Goal: Task Accomplishment & Management: Use online tool/utility

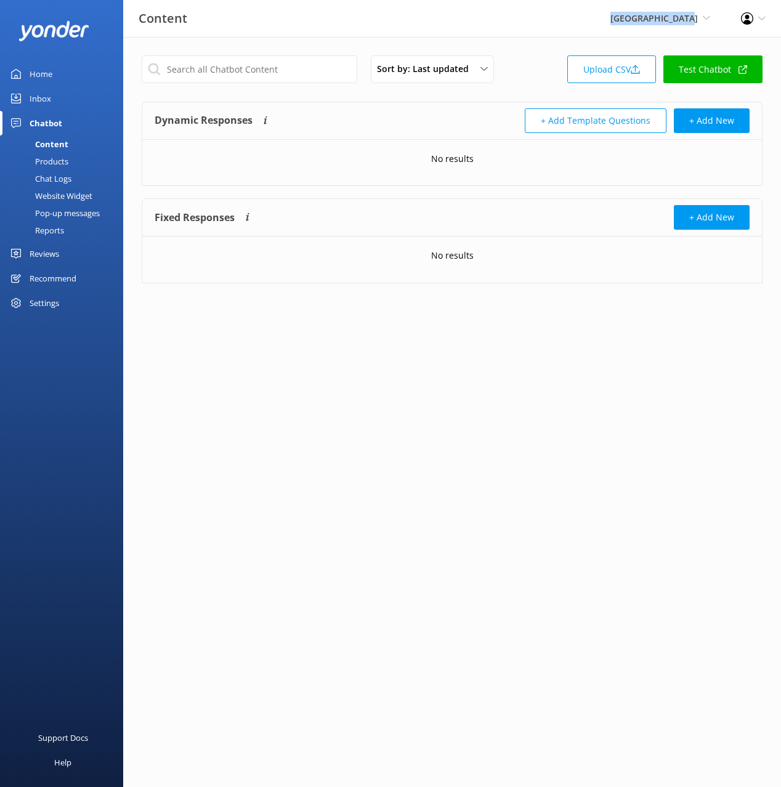
click at [42, 256] on div "Reviews" at bounding box center [45, 253] width 30 height 25
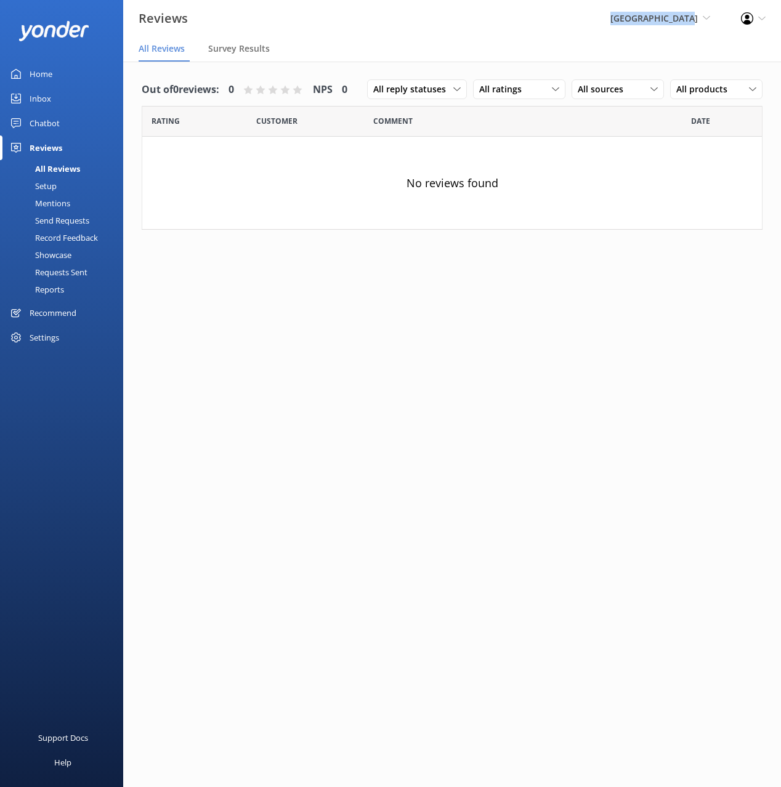
click at [47, 317] on div "Recommend" at bounding box center [53, 312] width 47 height 25
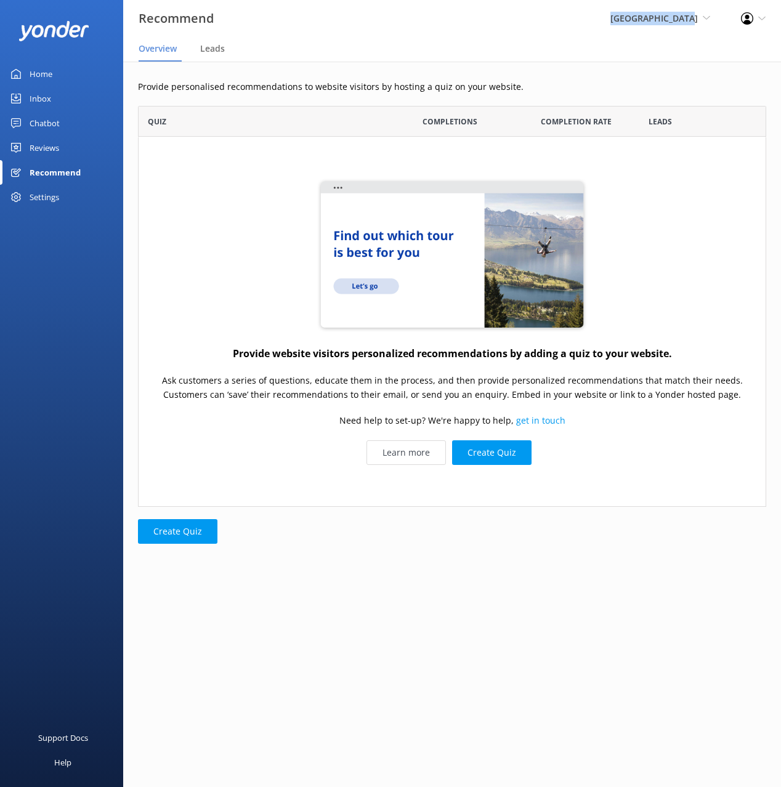
scroll to position [401, 628]
click at [562, 86] on p "Provide personalised recommendations to website visitors by hosting a quiz on y…" at bounding box center [452, 87] width 628 height 14
click at [618, 405] on div "Provide website visitors personalized recommendations by adding a quiz to your …" at bounding box center [452, 321] width 628 height 369
click at [635, 419] on div "Provide website visitors personalized recommendations by adding a quiz to your …" at bounding box center [452, 321] width 628 height 369
drag, startPoint x: 563, startPoint y: 488, endPoint x: 520, endPoint y: 483, distance: 44.1
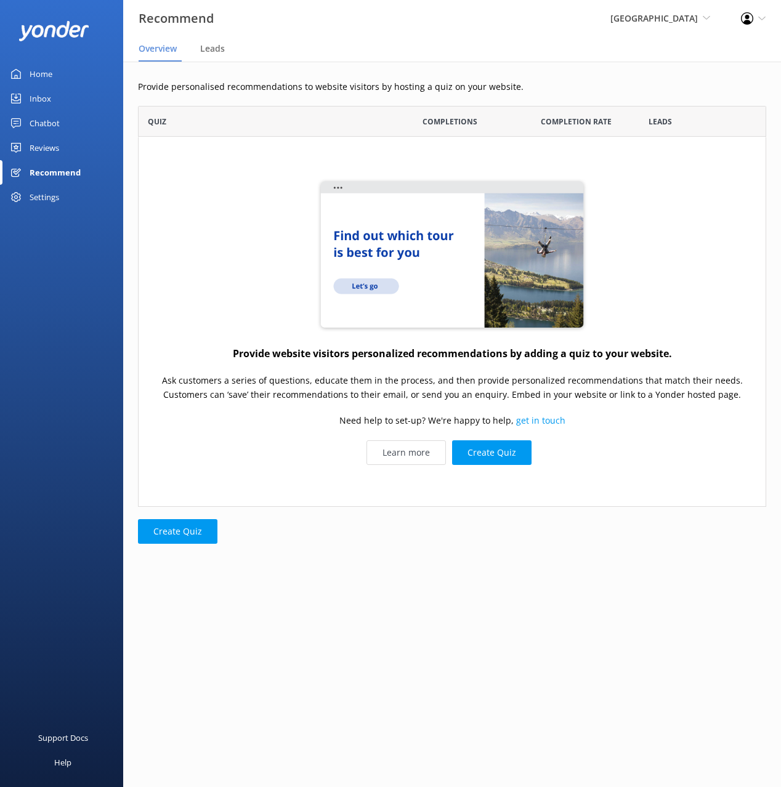
click at [561, 488] on div "Provide website visitors personalized recommendations by adding a quiz to your …" at bounding box center [452, 321] width 628 height 369
click at [486, 459] on button "Create Quiz" at bounding box center [491, 452] width 79 height 25
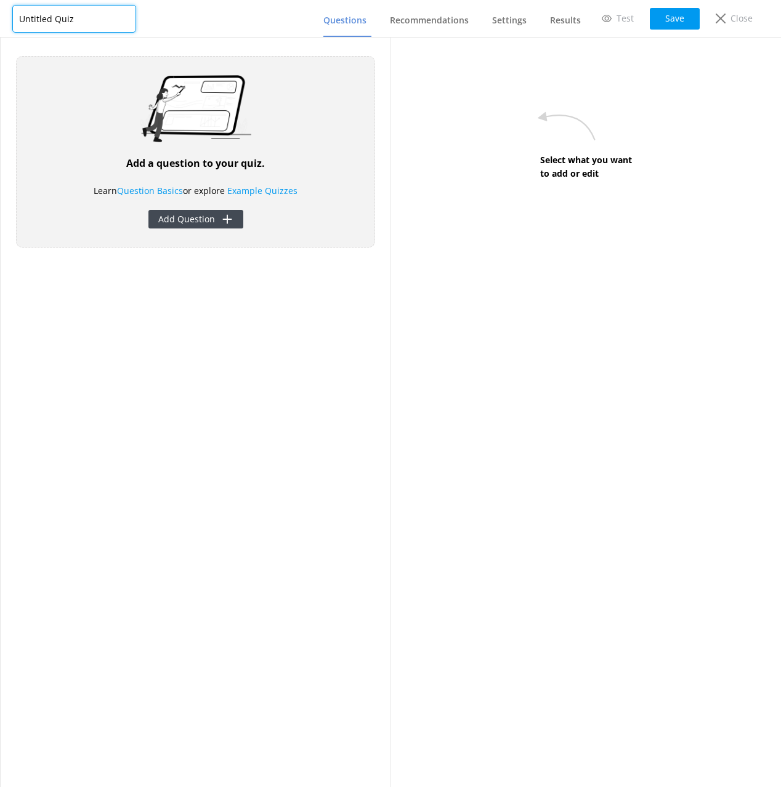
click at [66, 17] on input "Untitled Quiz" at bounding box center [74, 19] width 124 height 28
click at [677, 22] on button "Save" at bounding box center [675, 19] width 50 height 22
click at [251, 332] on div "Add a question to your quiz. Learn Question Basics or explore Example Quizzes A…" at bounding box center [196, 412] width 390 height 749
click at [60, 17] on input "Lodging" at bounding box center [74, 19] width 124 height 28
click at [60, 18] on input "Lodging" at bounding box center [74, 19] width 124 height 28
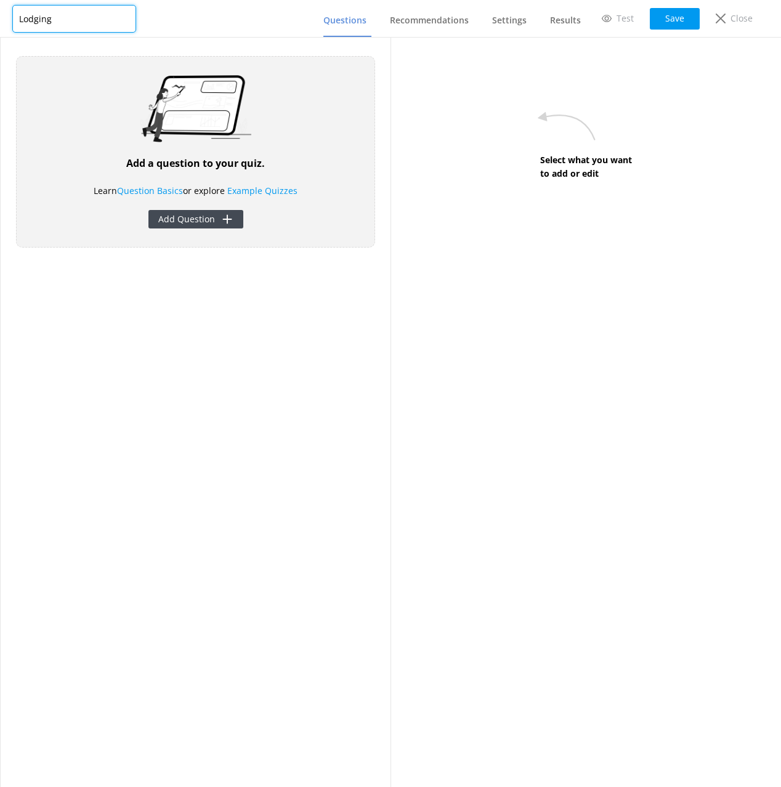
click at [34, 18] on input "Lodging" at bounding box center [74, 19] width 124 height 28
click at [68, 21] on input "Lodging" at bounding box center [74, 19] width 124 height 28
paste input "Find Your Perfect Stay in the [GEOGRAPHIC_DATA][PERSON_NAME]!"
type input "Lodging - Find Your Perfect Stay in the [GEOGRAPHIC_DATA][PERSON_NAME]!"
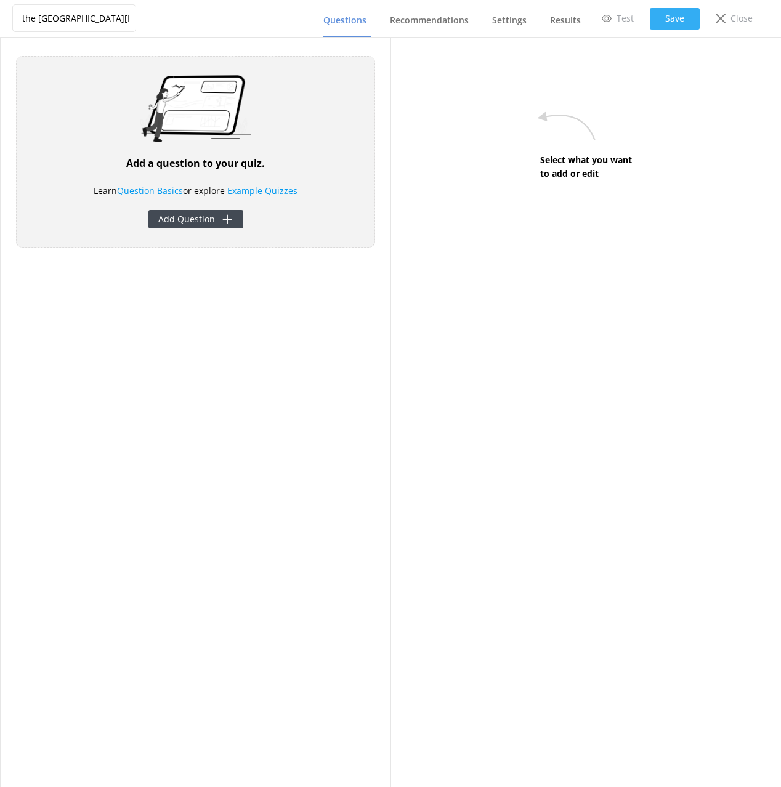
click at [672, 18] on button "Save" at bounding box center [675, 19] width 50 height 22
click at [342, 377] on div "Add a question to your quiz. Learn Question Basics or explore Example Quizzes A…" at bounding box center [196, 412] width 390 height 749
drag, startPoint x: 514, startPoint y: 377, endPoint x: 397, endPoint y: 372, distance: 117.1
click at [509, 376] on div "Select what you want to add or edit" at bounding box center [585, 412] width 390 height 749
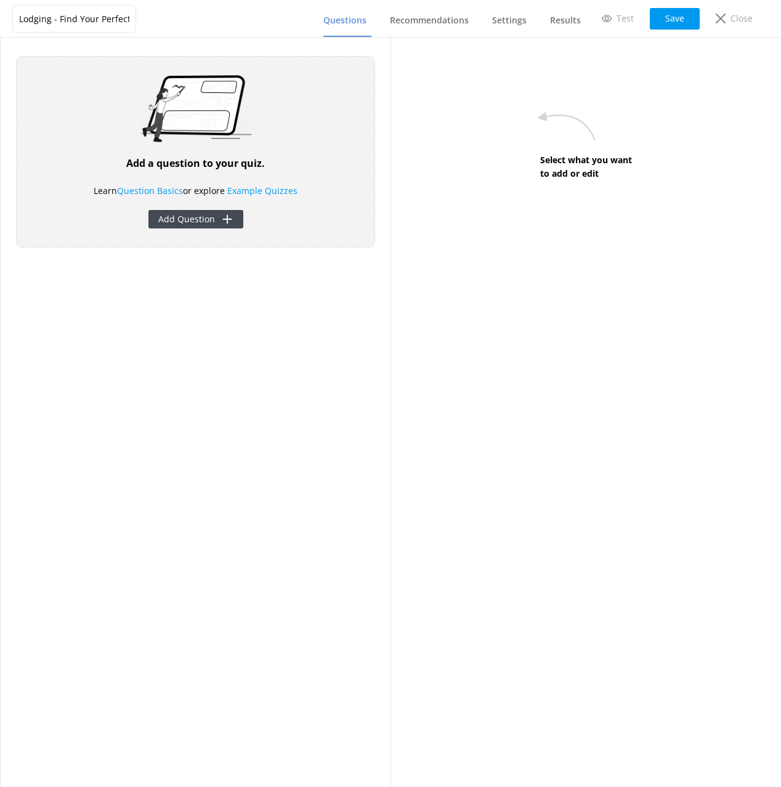
click at [256, 347] on div "Add a question to your quiz. Learn Question Basics or explore Example Quizzes A…" at bounding box center [196, 412] width 390 height 749
drag, startPoint x: 252, startPoint y: 159, endPoint x: 243, endPoint y: 176, distance: 19.6
click at [252, 159] on h4 "Add a question to your quiz." at bounding box center [195, 164] width 139 height 16
click at [209, 211] on button "Add Question" at bounding box center [195, 219] width 95 height 18
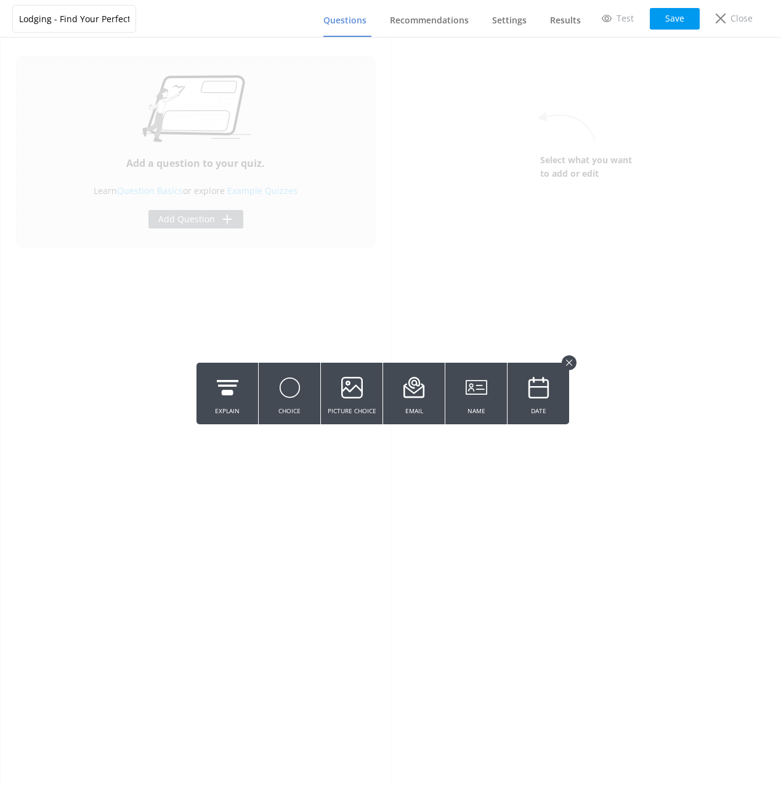
click at [220, 400] on icon at bounding box center [228, 388] width 22 height 34
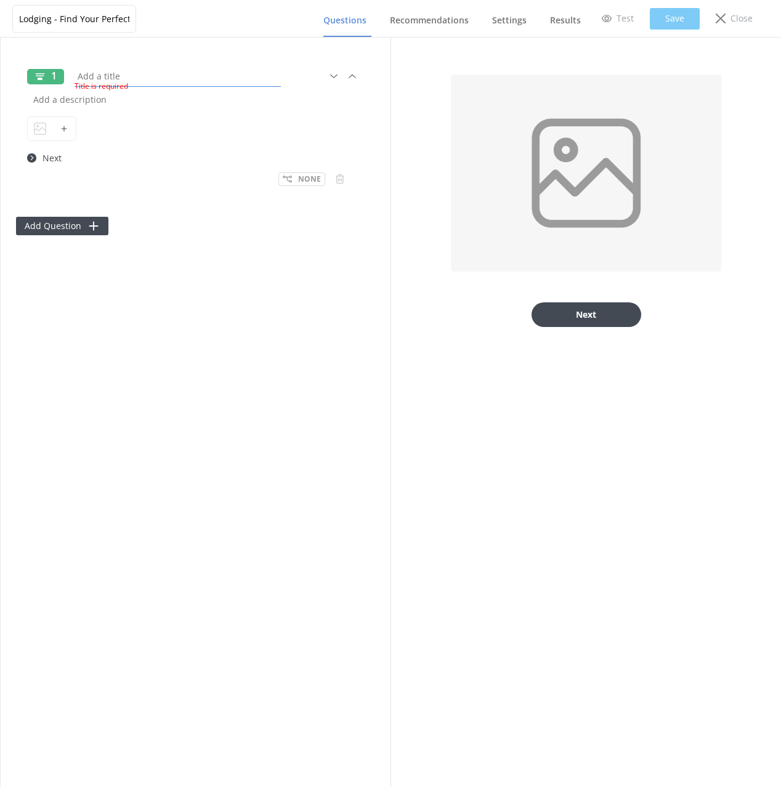
click at [113, 74] on input "text" at bounding box center [177, 76] width 212 height 28
paste input "Find Your Perfect Stay in the [GEOGRAPHIC_DATA][PERSON_NAME]!"
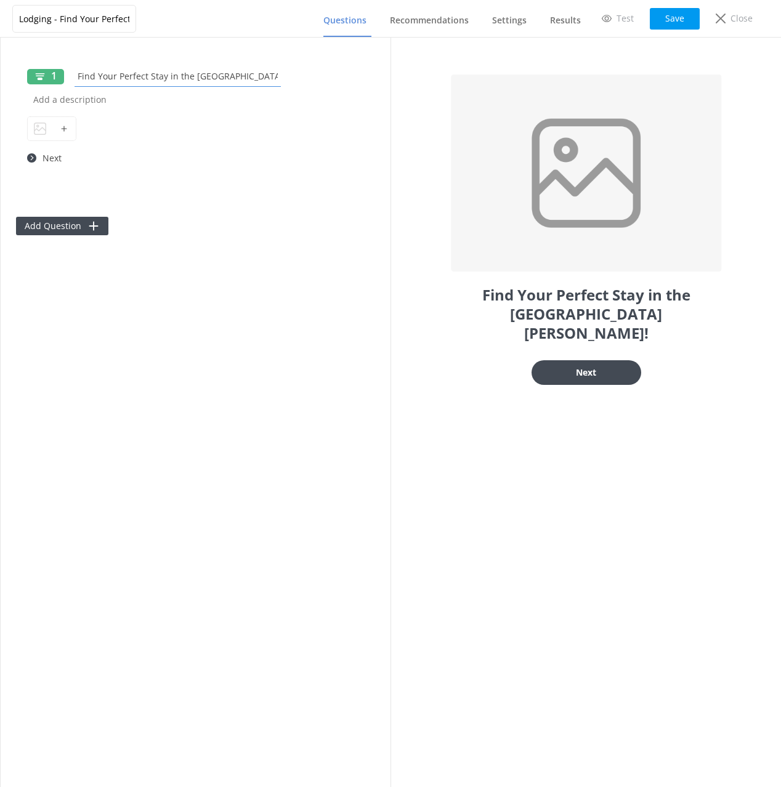
type input "Find Your Perfect Stay in the [GEOGRAPHIC_DATA][PERSON_NAME]!"
click at [119, 100] on input "text" at bounding box center [195, 100] width 337 height 28
paste input "Answer a few quick questions and we’ll match you with the best lodging fit at […"
type input "Answer a few quick questions and we’ll match you with the best lodging fit at […"
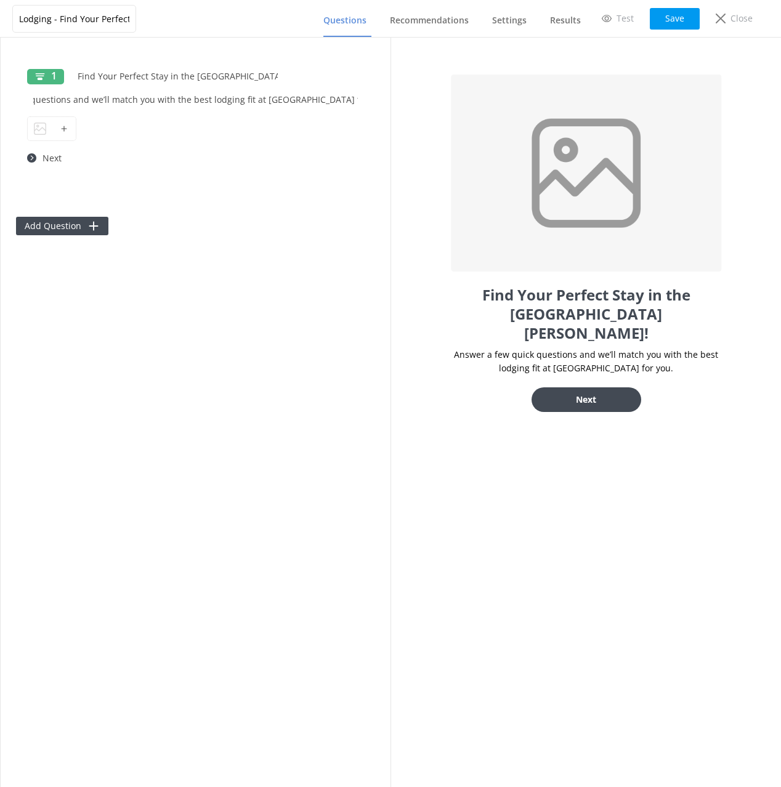
scroll to position [0, 0]
click at [341, 345] on div "1 Find Your Perfect Stay in the [GEOGRAPHIC_DATA][PERSON_NAME]! Answer a few qu…" at bounding box center [196, 412] width 390 height 749
click at [268, 360] on div "1 Find Your Perfect Stay in the [GEOGRAPHIC_DATA][PERSON_NAME]! Answer a few qu…" at bounding box center [196, 412] width 390 height 749
click at [50, 124] on div at bounding box center [40, 128] width 24 height 23
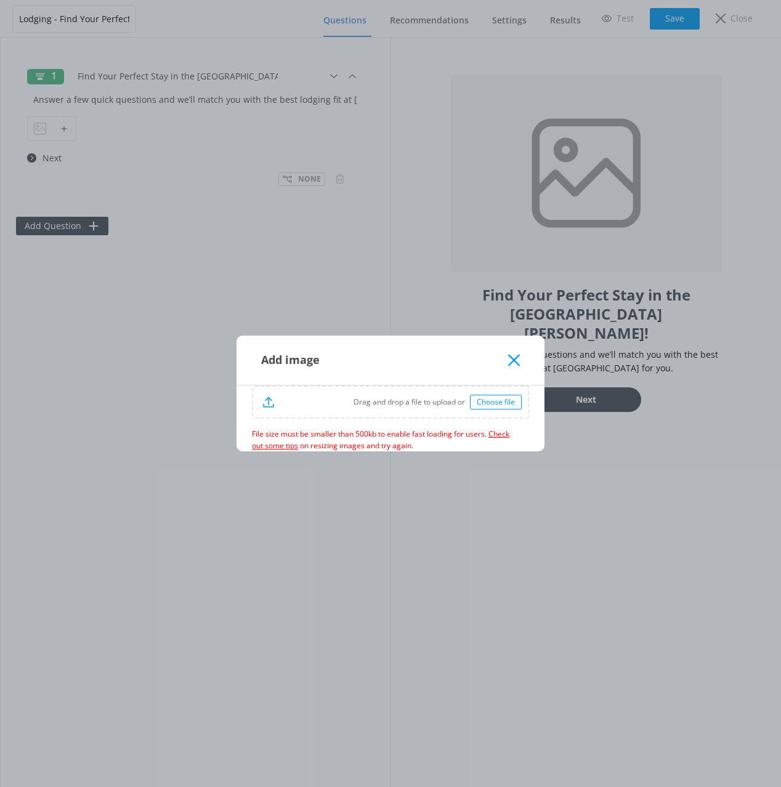
click at [436, 361] on div "Add image" at bounding box center [384, 360] width 247 height 20
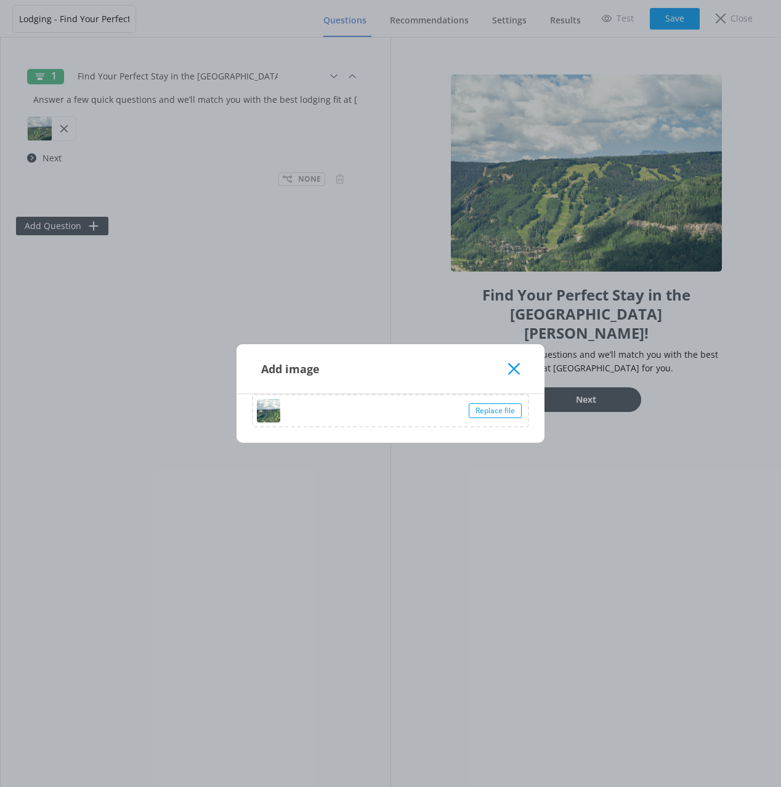
click at [434, 366] on div "Add image" at bounding box center [384, 369] width 247 height 20
click at [518, 361] on div "Add image" at bounding box center [390, 368] width 308 height 49
click at [520, 366] on div "Add image" at bounding box center [390, 368] width 308 height 49
click at [515, 367] on use at bounding box center [514, 369] width 12 height 12
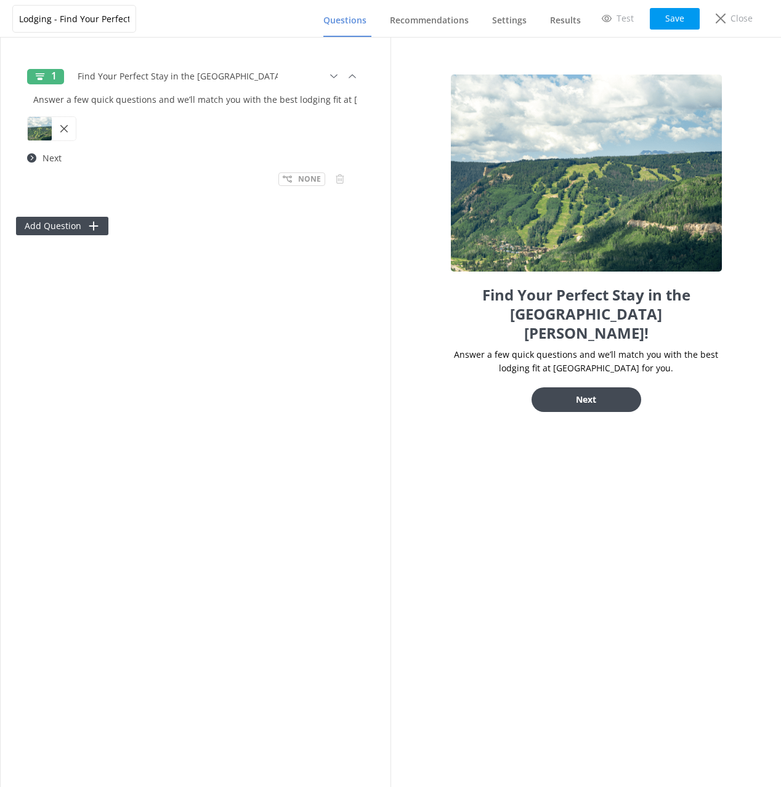
click at [297, 353] on div "1 Find Your Perfect Stay in the [GEOGRAPHIC_DATA][PERSON_NAME]! Answer a few qu…" at bounding box center [196, 412] width 390 height 749
click at [680, 14] on button "Save" at bounding box center [675, 19] width 50 height 22
click at [59, 217] on button "Add Question" at bounding box center [62, 226] width 92 height 18
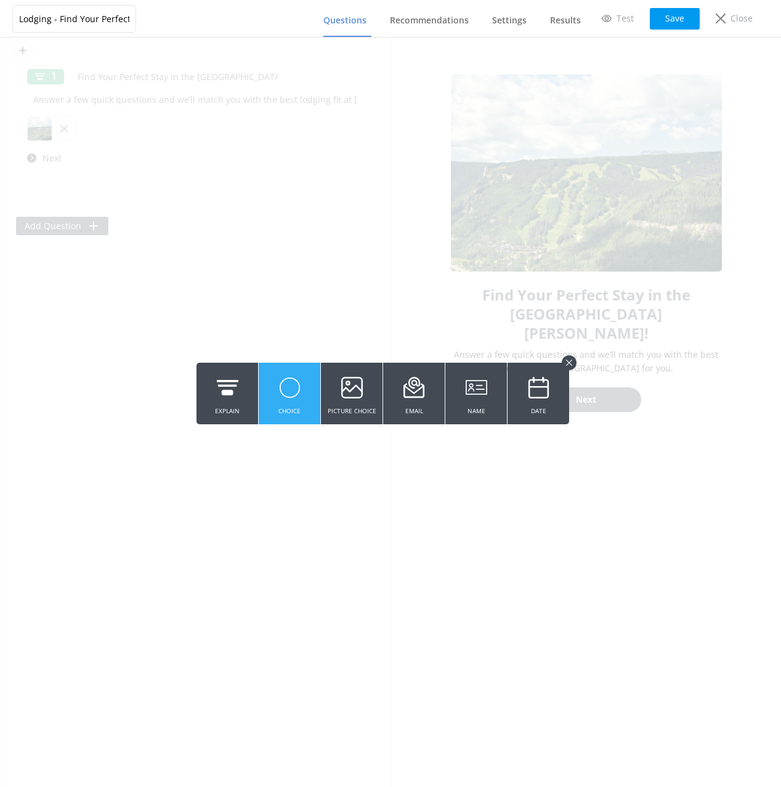
click at [298, 392] on use at bounding box center [290, 387] width 20 height 20
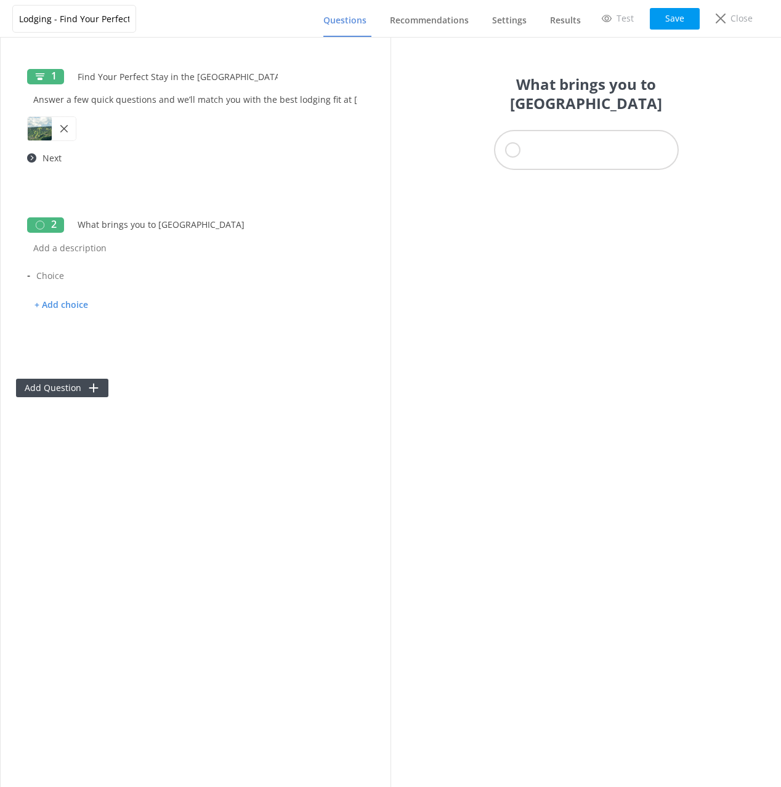
type input "What brings you to [GEOGRAPHIC_DATA]"
click at [70, 280] on input "text" at bounding box center [191, 276] width 323 height 28
paste input "A relaxing mountain getaway"
type input "A relaxing mountain getaway"
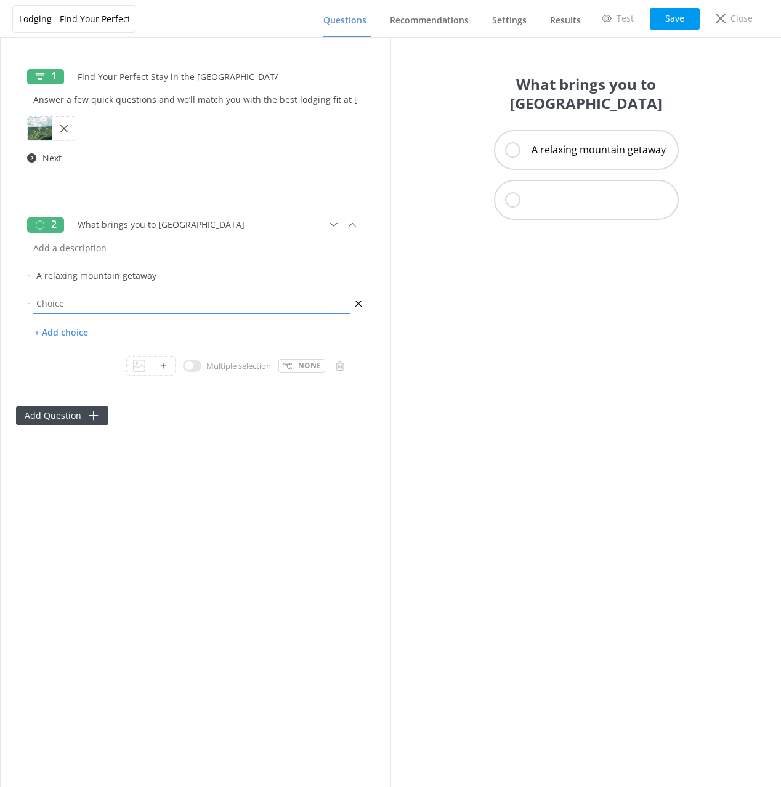
paste input "An action-packed outdoor adventure"
type input "An action-packed outdoor adventure"
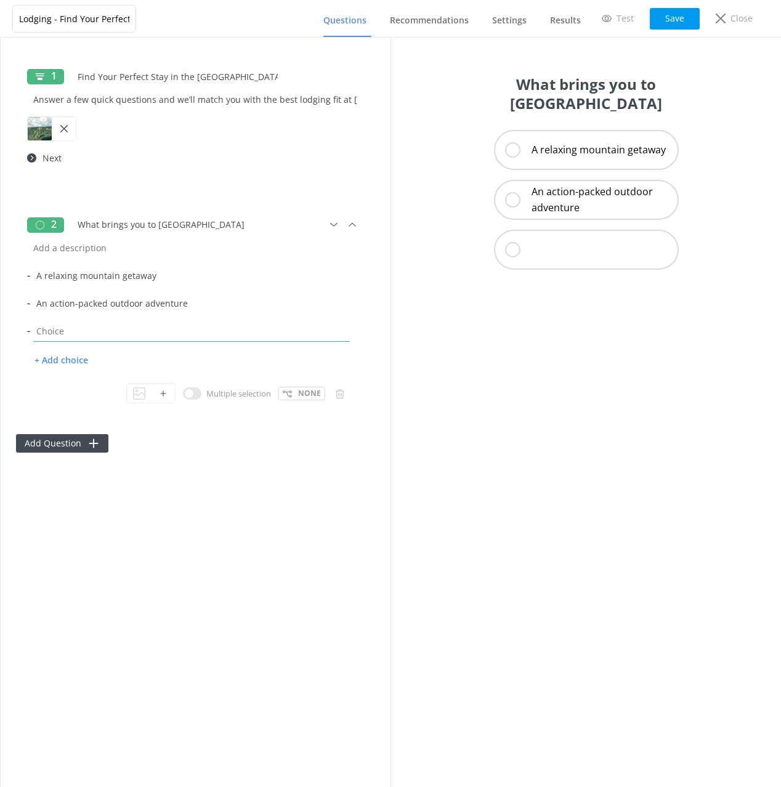
paste input "A romantic escape"
type input "A romantic escape"
click at [52, 357] on p "+ Add choice" at bounding box center [61, 361] width 68 height 22
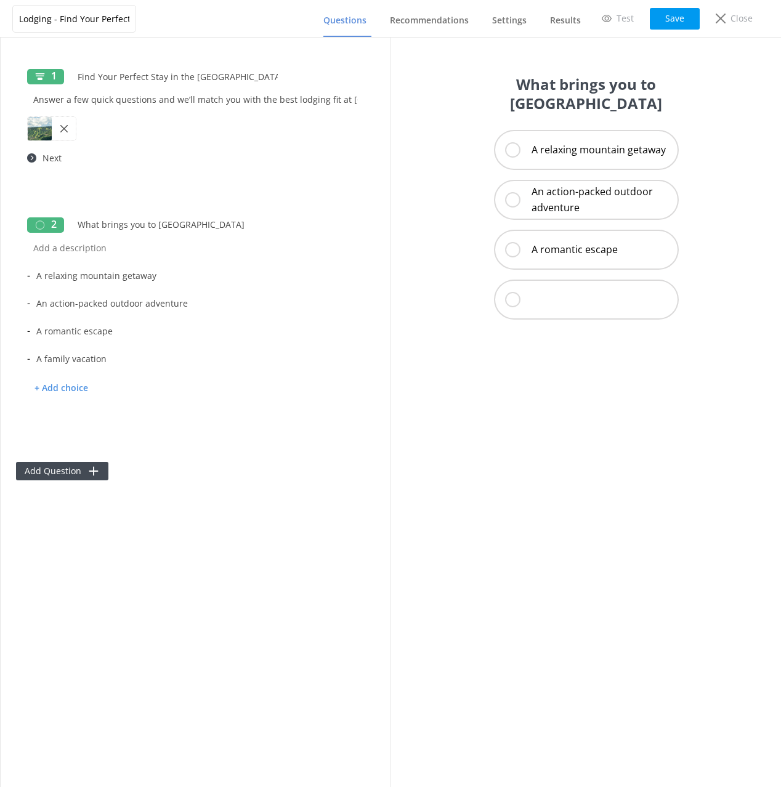
type input "A family vacation"
click at [67, 390] on p "+ Add choice" at bounding box center [61, 388] width 68 height 22
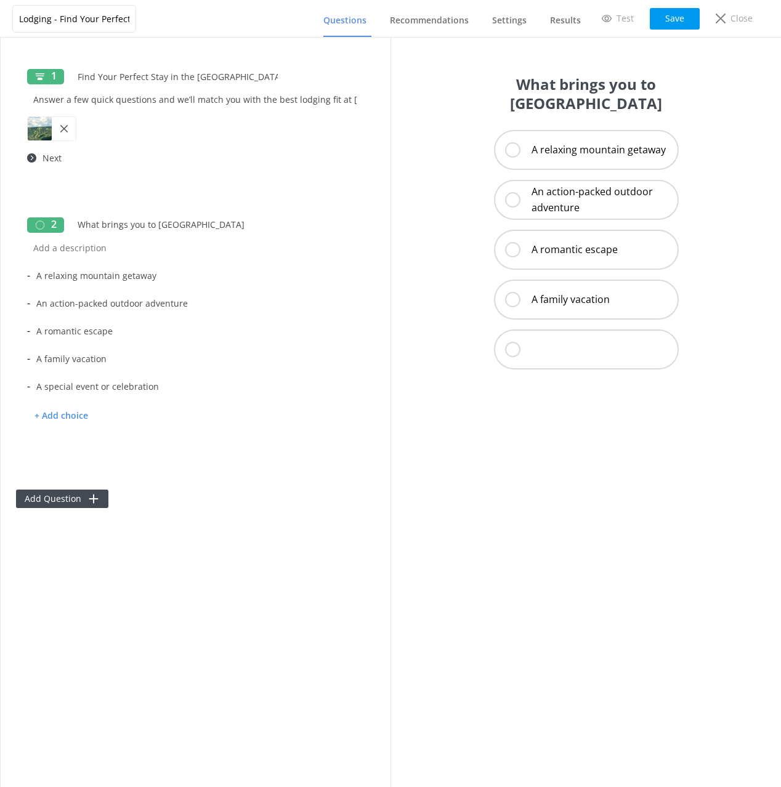
type input "A special event or celebration"
drag, startPoint x: 276, startPoint y: 546, endPoint x: 334, endPoint y: 547, distance: 57.9
click at [276, 546] on div "1 Find Your Perfect Stay in the [GEOGRAPHIC_DATA][PERSON_NAME]! Answer a few qu…" at bounding box center [196, 412] width 390 height 749
click at [676, 17] on button "Save" at bounding box center [675, 19] width 50 height 22
click at [240, 225] on input "What brings you to [GEOGRAPHIC_DATA]" at bounding box center [177, 225] width 212 height 28
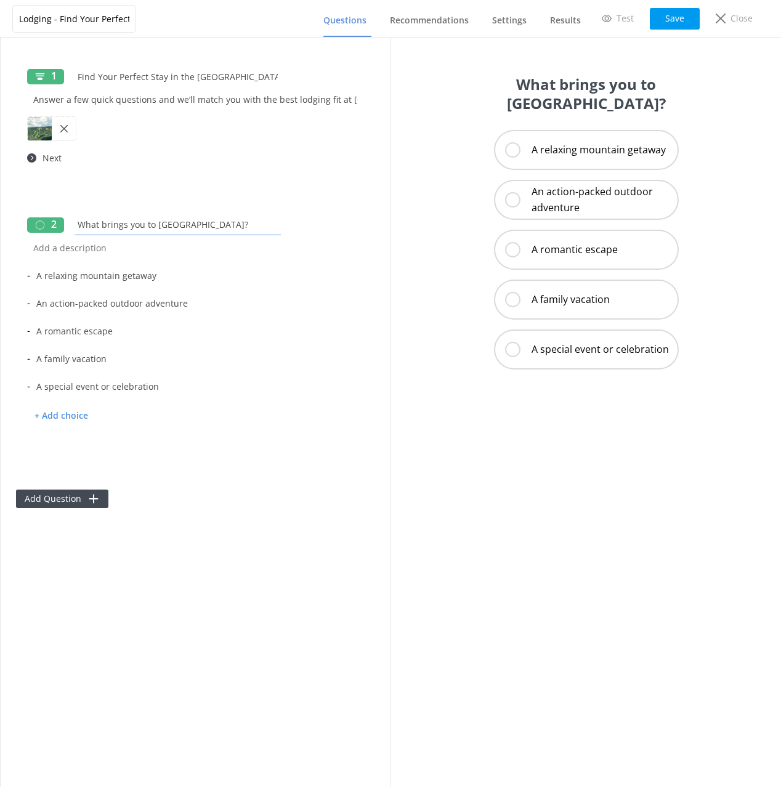
type input "What brings you to [GEOGRAPHIC_DATA]?"
click at [60, 499] on button "Add Question" at bounding box center [62, 499] width 92 height 18
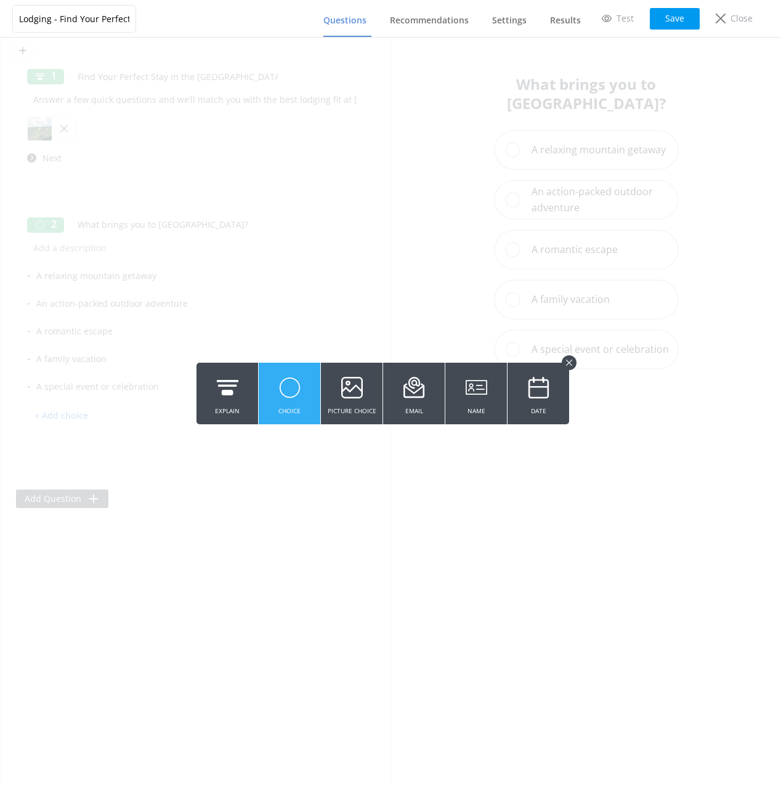
click at [285, 385] on use at bounding box center [290, 387] width 20 height 20
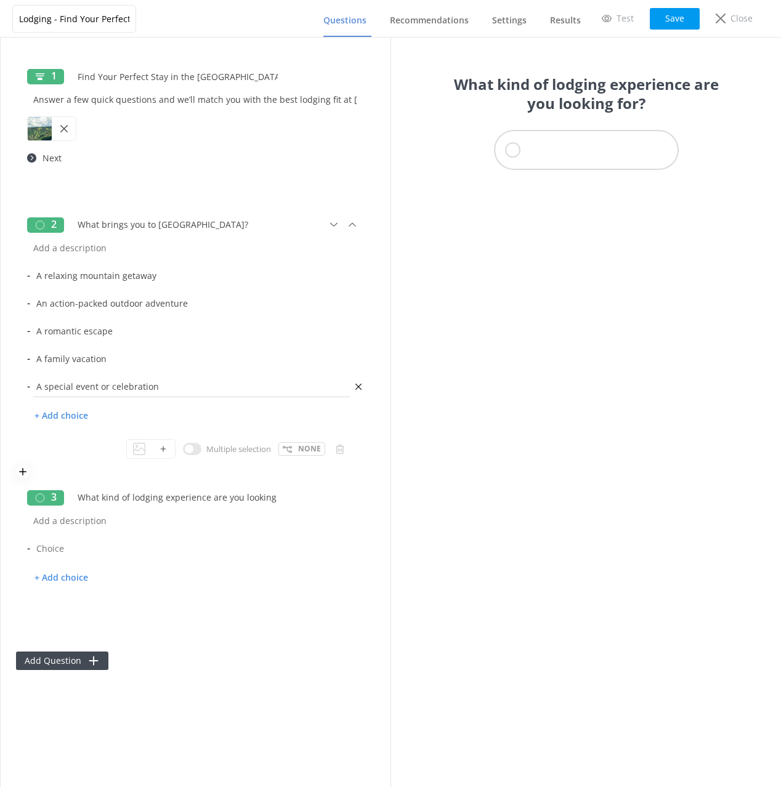
scroll to position [0, 10]
type input "What kind of lodging experience are you looking for?"
click at [75, 549] on input "text" at bounding box center [191, 548] width 323 height 28
paste input "Luxury condo with amenities"
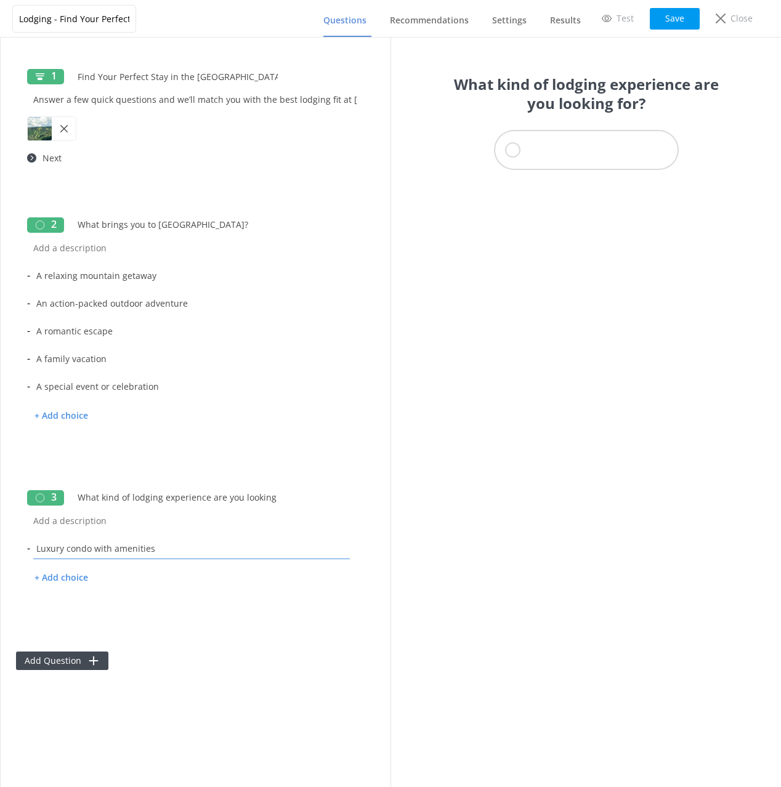
type input "Luxury condo with amenities"
click at [66, 574] on p "+ Add choice" at bounding box center [61, 578] width 68 height 22
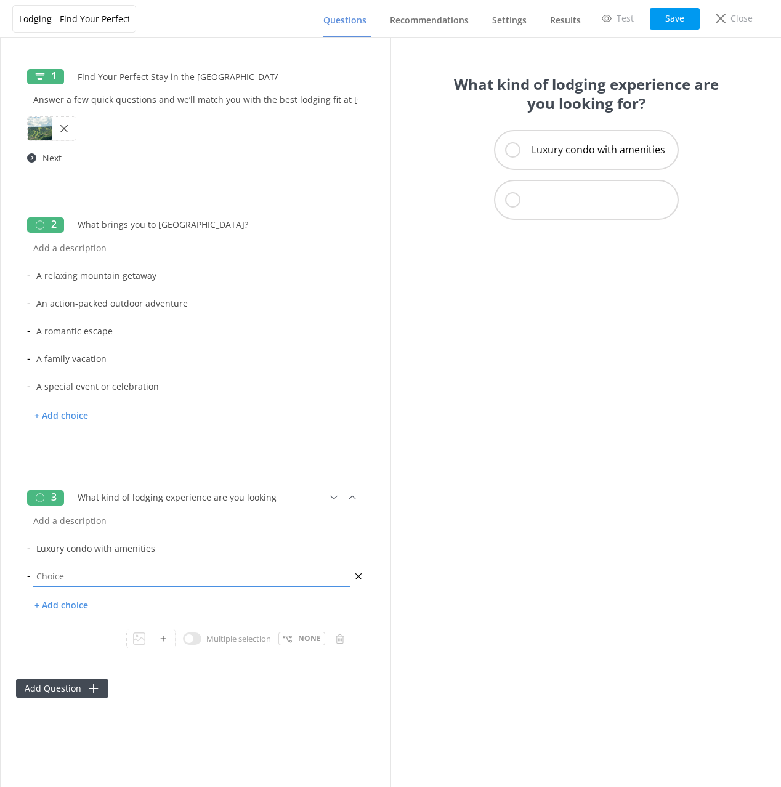
click at [69, 580] on input "text" at bounding box center [191, 576] width 323 height 28
paste input "Budget-friendly and practical"
type input "Budget-friendly and practical"
click at [77, 609] on p "+ Add choice" at bounding box center [61, 606] width 68 height 22
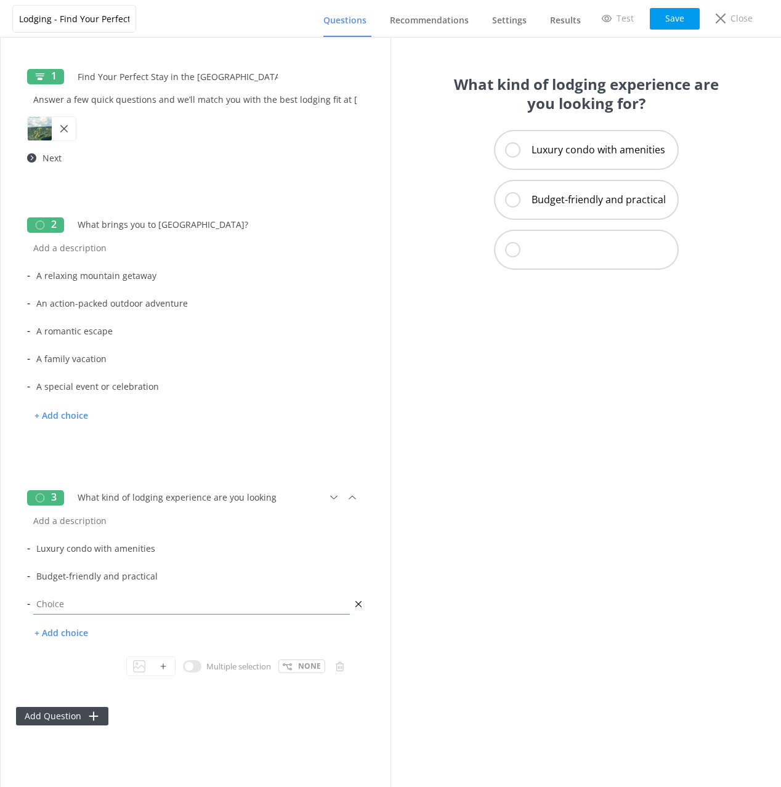
click at [89, 600] on input "text" at bounding box center [191, 604] width 323 height 28
paste input "Close to the Base of the Mountain/Main Lift for easy access to skiing/snowboard…"
drag, startPoint x: 191, startPoint y: 601, endPoint x: 197, endPoint y: 635, distance: 34.3
click at [196, 635] on div "- Luxury condo with amenities - Budget-friendly and practical - Close to the Ba…" at bounding box center [195, 595] width 337 height 122
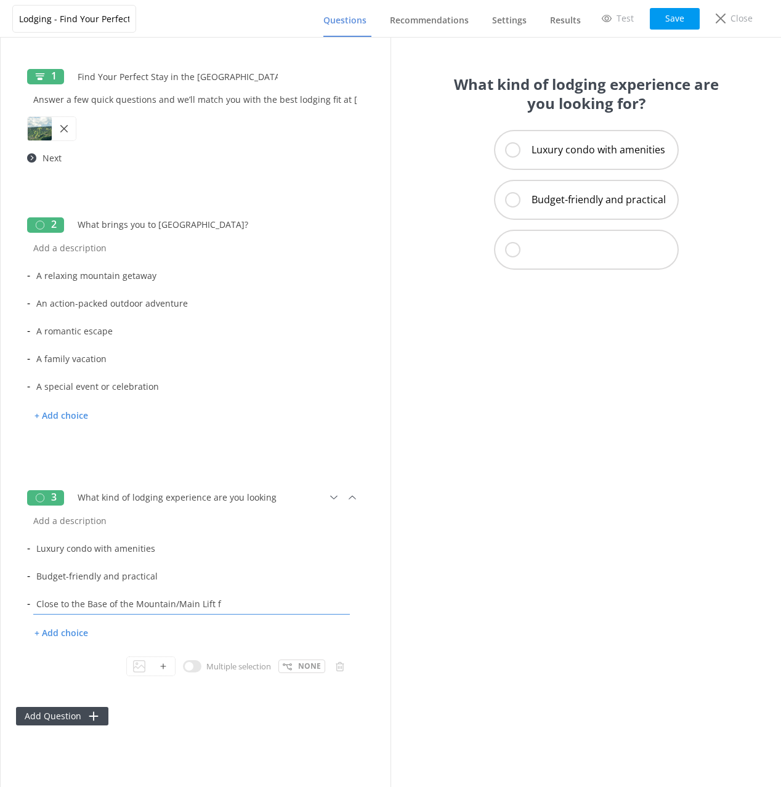
scroll to position [0, 0]
type input "Close to the Base of the Mountain/Main Lift"
click at [63, 634] on p "+ Add choice" at bounding box center [61, 634] width 68 height 22
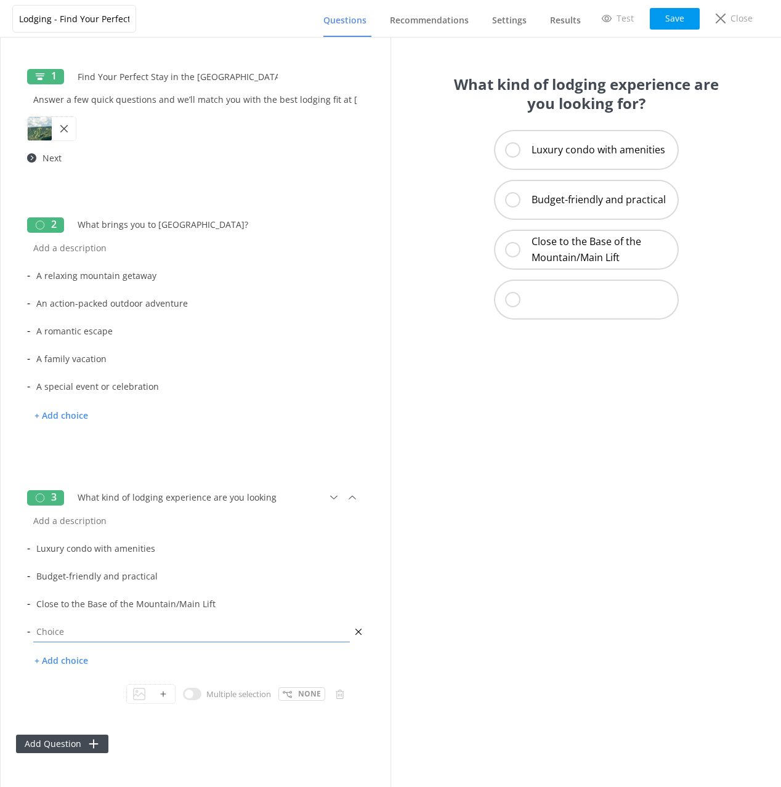
drag, startPoint x: 75, startPoint y: 634, endPoint x: 188, endPoint y: 628, distance: 113.4
click at [76, 634] on input "text" at bounding box center [191, 632] width 323 height 28
paste input "Large group or family-sized space"
type input "Large group or family-sized space"
click at [62, 659] on p "+ Add choice" at bounding box center [61, 661] width 68 height 22
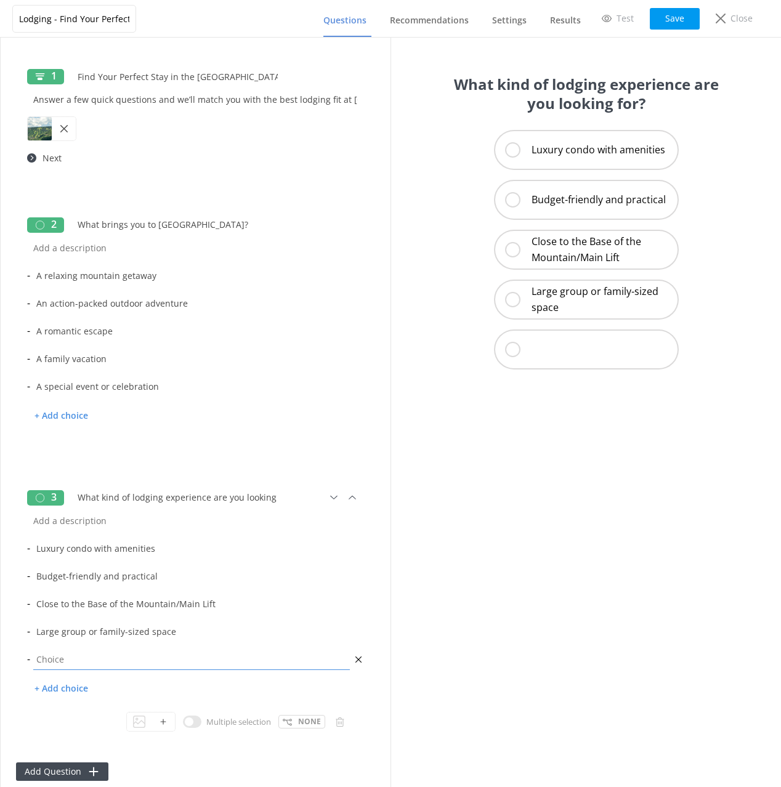
click at [113, 664] on input "text" at bounding box center [191, 659] width 323 height 28
paste input "Single individual or small group space"
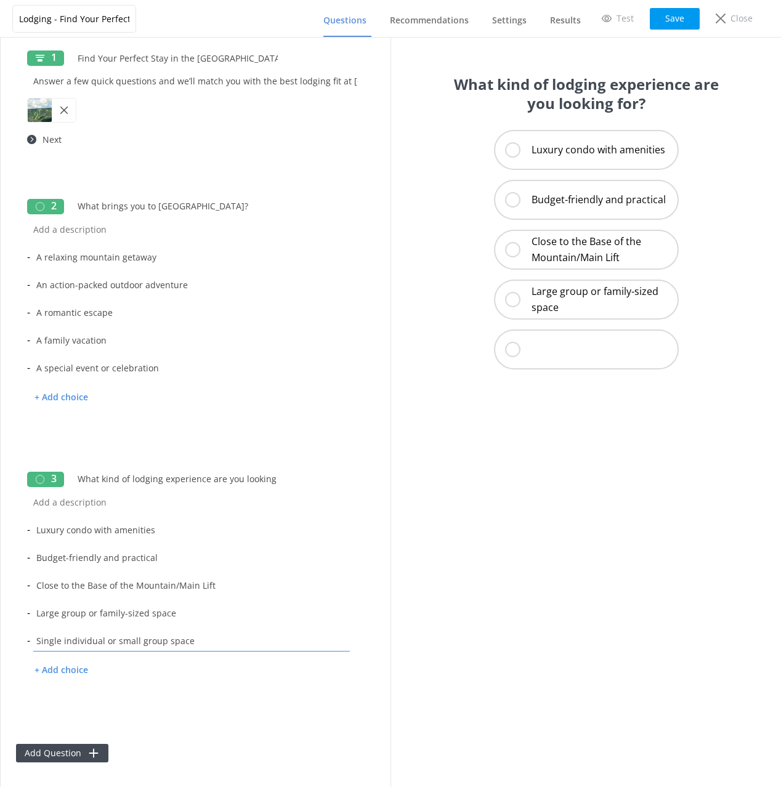
type input "Single individual or small group space"
drag, startPoint x: 188, startPoint y: 760, endPoint x: 360, endPoint y: 519, distance: 295.9
click at [189, 760] on div "Add Question" at bounding box center [195, 746] width 359 height 31
click at [677, 12] on button "Save" at bounding box center [675, 19] width 50 height 22
click at [174, 742] on div "Add Question" at bounding box center [195, 746] width 359 height 31
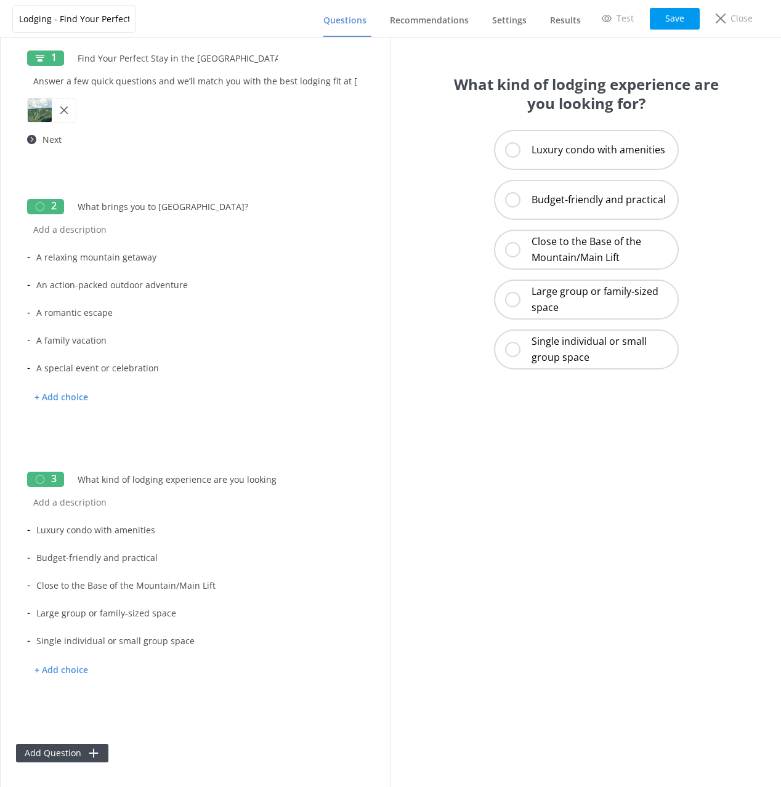
drag, startPoint x: 218, startPoint y: 743, endPoint x: 211, endPoint y: 744, distance: 6.8
click at [218, 743] on div "Add Question" at bounding box center [195, 746] width 359 height 31
click at [202, 750] on div "Add Question" at bounding box center [195, 746] width 359 height 31
click at [175, 746] on div "Add Question" at bounding box center [195, 746] width 359 height 31
click at [77, 748] on button "Add Question" at bounding box center [62, 753] width 92 height 18
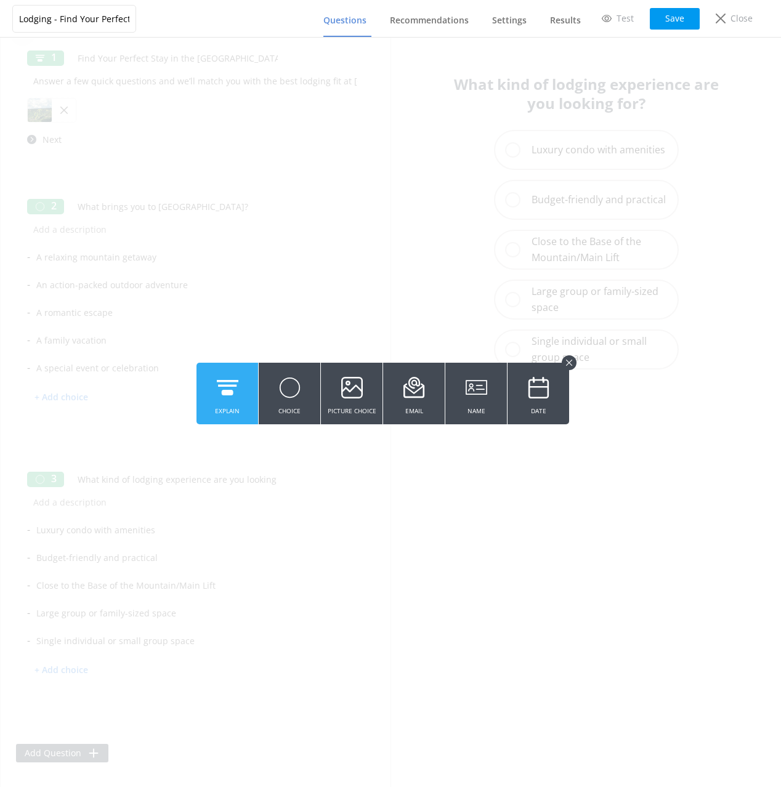
click at [243, 408] on button "Explain" at bounding box center [227, 394] width 62 height 62
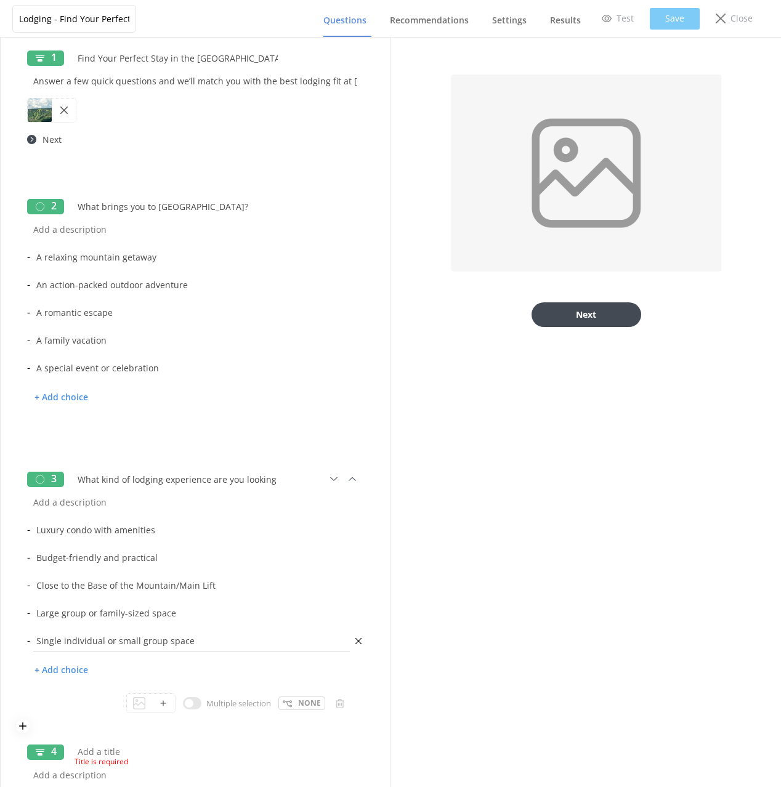
scroll to position [167, 0]
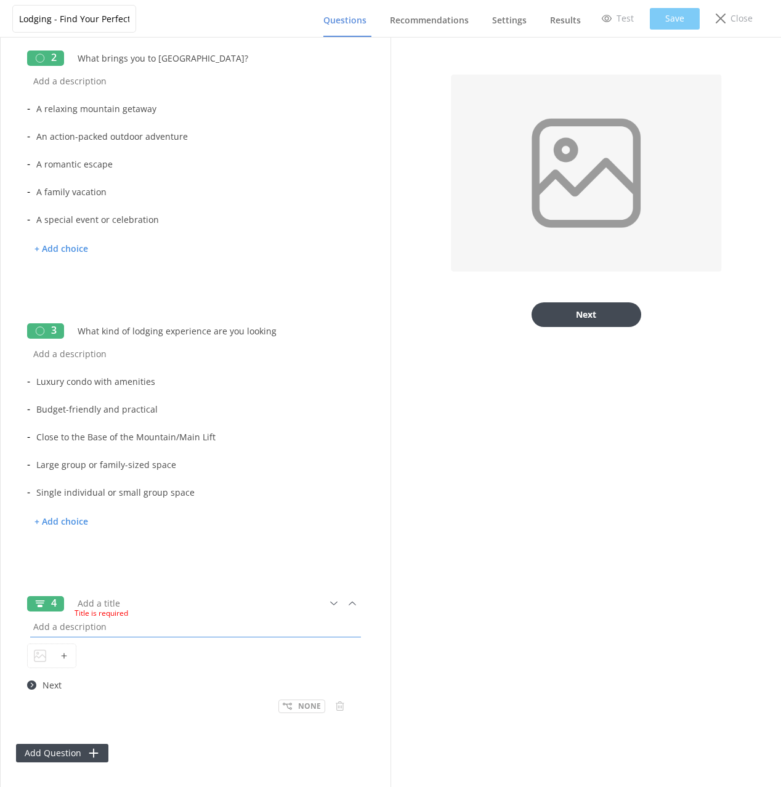
click at [107, 629] on input "text" at bounding box center [195, 627] width 337 height 28
paste input "We do not have traditional ski-in/ski-out condos, however we have condos that a…"
type input "We do not have traditional ski-in/ski-out condos, however we have condos that a…"
click at [227, 734] on div "Add Question" at bounding box center [195, 746] width 359 height 31
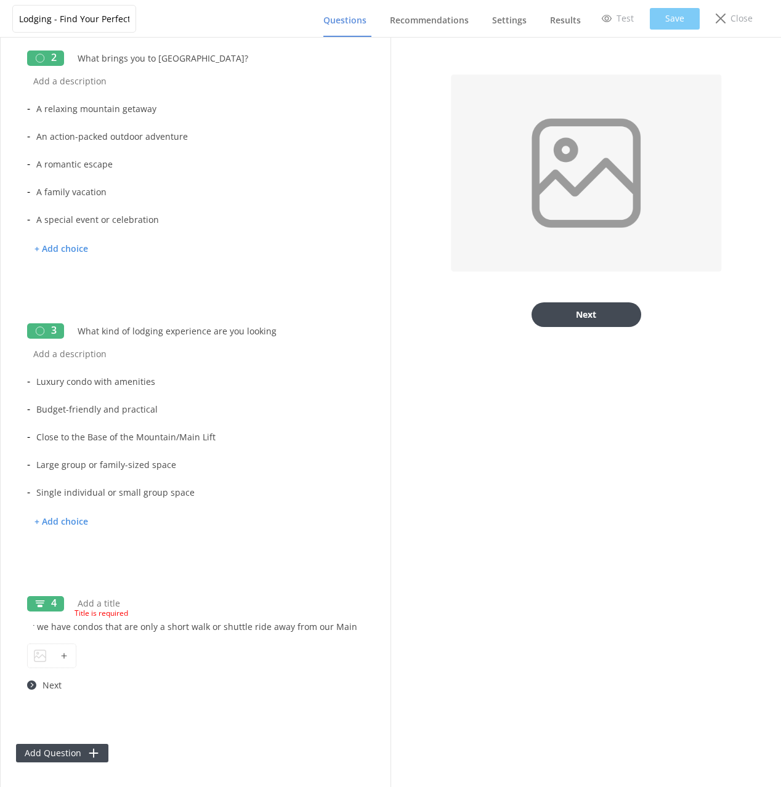
scroll to position [0, 0]
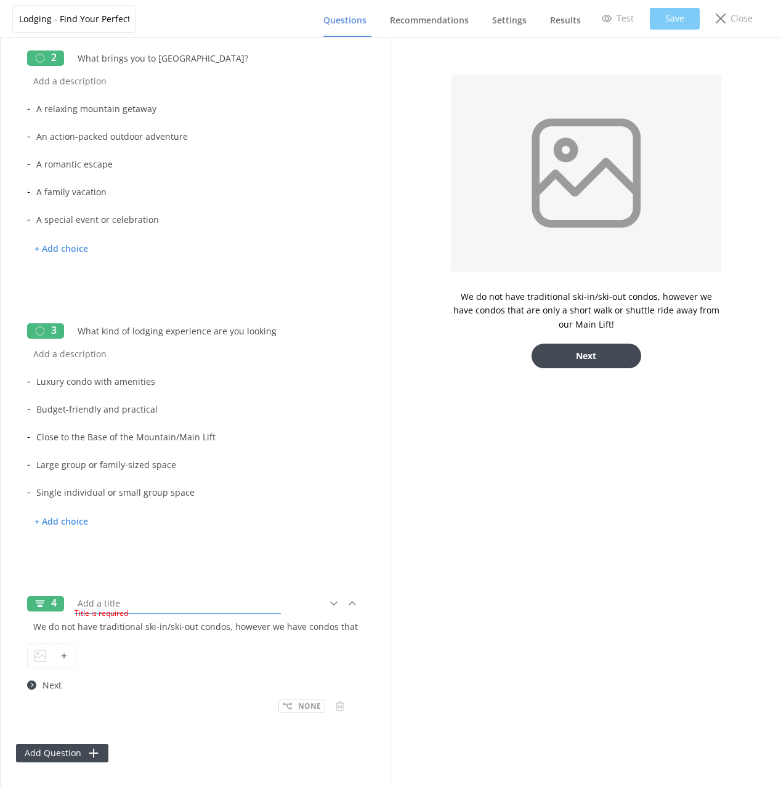
click at [114, 599] on input "text" at bounding box center [177, 603] width 212 height 28
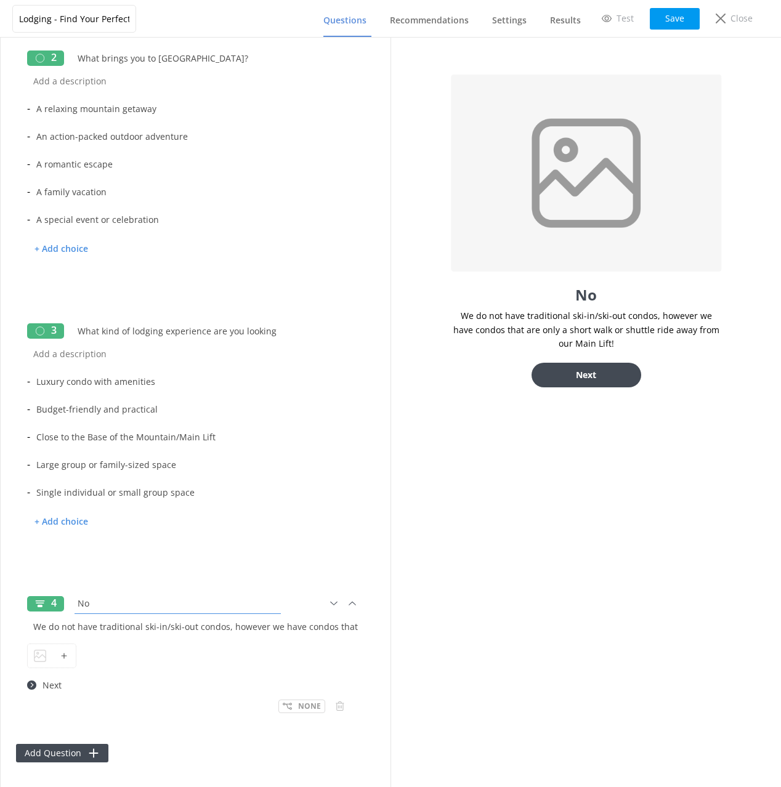
type input "N"
type input "Ski-In/Ski-out"
click at [675, 25] on button "Save" at bounding box center [675, 19] width 50 height 22
click at [230, 465] on input "Large group or family-sized space" at bounding box center [191, 465] width 323 height 28
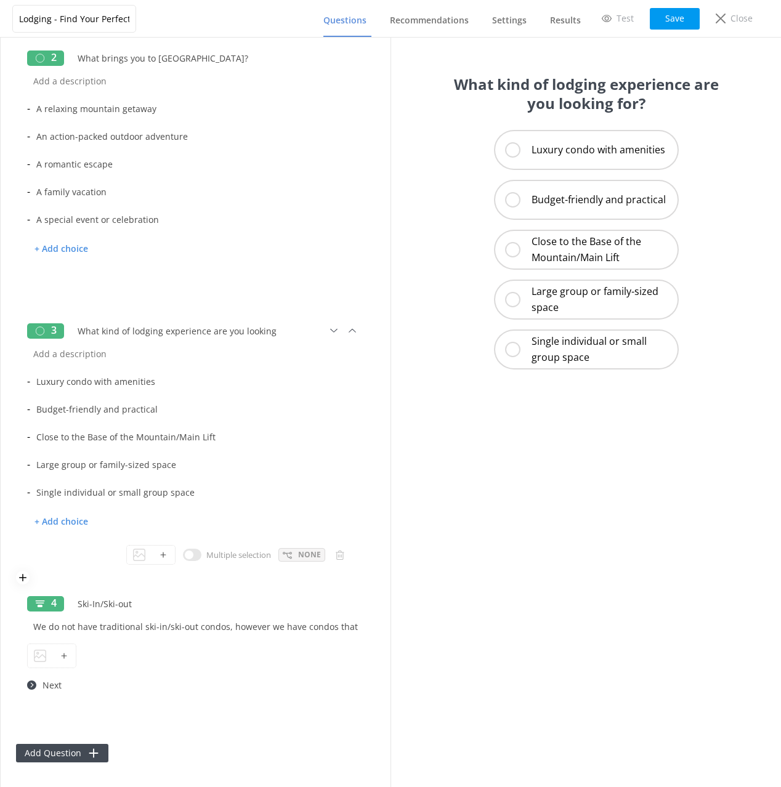
click at [297, 555] on div "None" at bounding box center [301, 555] width 47 height 14
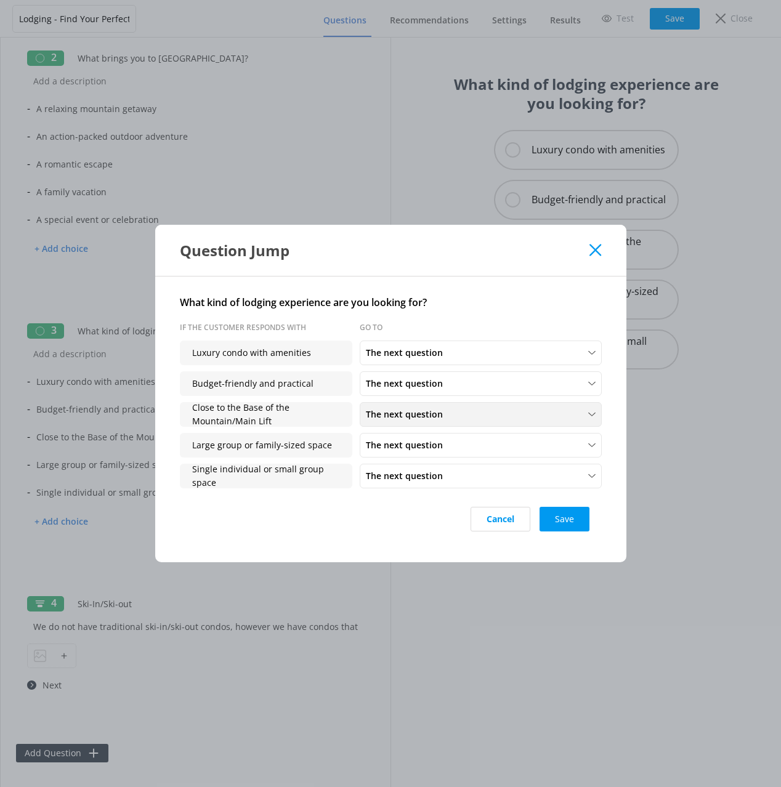
click at [415, 411] on span "The next question" at bounding box center [408, 415] width 84 height 14
click at [397, 358] on div "Ski-In/Ski-out" at bounding box center [390, 362] width 49 height 12
click at [569, 512] on button "Save" at bounding box center [564, 519] width 50 height 25
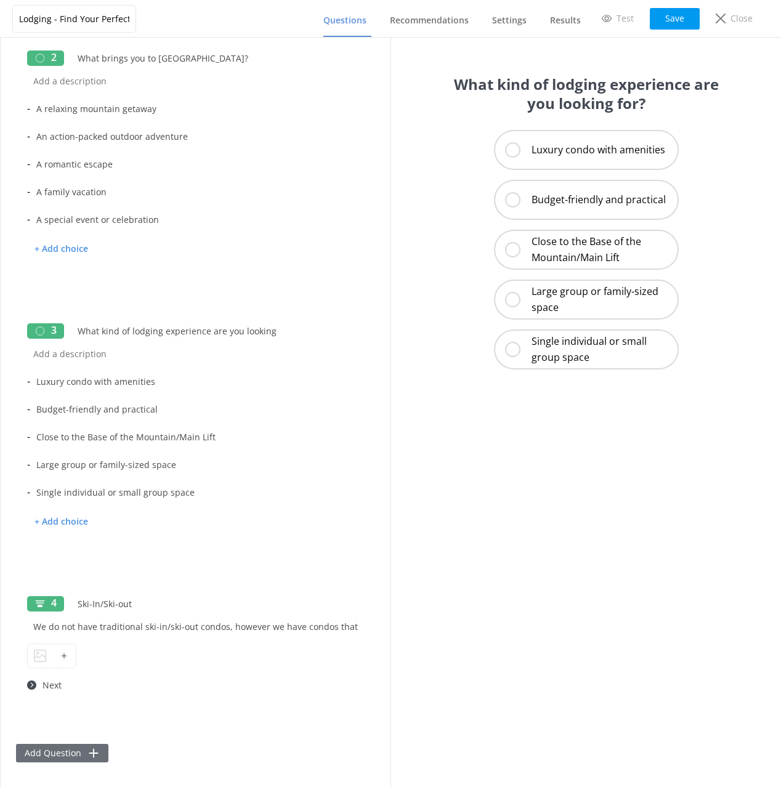
click at [73, 752] on button "Add Question" at bounding box center [62, 753] width 92 height 18
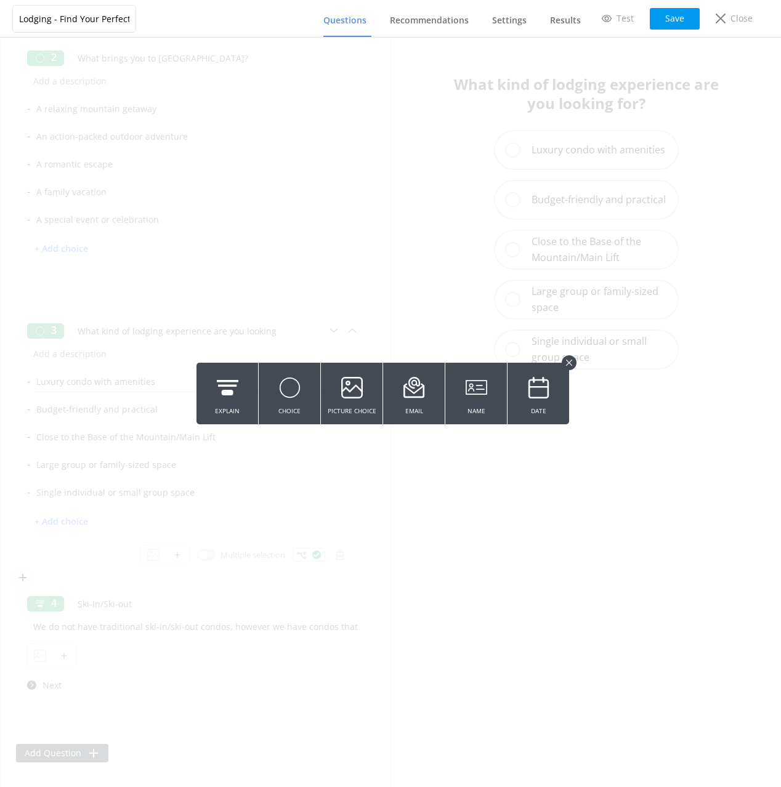
click at [274, 389] on button "Choice" at bounding box center [290, 394] width 62 height 62
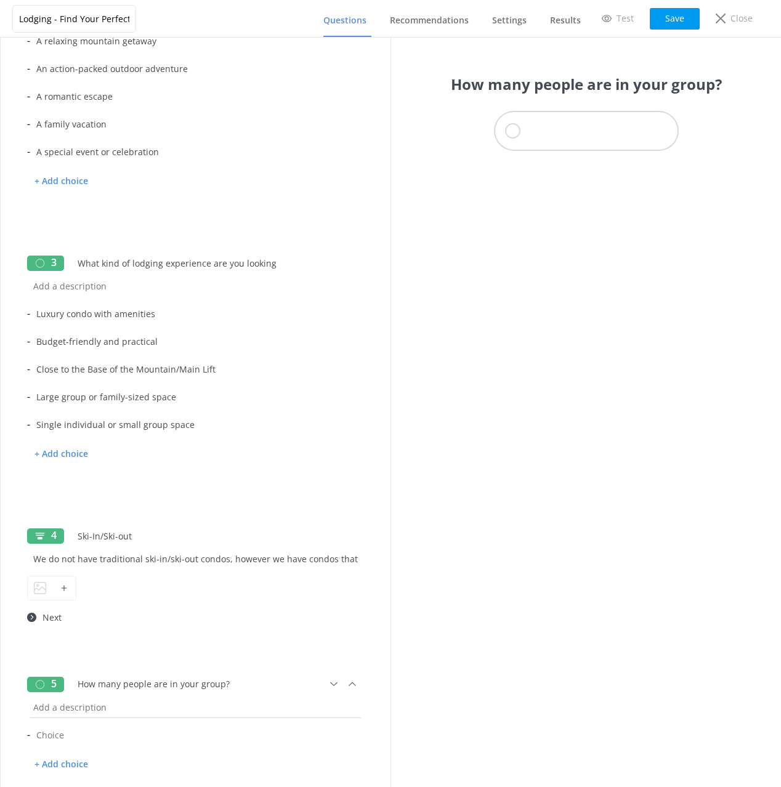
scroll to position [329, 0]
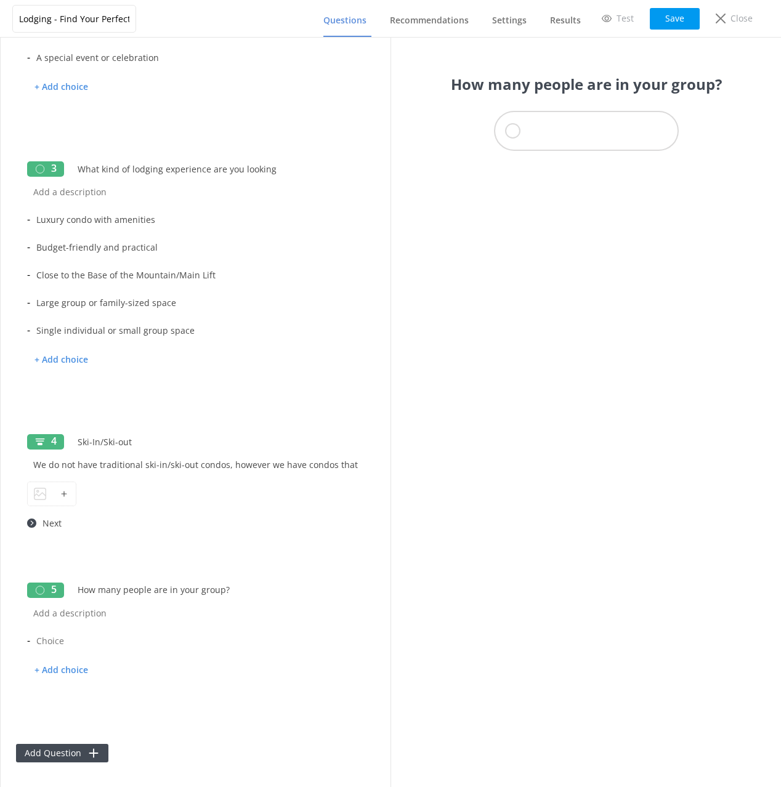
type input "How many people are in your group?"
click at [60, 639] on input "text" at bounding box center [191, 641] width 323 height 28
paste input "Just me 2 people 3–5 people 6–8 people 9 or more"
type input "Just me 2 people 3–5 people 6–8 people 9 or more"
type input "Just me"
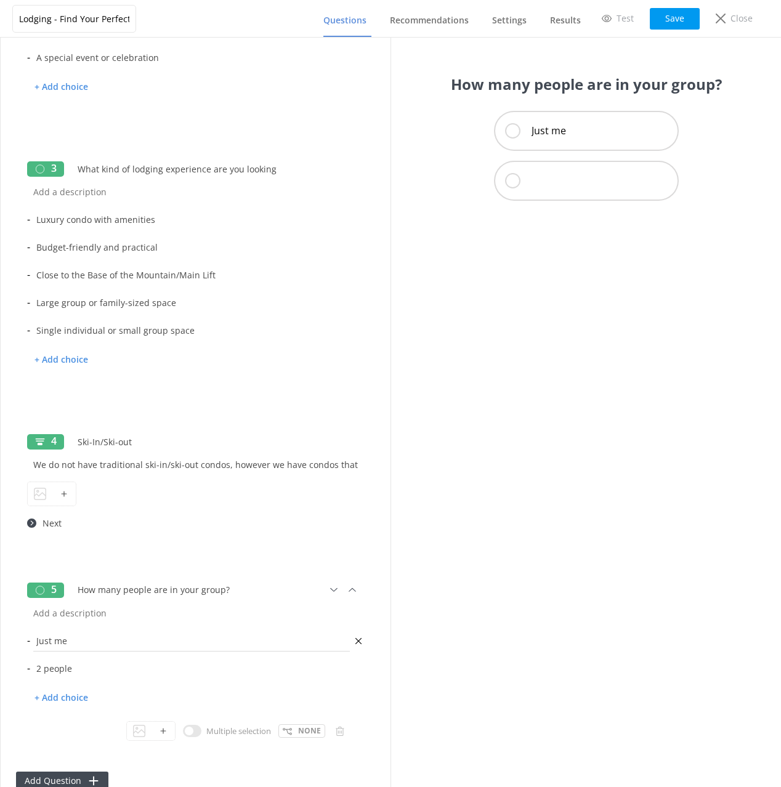
type input "2 people"
type input "3-5 people"
type input "6-8 people"
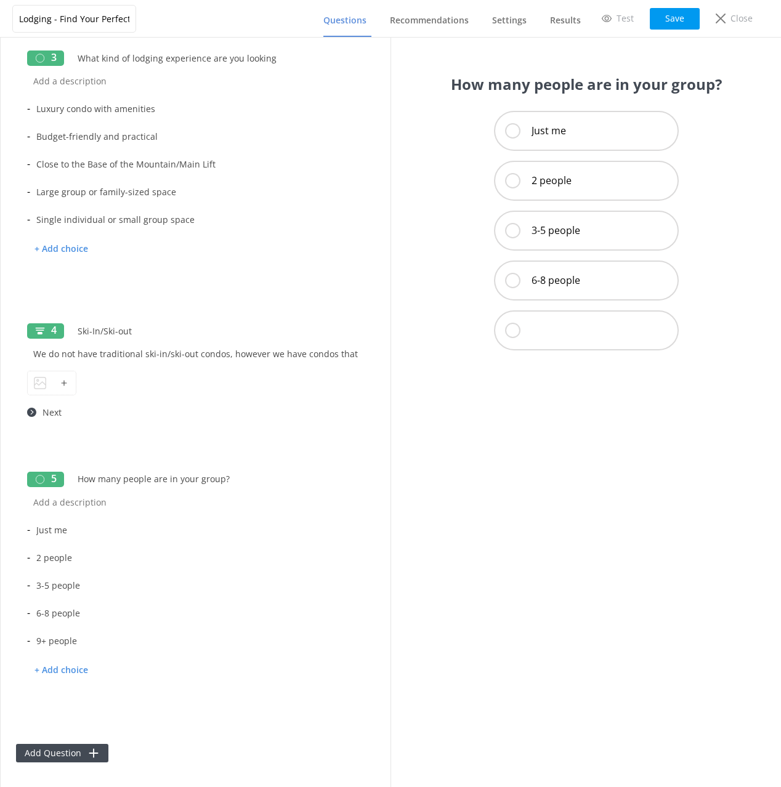
type input "9+ people"
click at [315, 749] on div "Add Question" at bounding box center [195, 746] width 359 height 31
drag, startPoint x: 672, startPoint y: 22, endPoint x: 641, endPoint y: 109, distance: 92.9
click at [672, 22] on button "Save" at bounding box center [675, 19] width 50 height 22
click at [77, 748] on button "Add Question" at bounding box center [62, 753] width 92 height 18
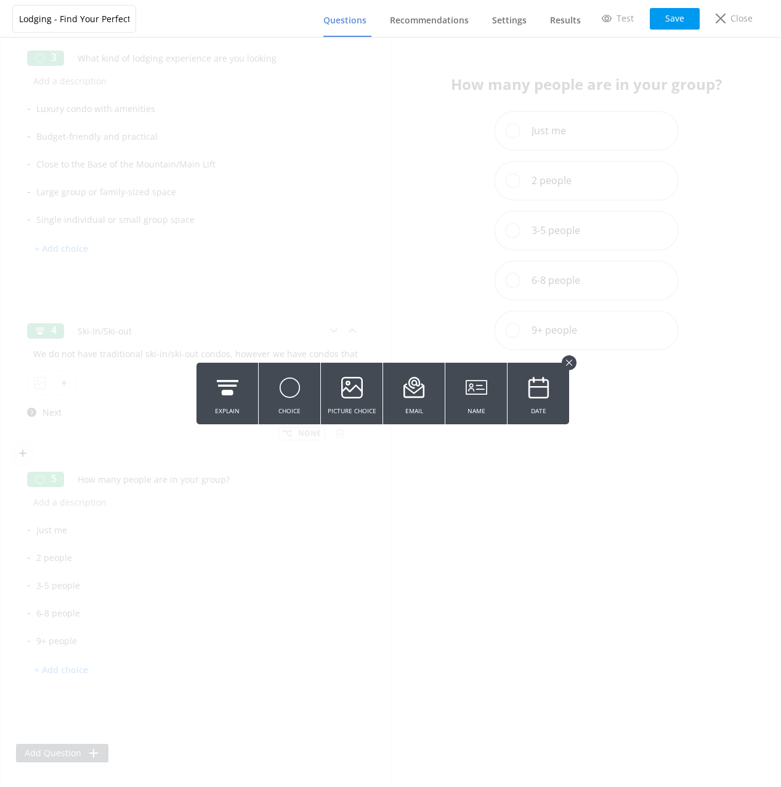
click at [366, 390] on button "Picture Choice" at bounding box center [352, 394] width 62 height 62
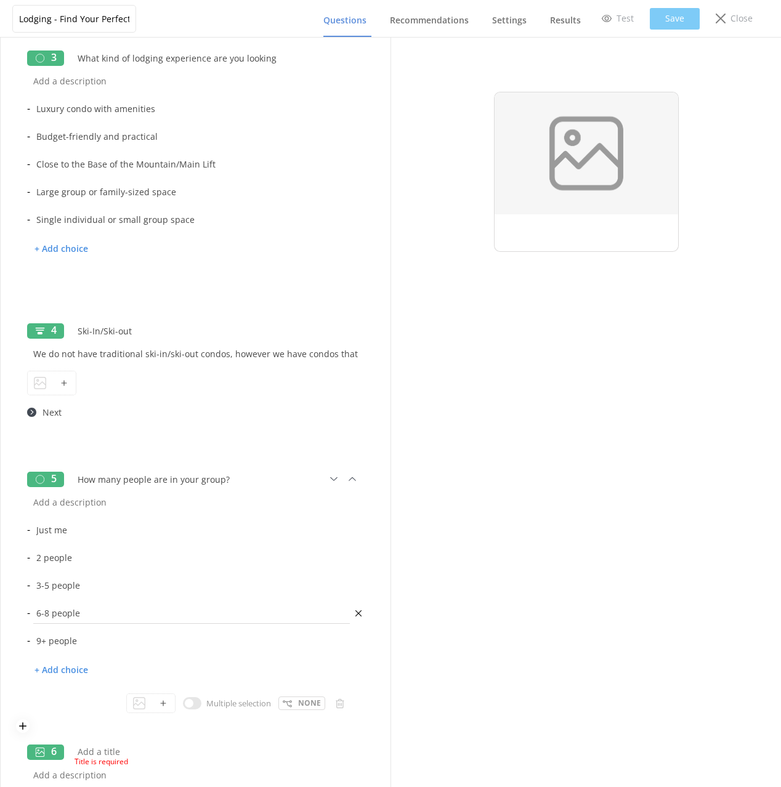
scroll to position [599, 0]
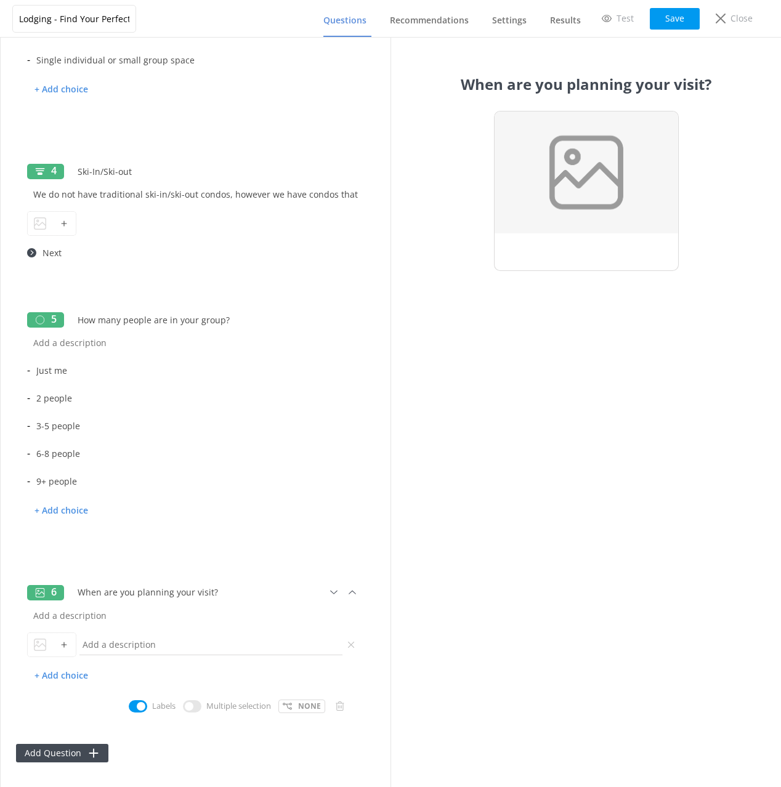
type input "When are you planning your visit?"
click at [166, 643] on input "text" at bounding box center [210, 645] width 269 height 28
type input "Winter (ski season)"
click at [75, 680] on p "+ Add choice" at bounding box center [61, 676] width 68 height 22
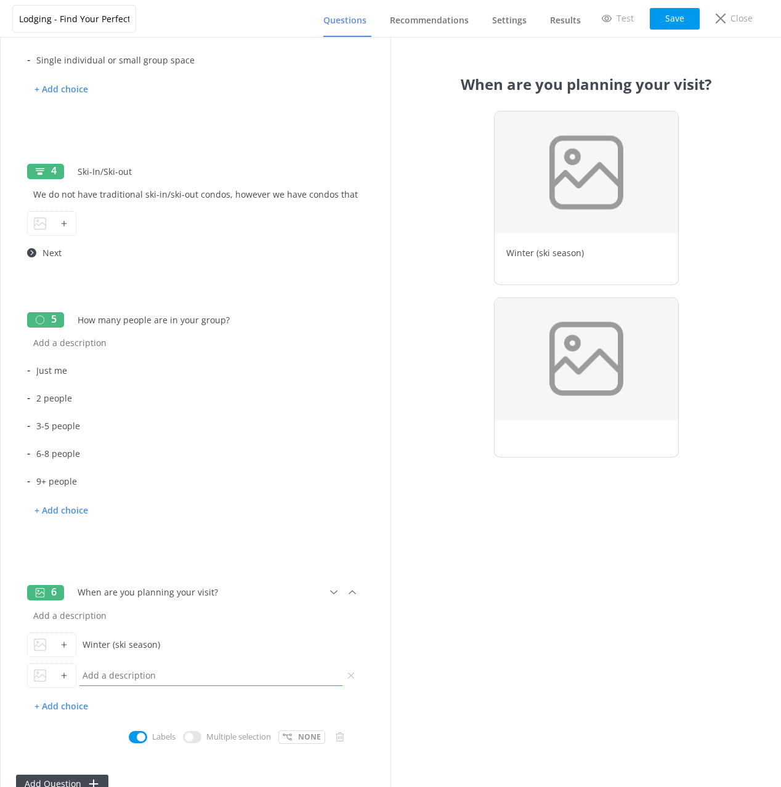
click at [243, 684] on input "text" at bounding box center [210, 675] width 269 height 28
type input "Spring"
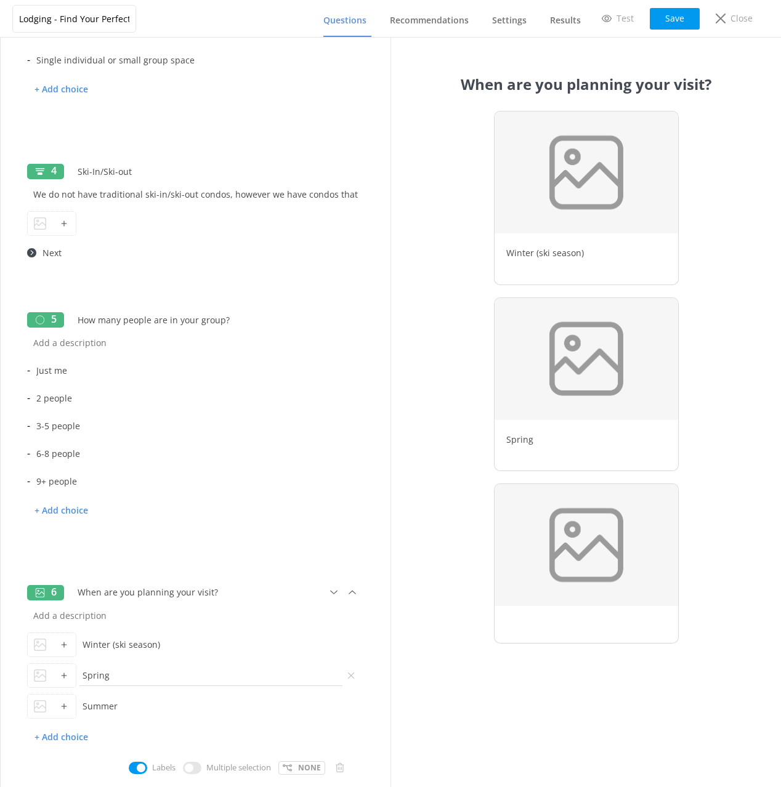
type input "Summer"
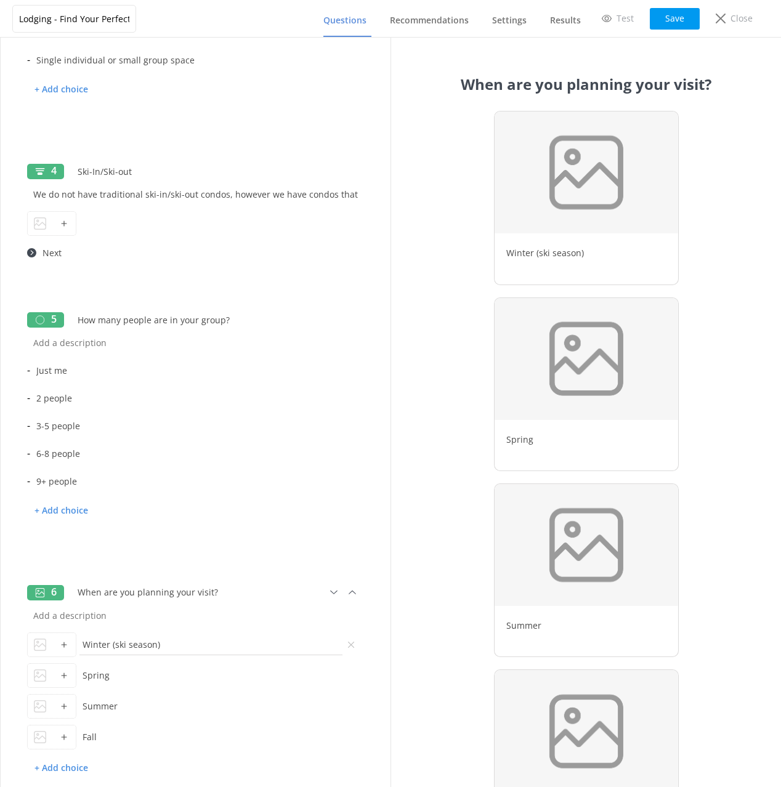
type input "Fall"
drag, startPoint x: 160, startPoint y: 648, endPoint x: 125, endPoint y: 661, distance: 37.2
click at [109, 648] on input "Winter (ski season)" at bounding box center [210, 645] width 269 height 28
type input "Winter"
click at [81, 765] on p "+ Add choice" at bounding box center [61, 768] width 68 height 22
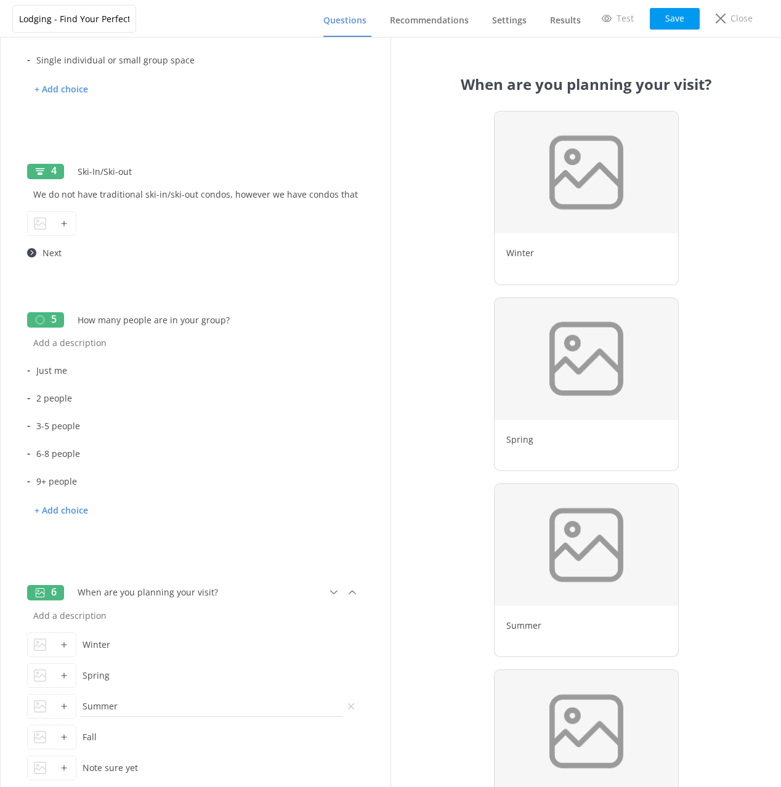
scroll to position [722, 0]
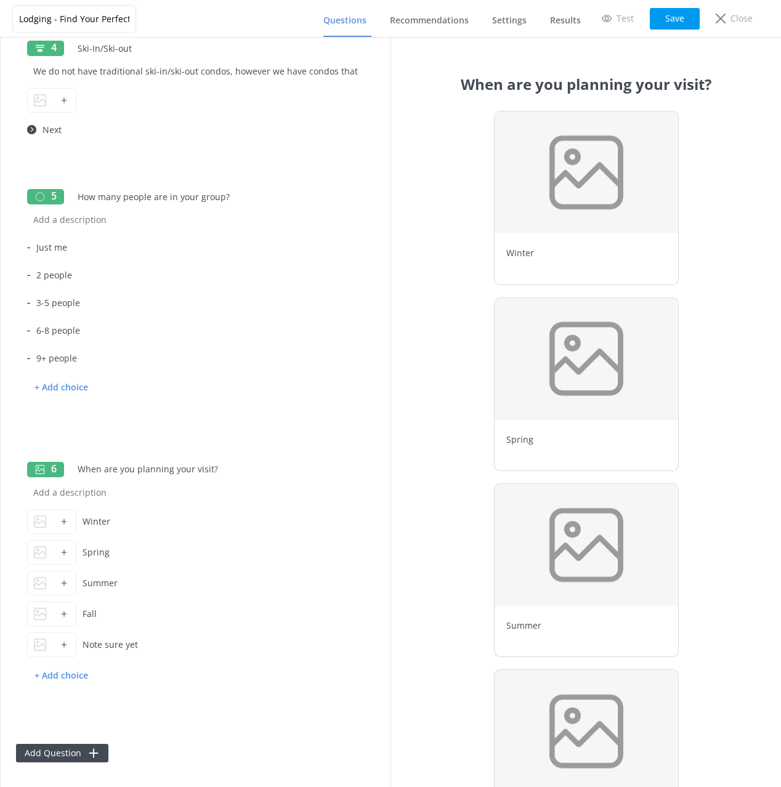
type input "Note sure yet"
click at [220, 751] on div "Add Question" at bounding box center [195, 746] width 359 height 31
click at [680, 17] on button "Save" at bounding box center [675, 19] width 50 height 22
click at [674, 20] on button "Save" at bounding box center [675, 19] width 50 height 22
click at [446, 27] on link "Recommendations" at bounding box center [432, 21] width 84 height 32
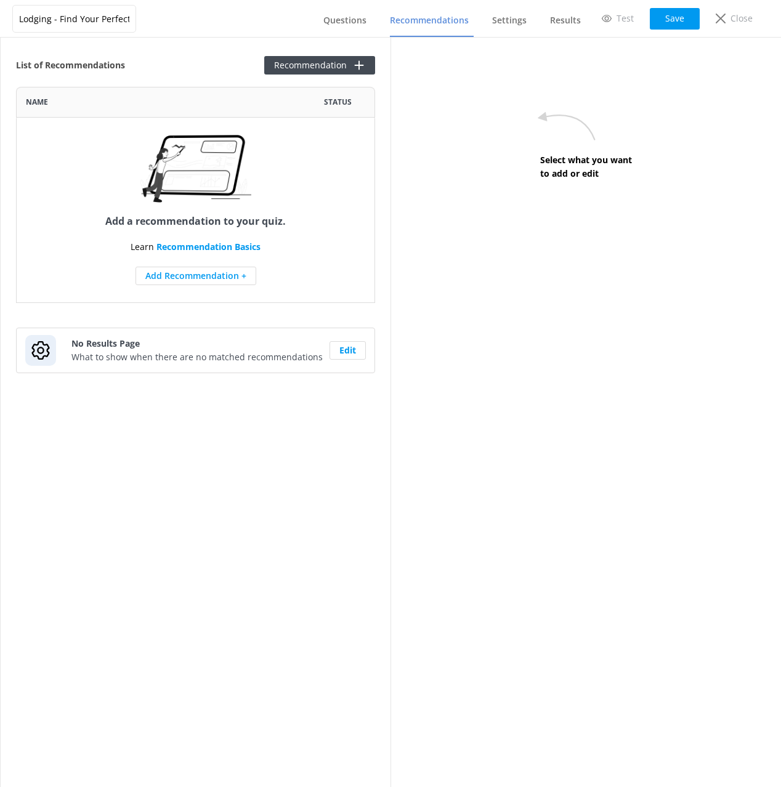
scroll to position [216, 359]
drag, startPoint x: 214, startPoint y: 67, endPoint x: 316, endPoint y: 62, distance: 101.7
click at [215, 66] on div "List of Recommendations Recommendation" at bounding box center [195, 65] width 359 height 18
click at [316, 62] on button "Recommendation" at bounding box center [319, 65] width 111 height 18
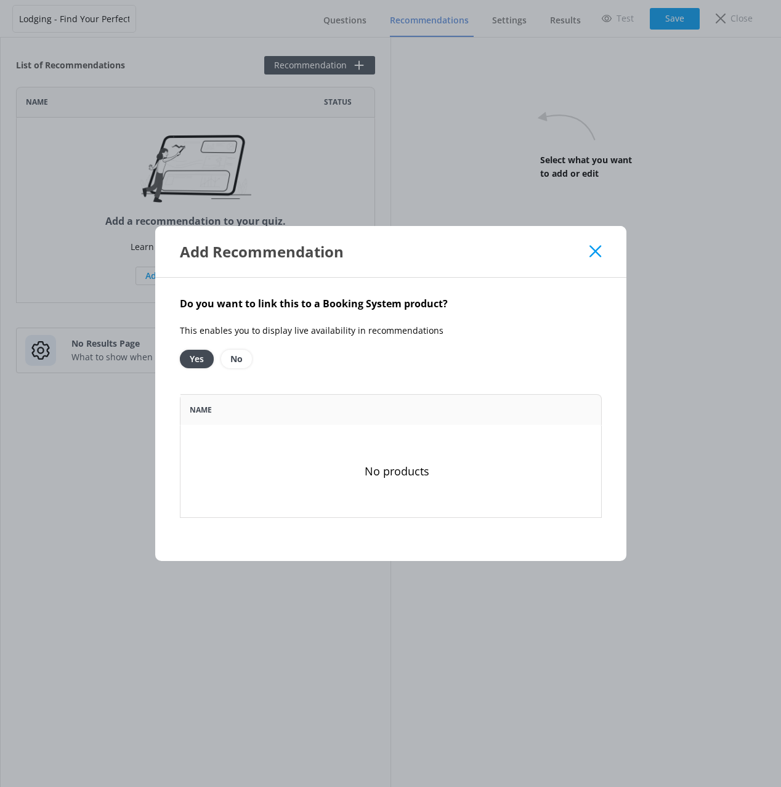
scroll to position [124, 422]
drag, startPoint x: 360, startPoint y: 380, endPoint x: 333, endPoint y: 382, distance: 27.2
click at [360, 380] on div "Do you want to link this to a Booking System product? This enables you to displ…" at bounding box center [390, 420] width 471 height 284
click at [240, 358] on option "No" at bounding box center [236, 359] width 31 height 18
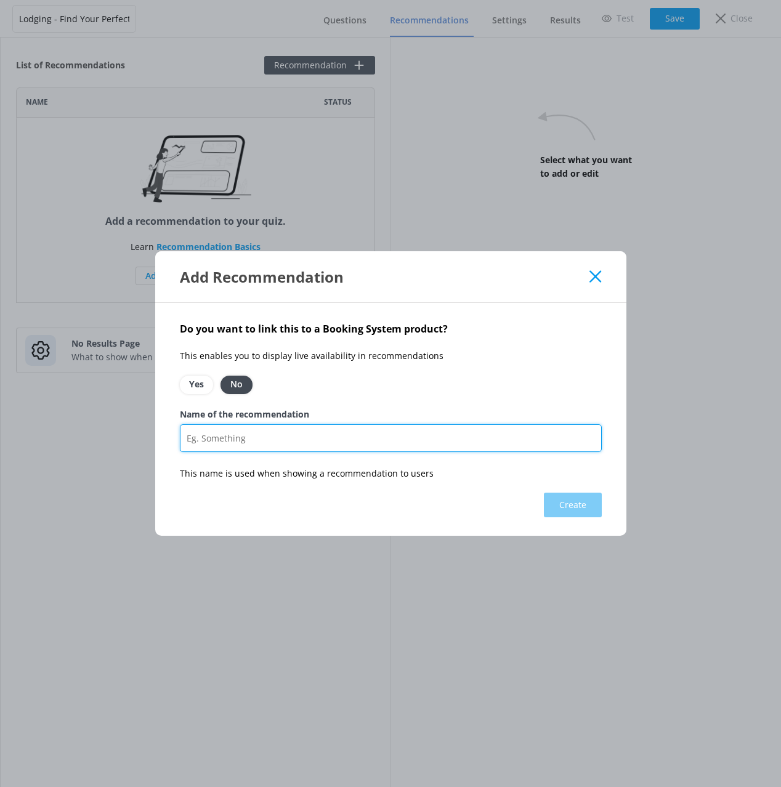
drag, startPoint x: 345, startPoint y: 434, endPoint x: 610, endPoint y: 413, distance: 265.6
click at [346, 434] on input "Name of the recommendation" at bounding box center [391, 438] width 422 height 28
click at [326, 440] on input "Name of the recommendation" at bounding box center [391, 438] width 422 height 28
paste input "Luxury Mountain Condo | [GEOGRAPHIC_DATA]"
type input "Luxury Mountain Condo | [GEOGRAPHIC_DATA]"
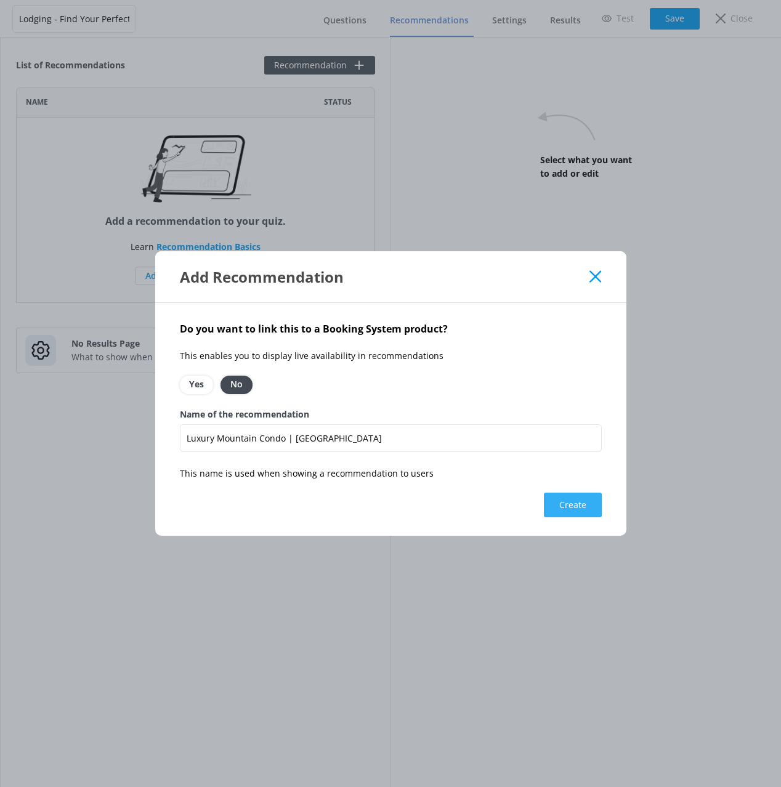
click at [562, 503] on button "Create" at bounding box center [573, 505] width 58 height 25
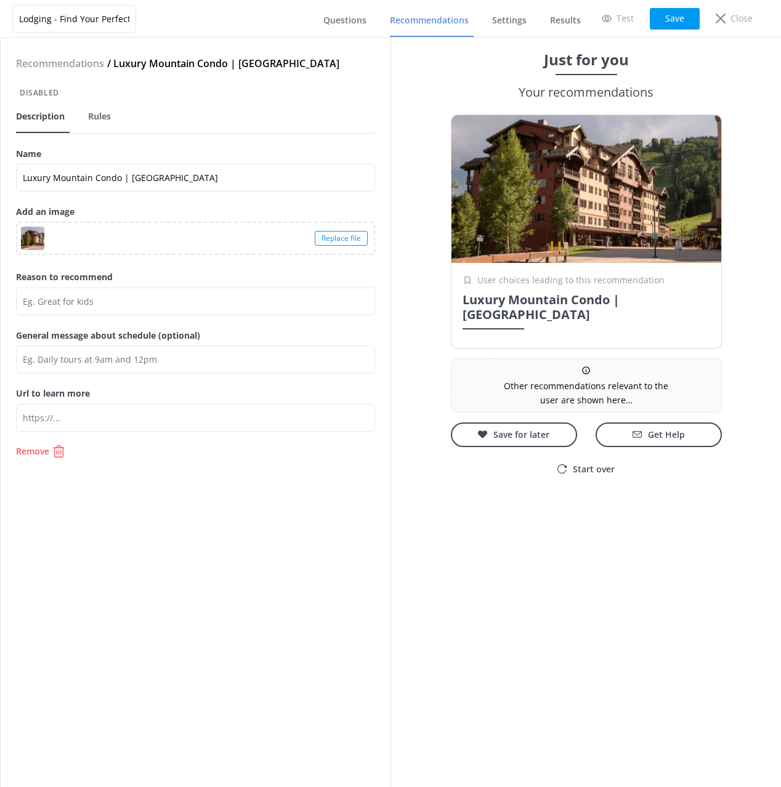
click at [262, 542] on div "Recommendations / Luxury Mountain Condo | Purgatory Lodge Disabled Description …" at bounding box center [196, 412] width 390 height 749
click at [669, 19] on button "Save" at bounding box center [675, 19] width 50 height 22
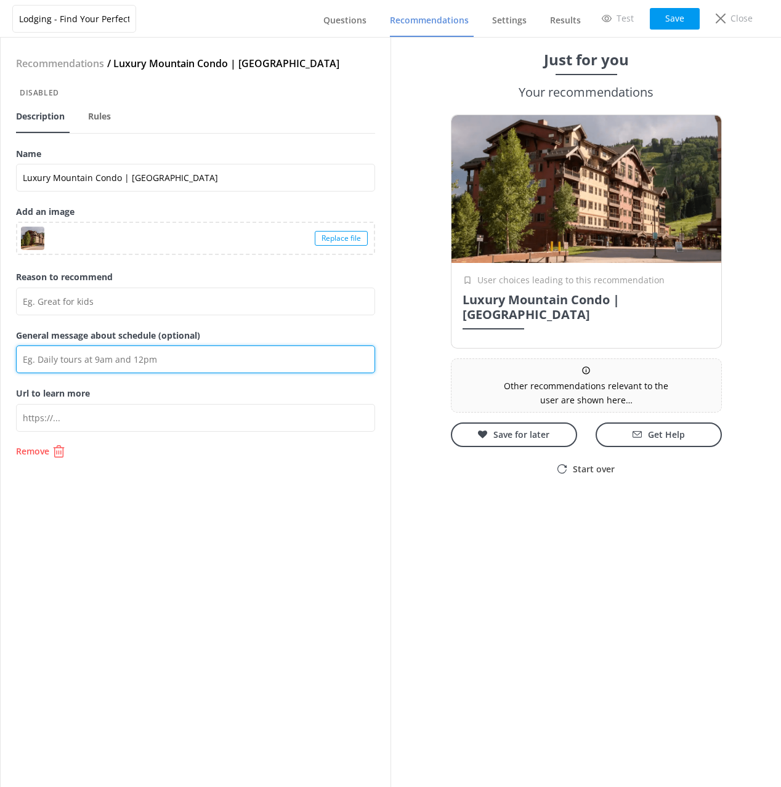
click at [160, 363] on input "General message about schedule (optional)" at bounding box center [195, 359] width 359 height 28
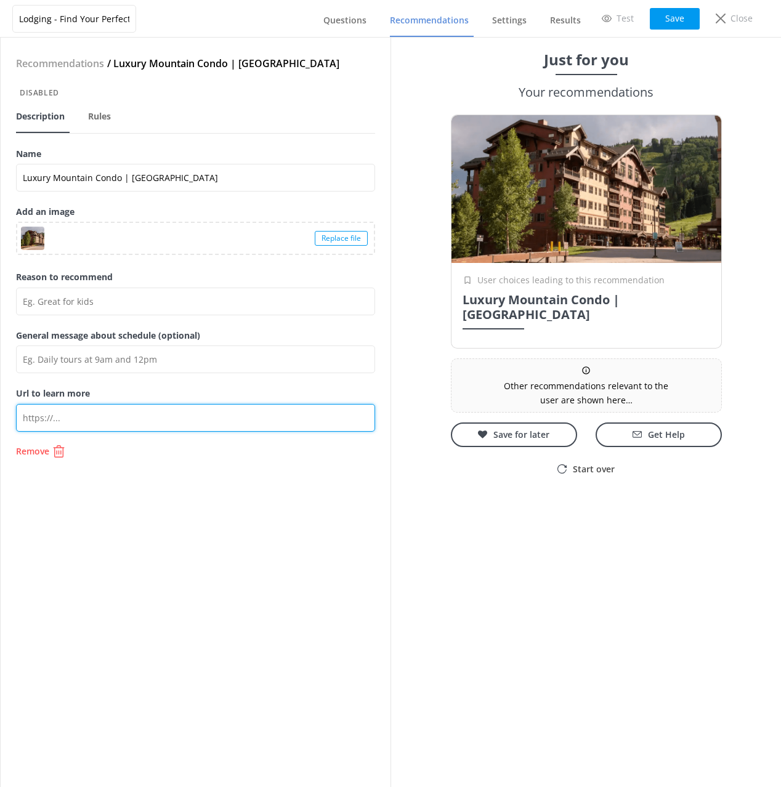
click at [33, 409] on input "Url to learn more" at bounding box center [195, 418] width 359 height 28
click at [37, 417] on input "Url to learn more" at bounding box center [195, 418] width 359 height 28
paste input "[URL][DOMAIN_NAME]"
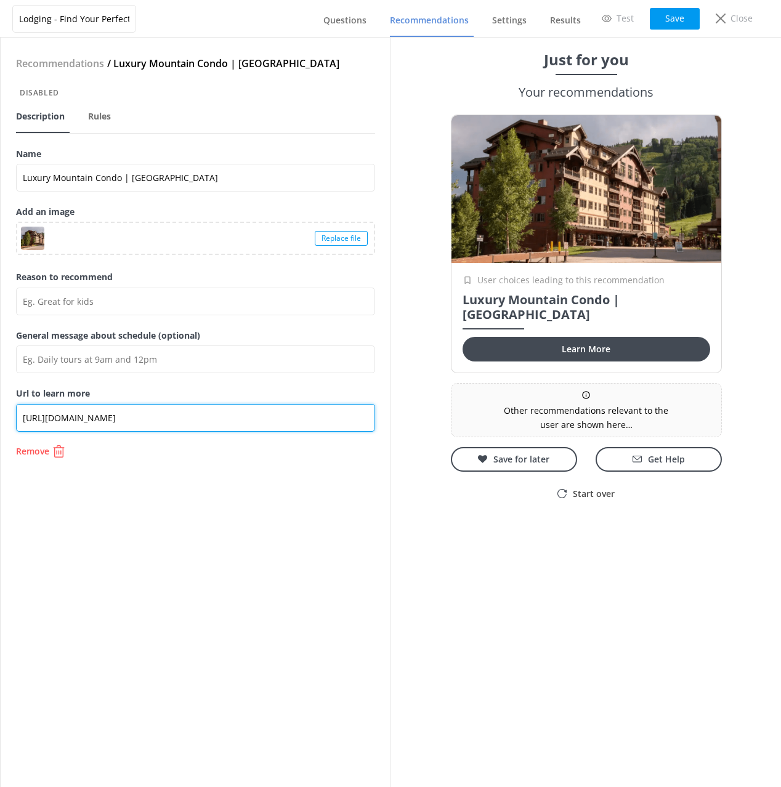
type input "[URL][DOMAIN_NAME]"
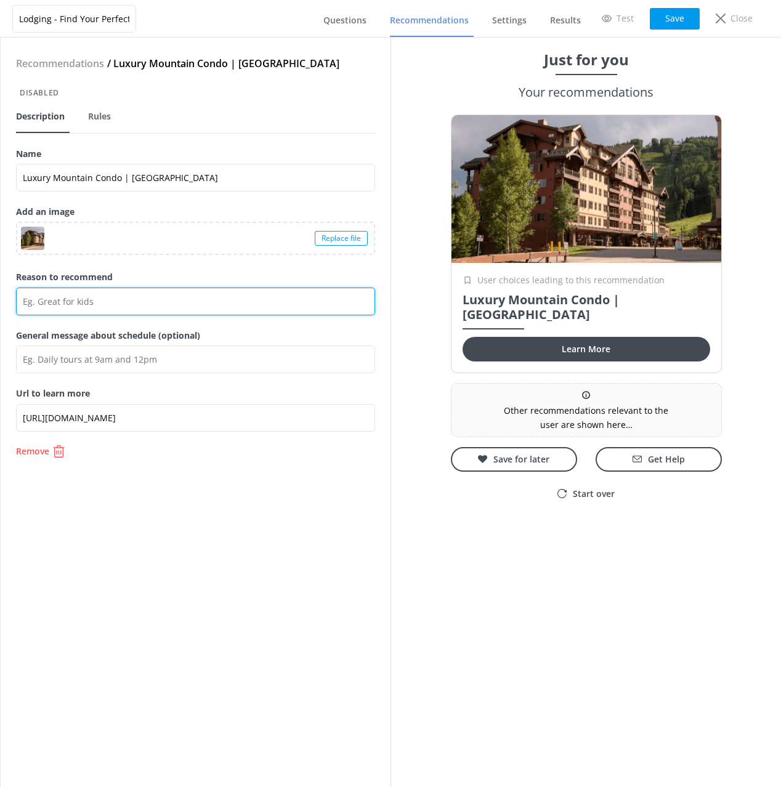
click at [182, 306] on input "Reason to recommend" at bounding box center [195, 302] width 359 height 28
paste input "[GEOGRAPHIC_DATA] is the premier ski-in/ski-out property at the [GEOGRAPHIC_DAT…"
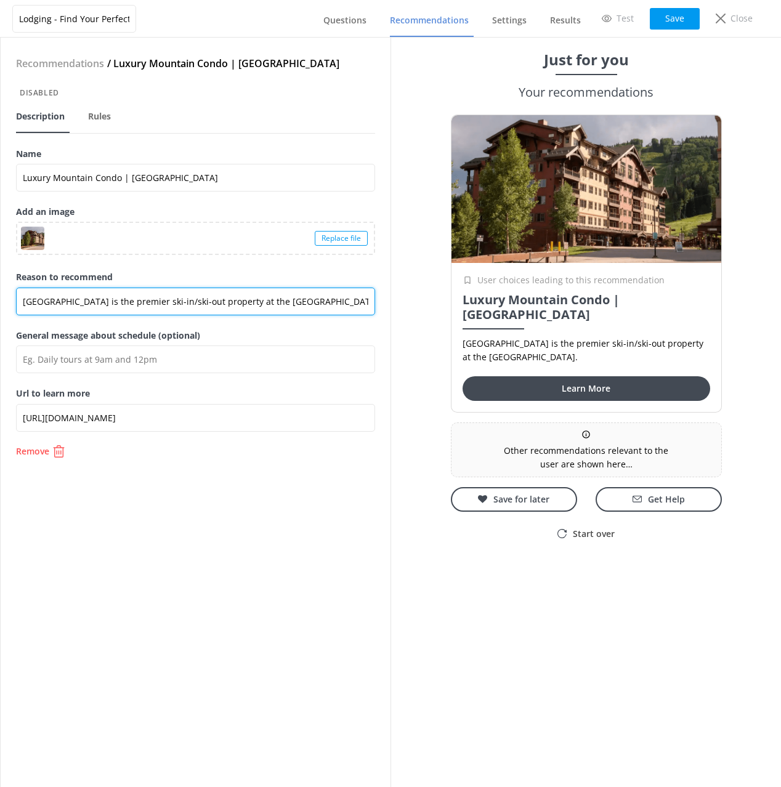
type input "[GEOGRAPHIC_DATA] is the premier ski-in/ski-out property at the [GEOGRAPHIC_DAT…"
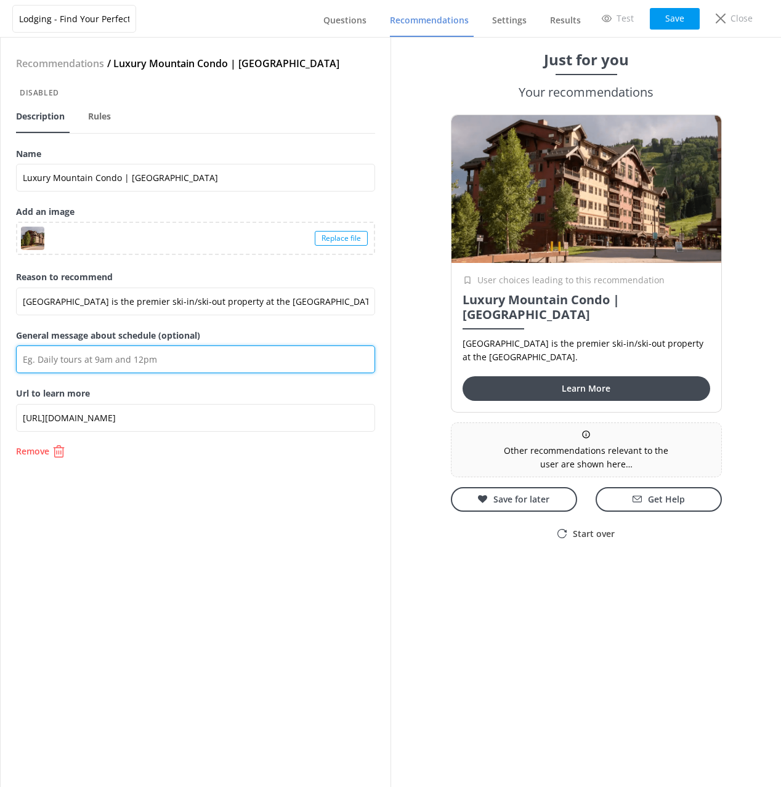
click at [133, 363] on input "General message about schedule (optional)" at bounding box center [195, 359] width 359 height 28
click at [134, 363] on input "General message about schedule (optional)" at bounding box center [195, 359] width 359 height 28
paste input "Offering upgraded skier amenities, enhanced dining at [GEOGRAPHIC_DATA]’s, and …"
type input "Offering upgraded skier amenities, enhanced dining at [GEOGRAPHIC_DATA]’s, and …"
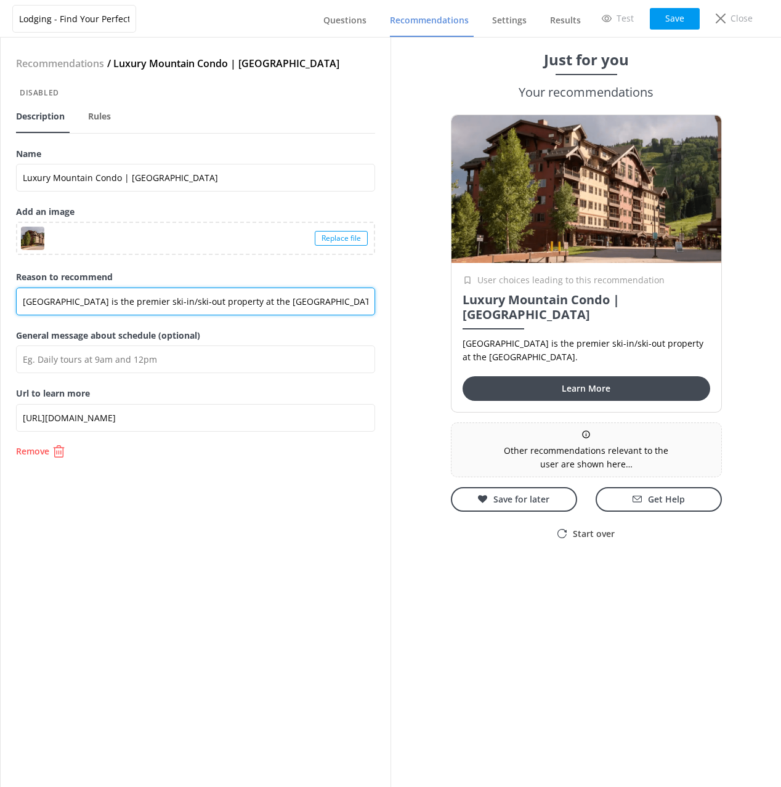
click at [350, 303] on input "[GEOGRAPHIC_DATA] is the premier ski-in/ski-out property at the [GEOGRAPHIC_DAT…" at bounding box center [195, 302] width 359 height 28
paste input "Offering upgraded skier amenities,"
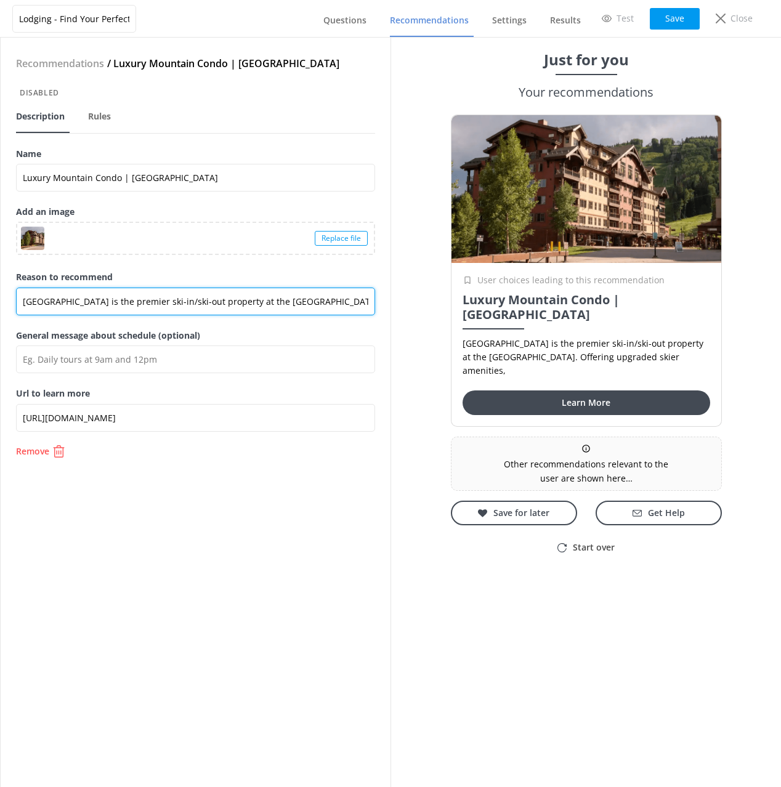
click at [341, 300] on input "[GEOGRAPHIC_DATA] is the premier ski-in/ski-out property at the [GEOGRAPHIC_DAT…" at bounding box center [195, 302] width 359 height 28
drag, startPoint x: 371, startPoint y: 302, endPoint x: 375, endPoint y: 323, distance: 21.4
click at [371, 302] on input "[GEOGRAPHIC_DATA] is the premier ski-in/ski-out property at the [GEOGRAPHIC_DAT…" at bounding box center [195, 302] width 359 height 28
paste input "enhanced dining at [GEOGRAPHIC_DATA]’s, and luxury"
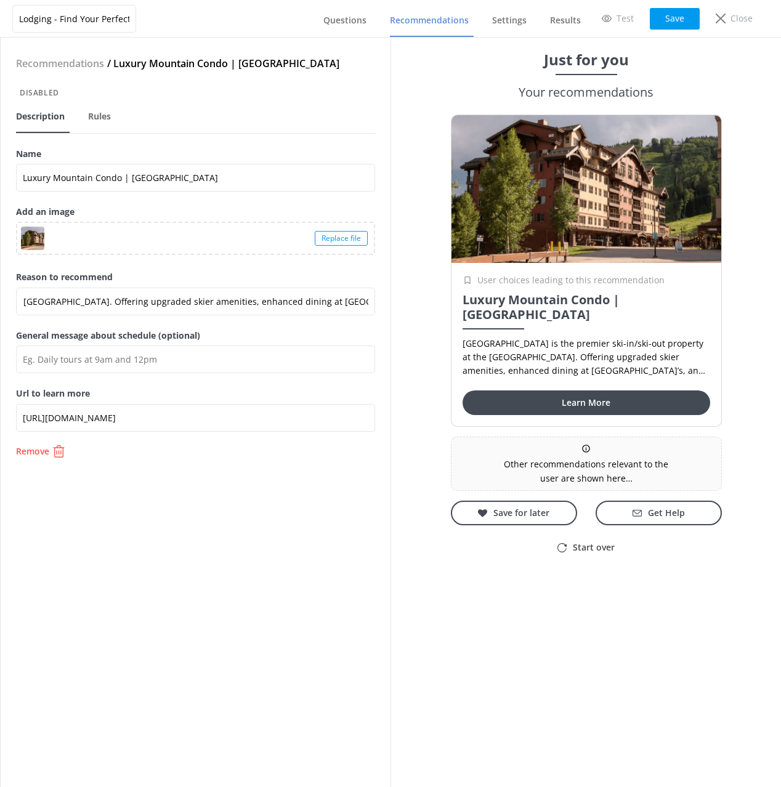
scroll to position [0, 0]
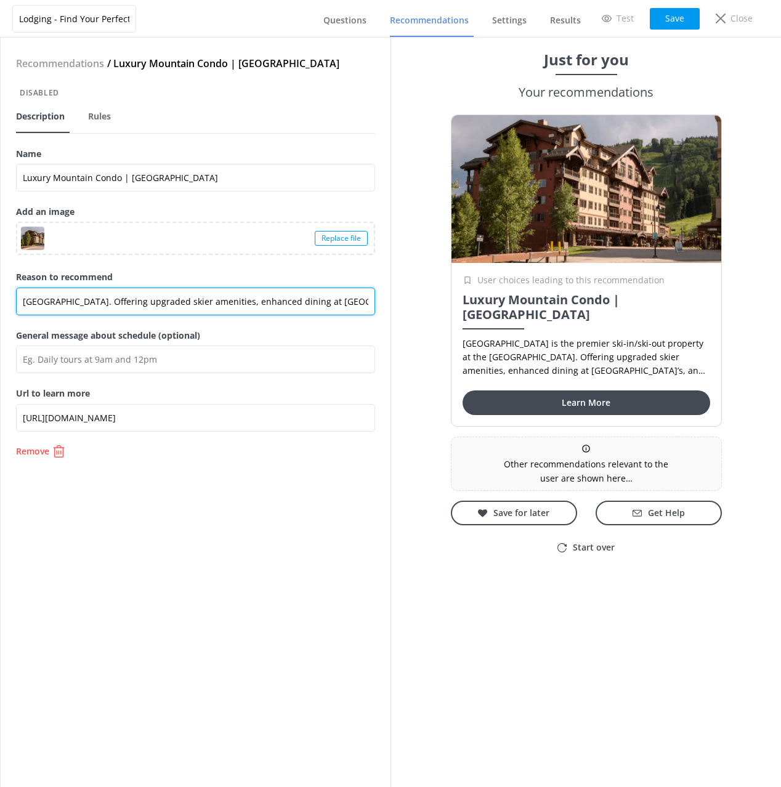
paste input "slope-side accommodations, the lodge features granite countertops,"
drag, startPoint x: 135, startPoint y: 300, endPoint x: 145, endPoint y: 326, distance: 27.1
click at [145, 326] on div "Reason to recommend [GEOGRAPHIC_DATA] is the premier ski-in/ski-out property at…" at bounding box center [195, 299] width 359 height 58
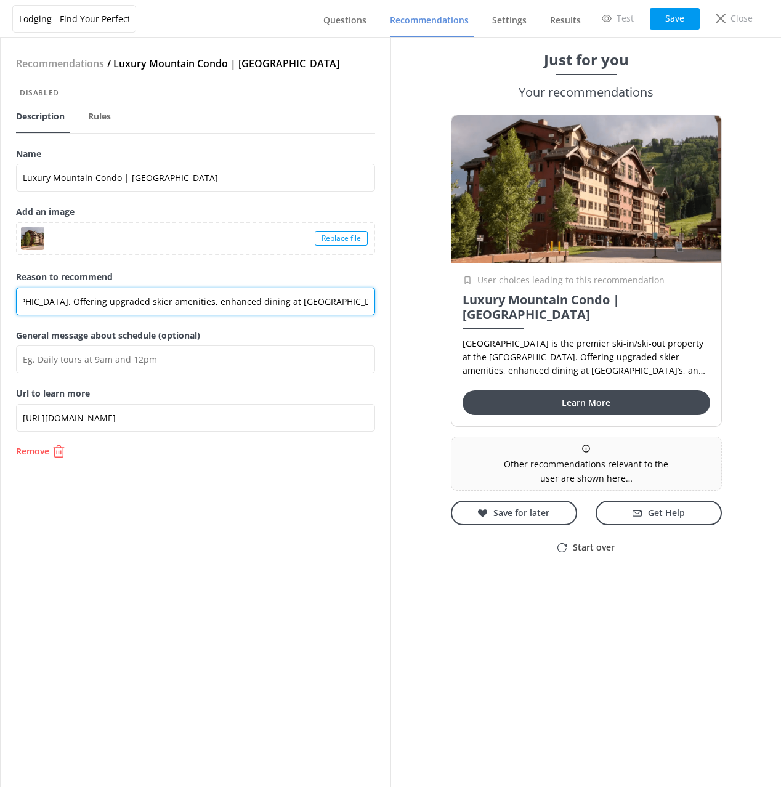
type input "[GEOGRAPHIC_DATA] is the premier ski-in/ski-out property at the [GEOGRAPHIC_DAT…"
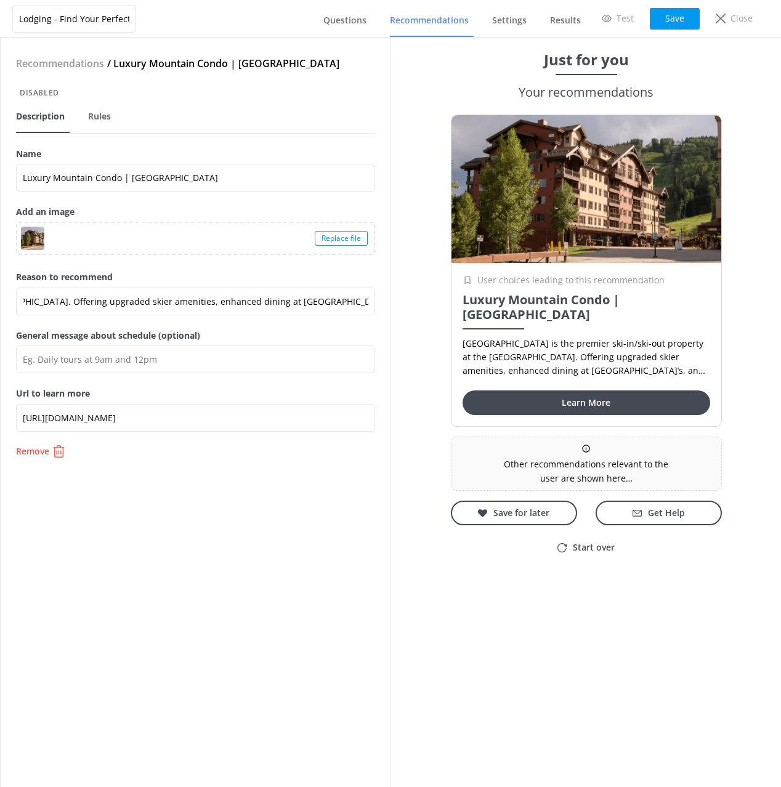
scroll to position [0, 0]
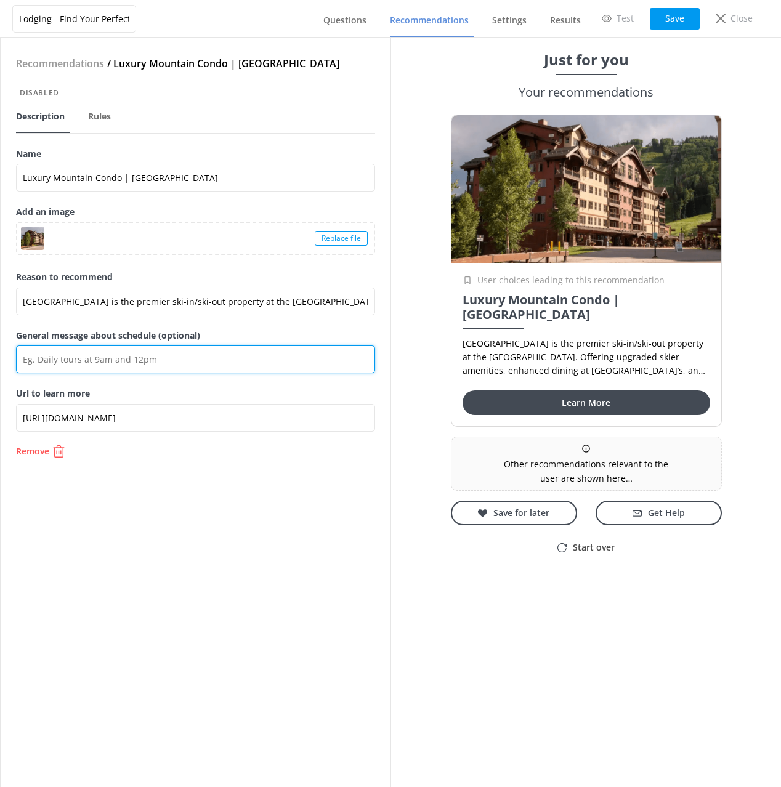
click at [148, 365] on input "General message about schedule (optional)" at bounding box center [195, 359] width 359 height 28
paste input "accommodations, the lodge features granite countertops, stainless steel applian…"
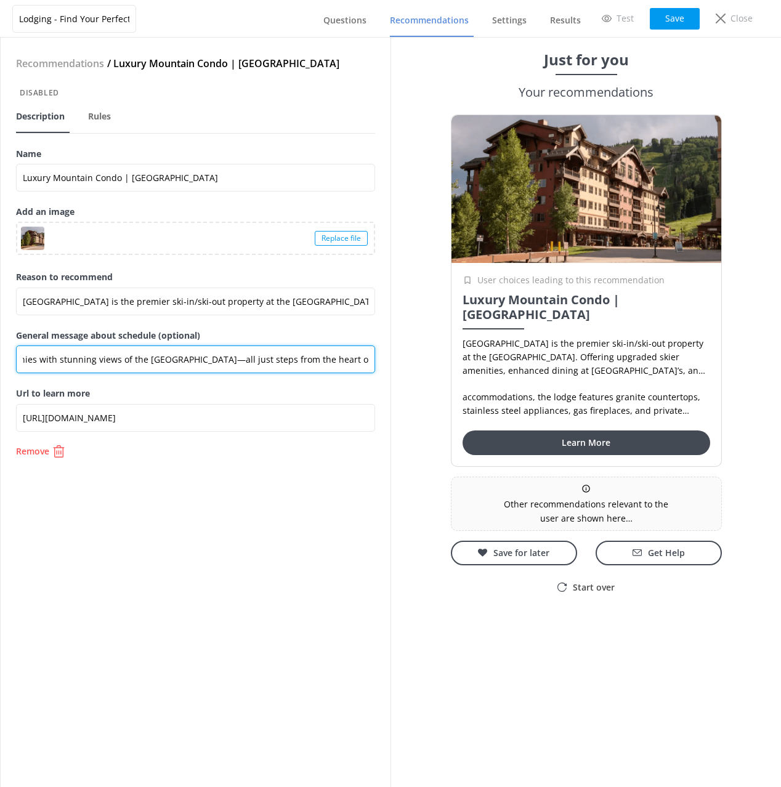
type input "accommodations, the lodge features granite countertops, stainless steel applian…"
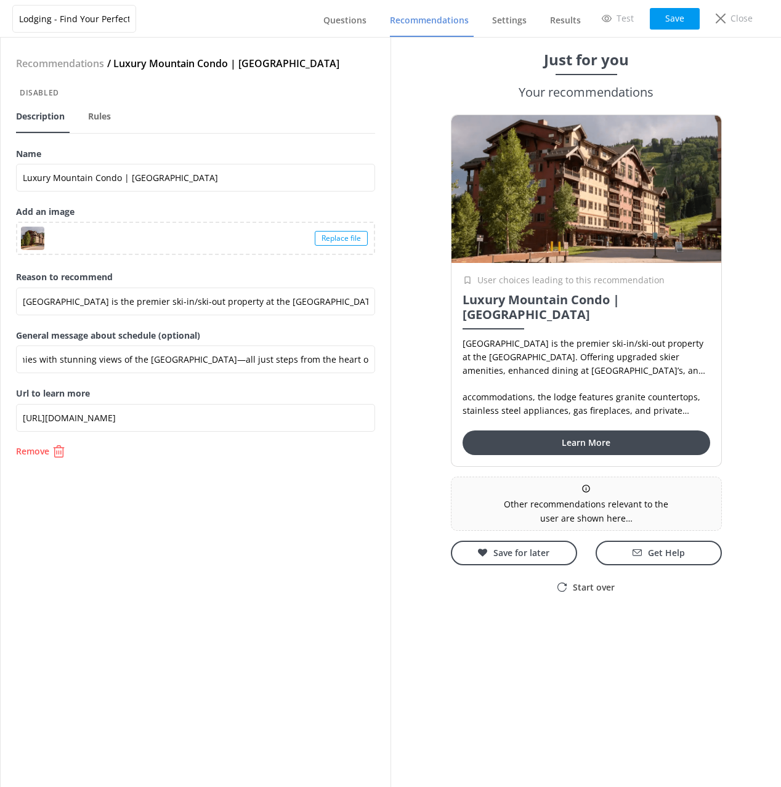
scroll to position [0, 0]
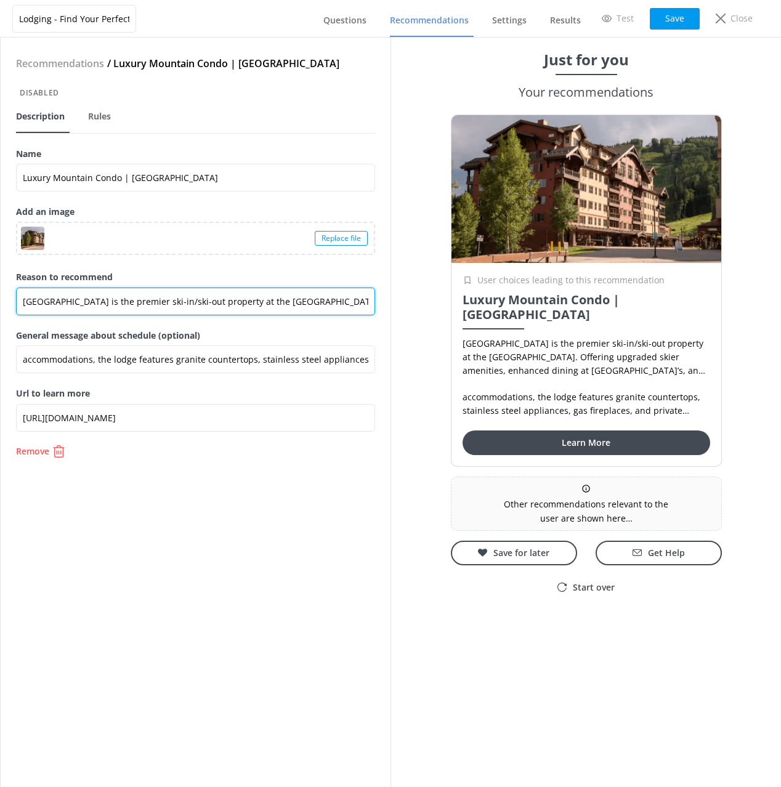
drag, startPoint x: 338, startPoint y: 301, endPoint x: 352, endPoint y: 349, distance: 50.1
click at [352, 349] on div "Recommendations / Luxury Mountain Condo | Purgatory Lodge Disabled Description …" at bounding box center [196, 412] width 390 height 749
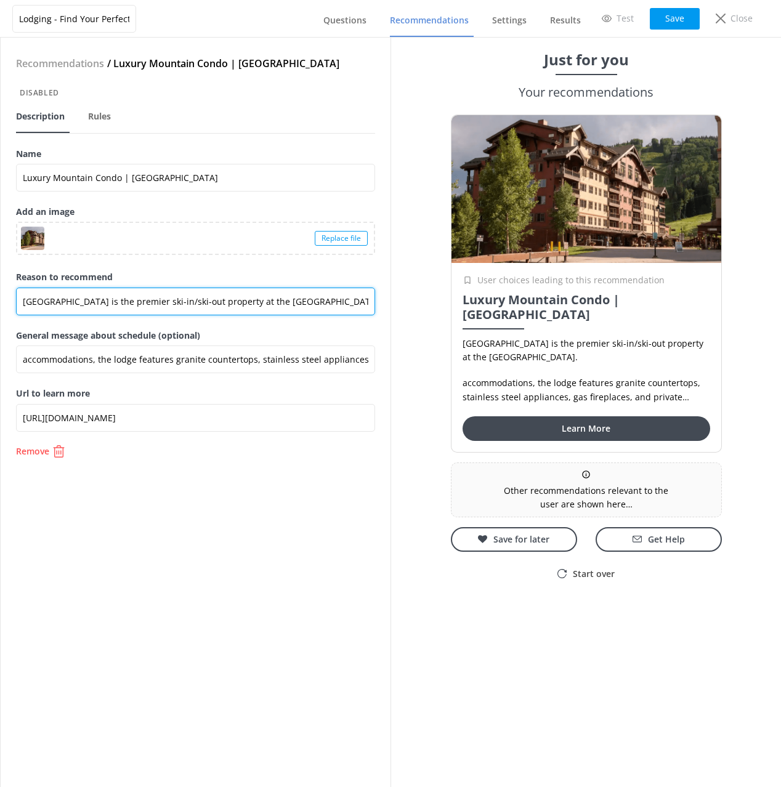
type input "[GEOGRAPHIC_DATA] is the premier ski-in/ski-out property at the [GEOGRAPHIC_DAT…"
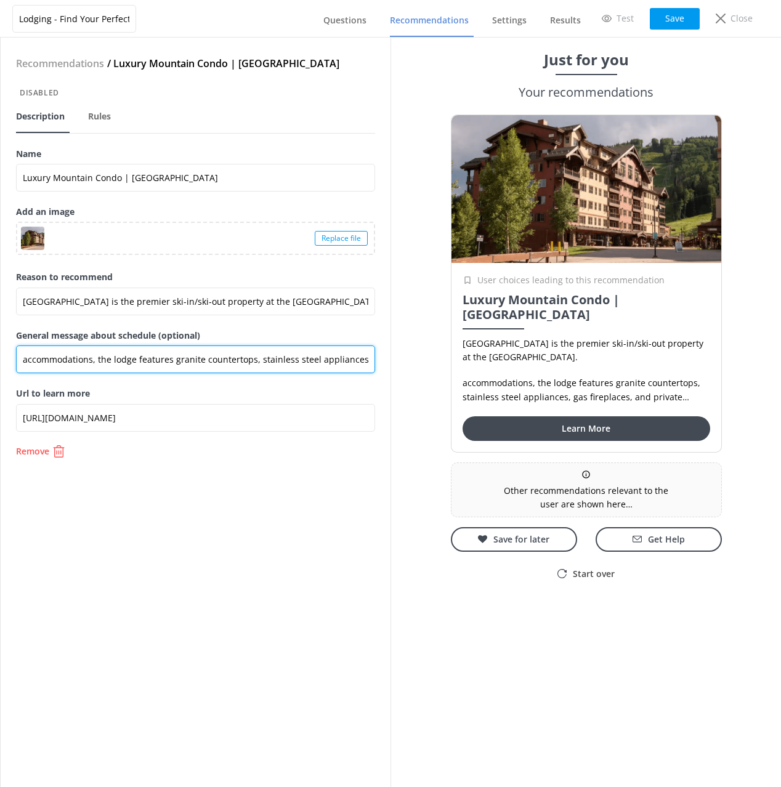
click at [284, 364] on input "accommodations, the lodge features granite countertops, stainless steel applian…" at bounding box center [195, 359] width 359 height 28
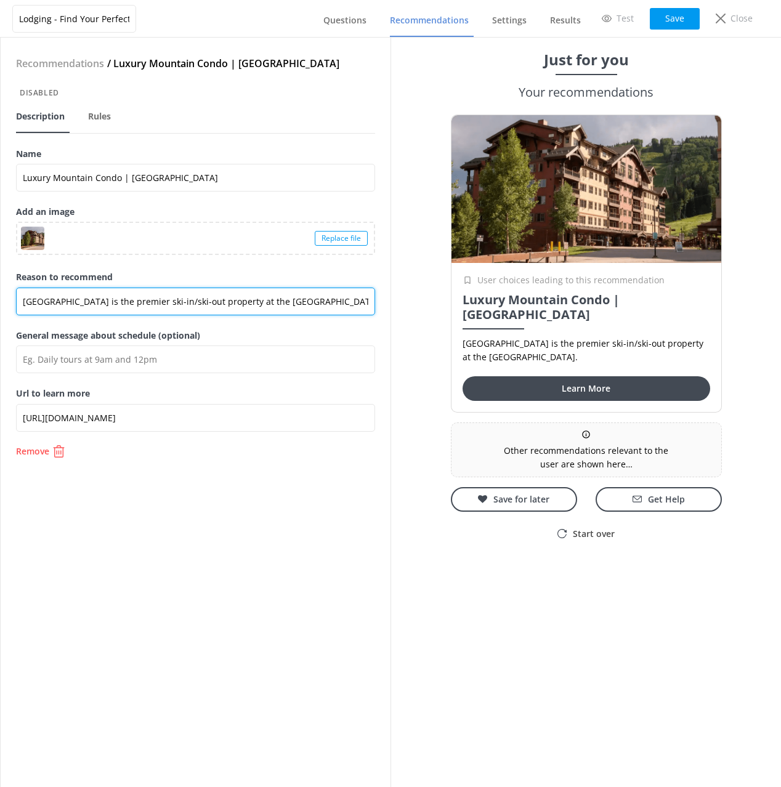
click at [267, 300] on input "[GEOGRAPHIC_DATA] is the premier ski-in/ski-out property at the [GEOGRAPHIC_DAT…" at bounding box center [195, 302] width 359 height 28
paste input "Opened in [DATE], [GEOGRAPHIC_DATA] is the resort’s premier ski-in/ski-out prop…"
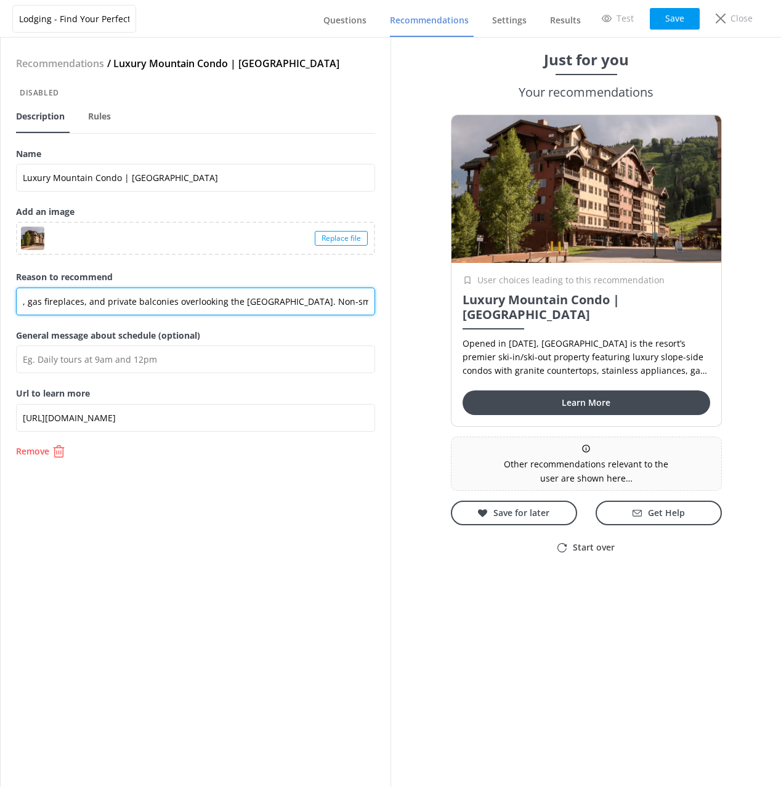
drag, startPoint x: 234, startPoint y: 300, endPoint x: 243, endPoint y: 328, distance: 28.6
click at [243, 328] on div "Reason to recommend Opened in [DATE], [GEOGRAPHIC_DATA] is the resort’s premier…" at bounding box center [195, 299] width 359 height 58
click at [167, 304] on input "Opened in [DATE], [GEOGRAPHIC_DATA] is the resort’s premier ski-in/ski-out prop…" at bounding box center [195, 302] width 359 height 28
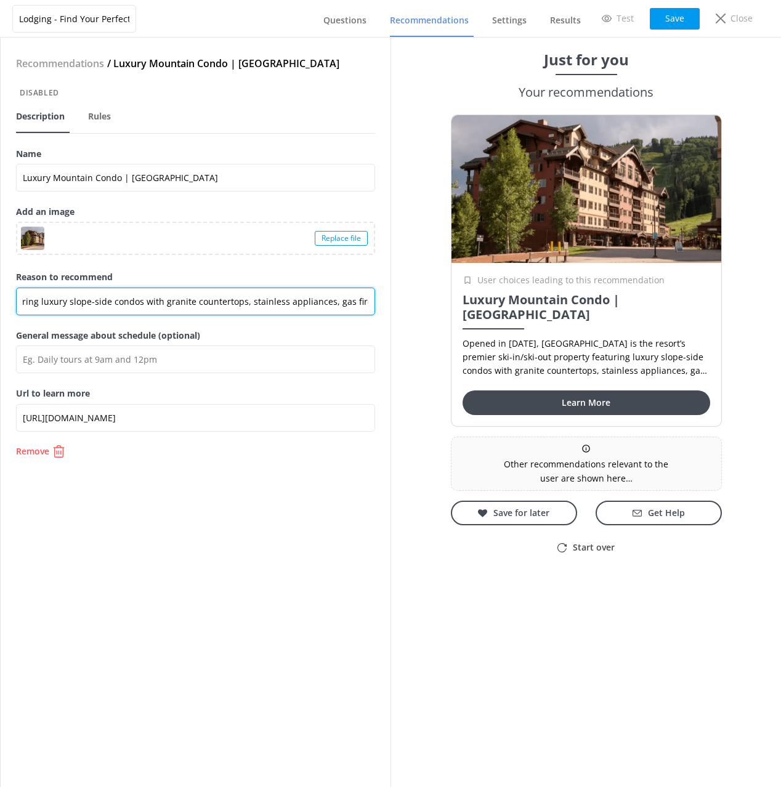
drag, startPoint x: 293, startPoint y: 308, endPoint x: 300, endPoint y: 329, distance: 22.8
click at [296, 328] on div "Recommendations / Luxury Mountain Condo | Purgatory Lodge Disabled Description …" at bounding box center [196, 412] width 390 height 749
type input "Opened in [DATE], [GEOGRAPHIC_DATA] is the resort’s premier ski-in/ski-out prop…"
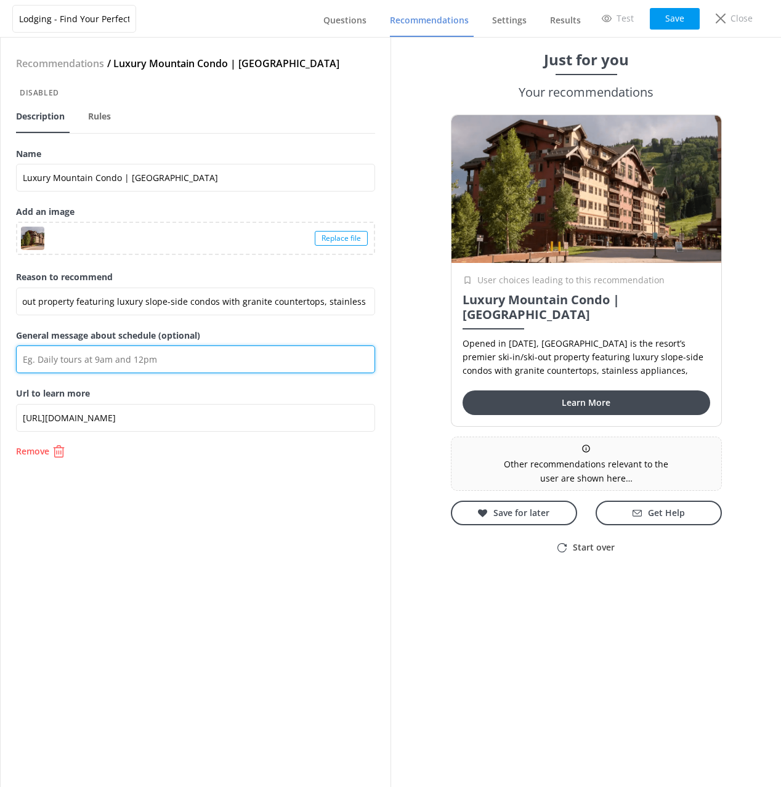
click at [200, 358] on input "General message about schedule (optional)" at bounding box center [195, 359] width 359 height 28
paste input "gas fireplaces, and private balconies overlooking the [GEOGRAPHIC_DATA]."
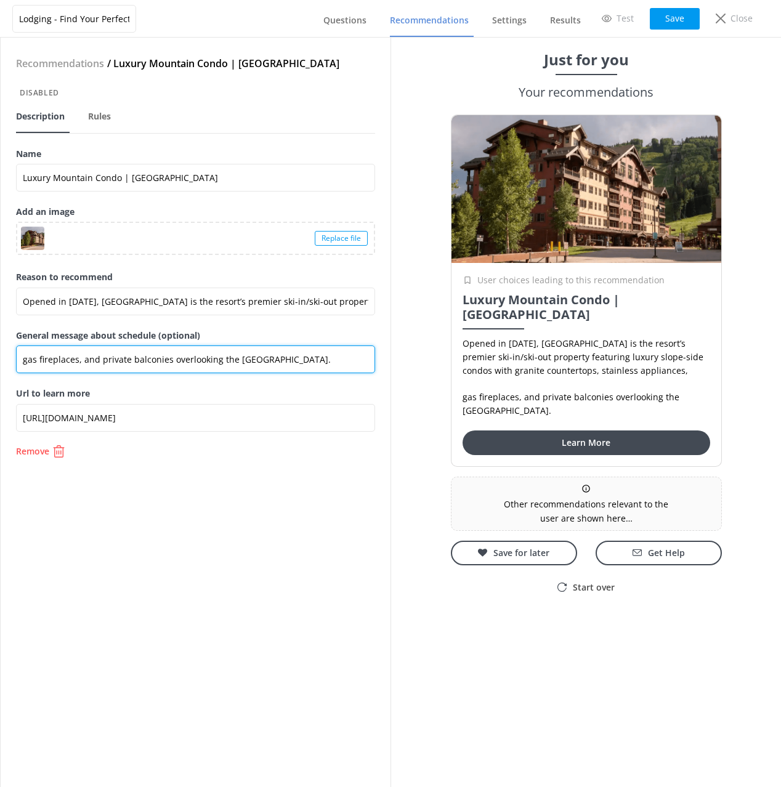
drag, startPoint x: 76, startPoint y: 358, endPoint x: 71, endPoint y: 348, distance: 11.6
click at [70, 346] on input "gas fireplaces, and private balconies overlooking the [GEOGRAPHIC_DATA]." at bounding box center [195, 359] width 359 height 28
type input "gas fireplaces, and private balconies overlooking the [GEOGRAPHIC_DATA]."
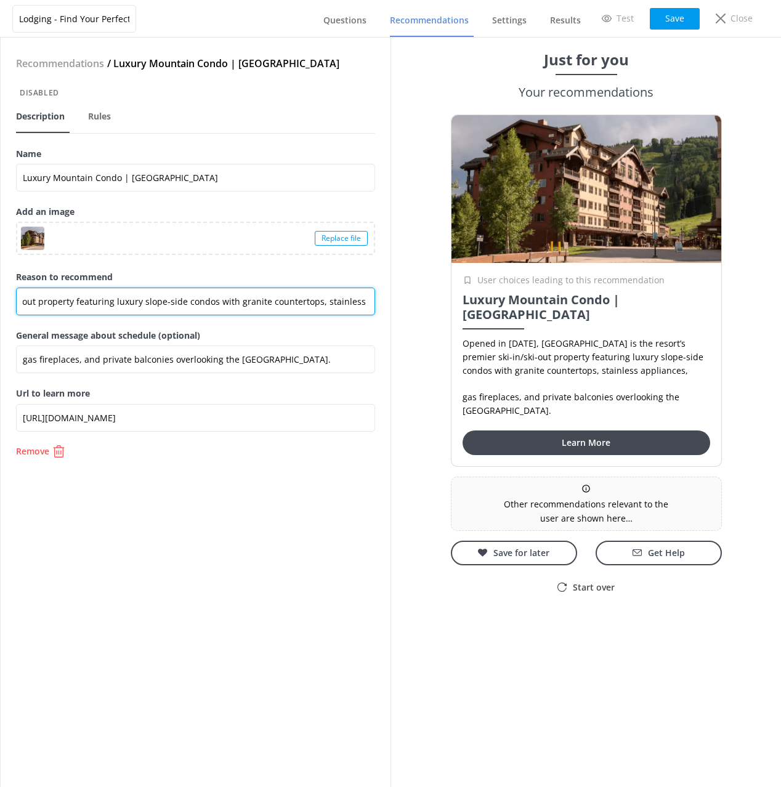
click at [369, 300] on input "Opened in [DATE], [GEOGRAPHIC_DATA] is the resort’s premier ski-in/ski-out prop…" at bounding box center [195, 302] width 359 height 28
paste input "gas fireplaces"
type input "Opened in [DATE], [GEOGRAPHIC_DATA] is the resort’s premier ski-in/ski-out prop…"
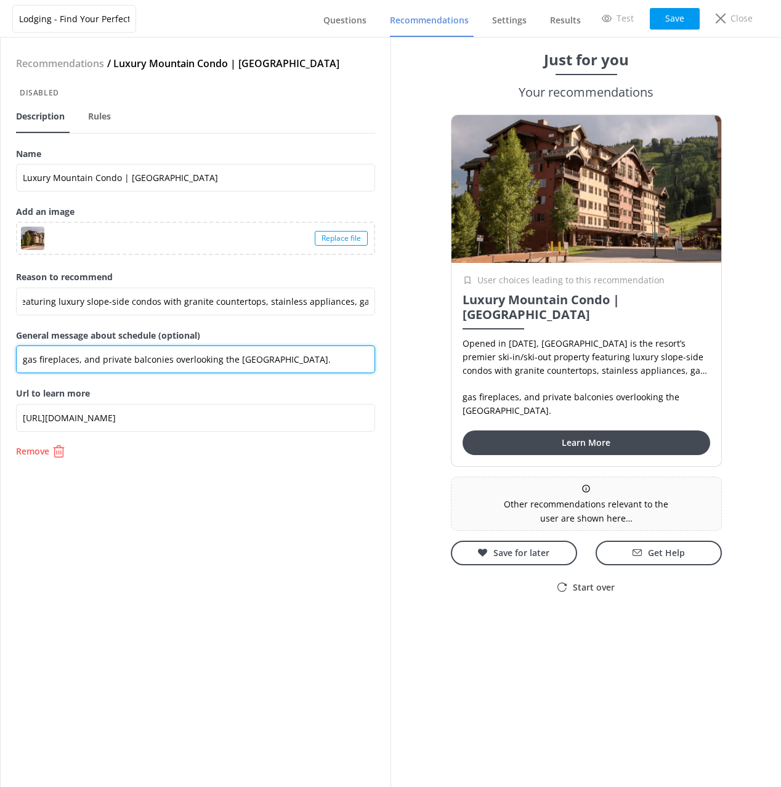
scroll to position [0, 0]
drag, startPoint x: 82, startPoint y: 360, endPoint x: 78, endPoint y: 349, distance: 11.7
click at [79, 349] on input "gas fireplaces, and private balconies overlooking the [GEOGRAPHIC_DATA]." at bounding box center [195, 359] width 359 height 28
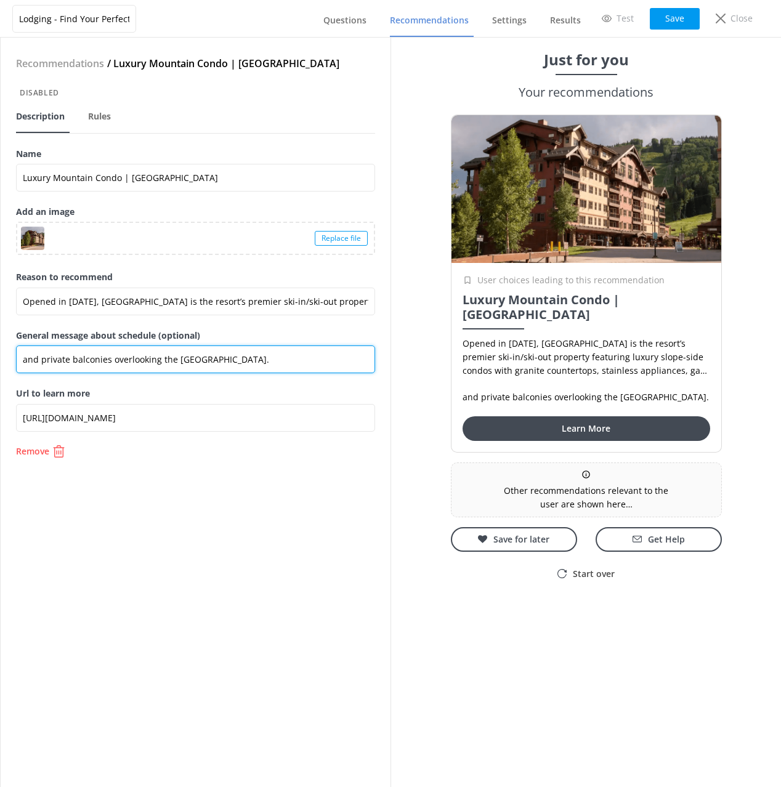
type input "and private balconies overlooking the [GEOGRAPHIC_DATA]."
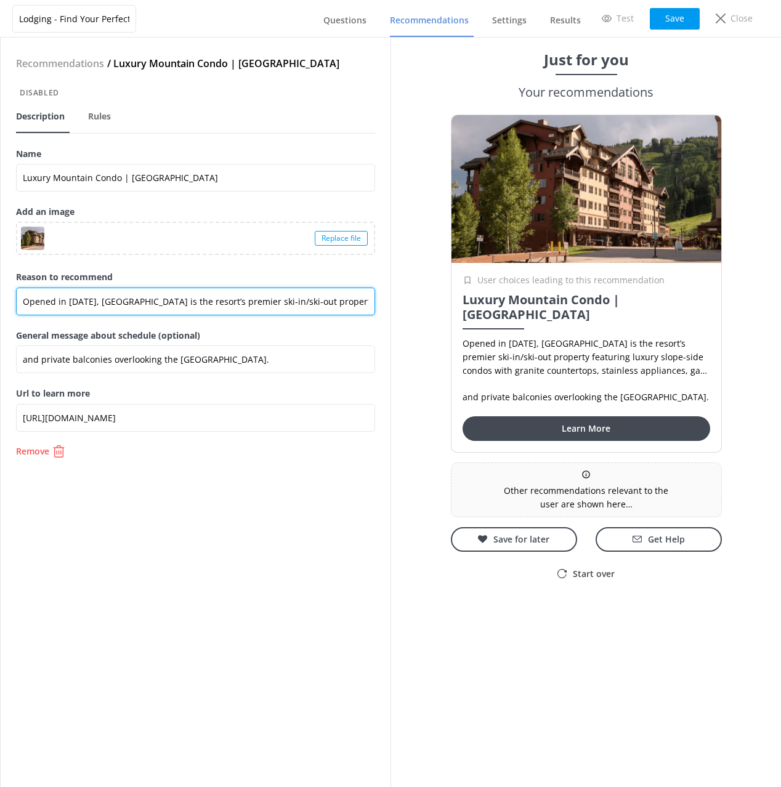
click at [278, 305] on input "Opened in [DATE], [GEOGRAPHIC_DATA] is the resort’s premier ski-in/ski-out prop…" at bounding box center [195, 302] width 359 height 28
paste input "offering luxury slope-side condos with granite countertops, stainless appliance…"
type input "Opened in [DATE], [GEOGRAPHIC_DATA] is the resort’s premier ski-in/ski-out prop…"
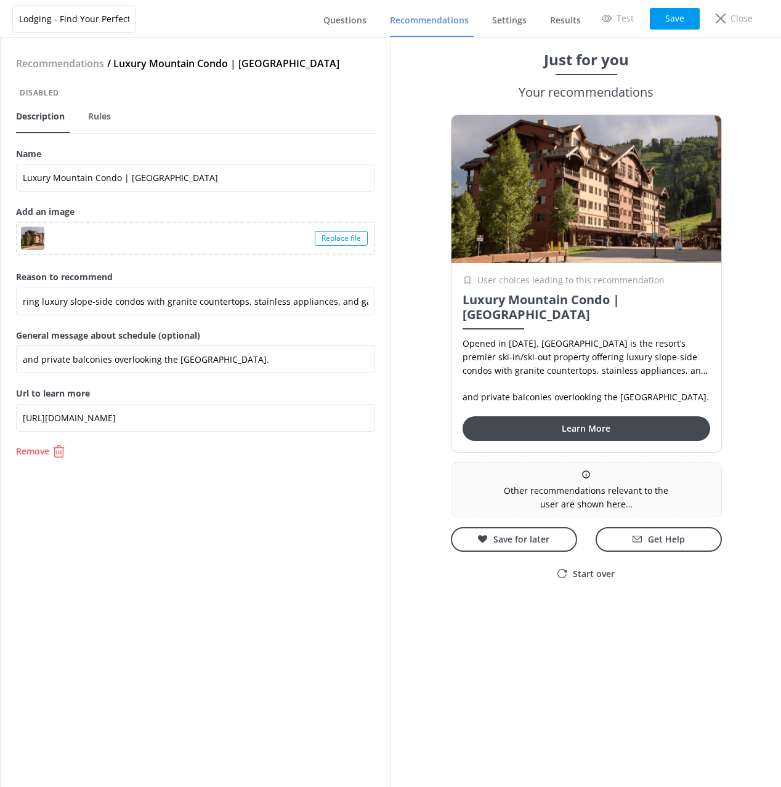
scroll to position [0, 0]
click at [253, 358] on input "and private balconies overlooking the [GEOGRAPHIC_DATA]." at bounding box center [195, 359] width 359 height 28
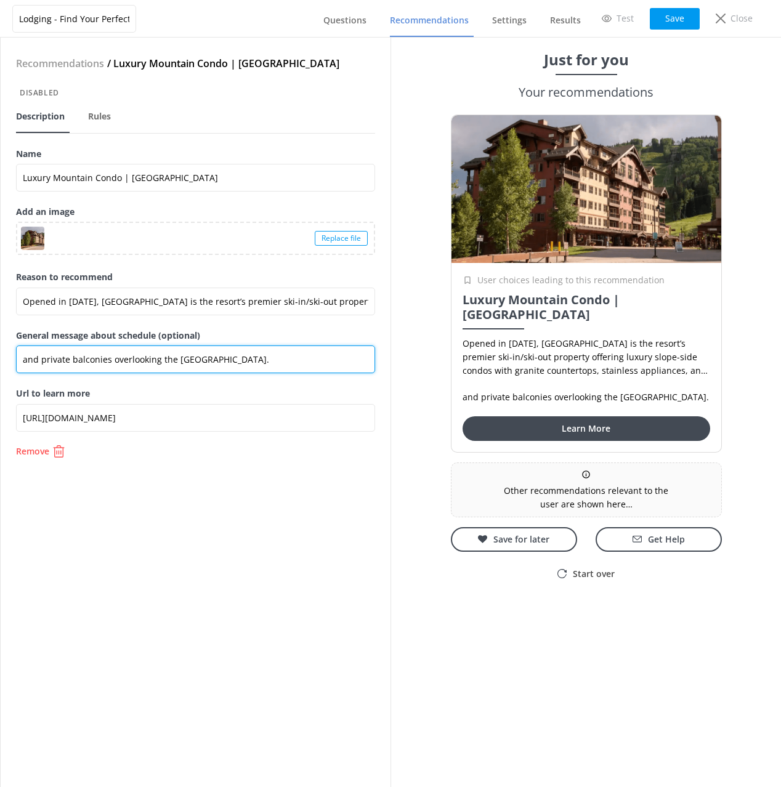
click at [254, 358] on input "and private balconies overlooking the [GEOGRAPHIC_DATA]." at bounding box center [195, 359] width 359 height 28
paste input "Each unit features a private balcony with stunning views of"
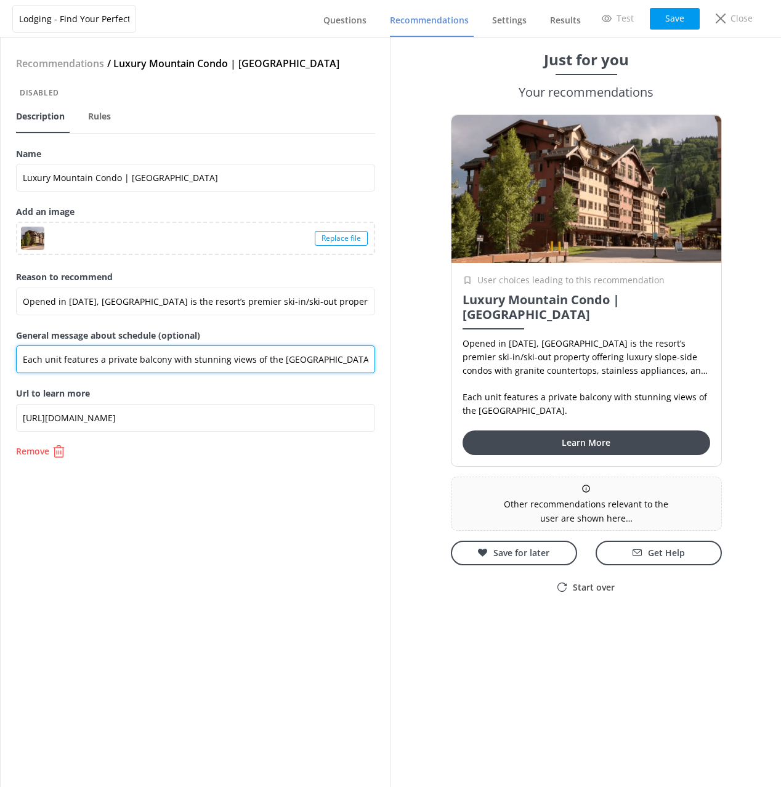
type input "Each unit features a private balcony with stunning views of the [GEOGRAPHIC_DAT…"
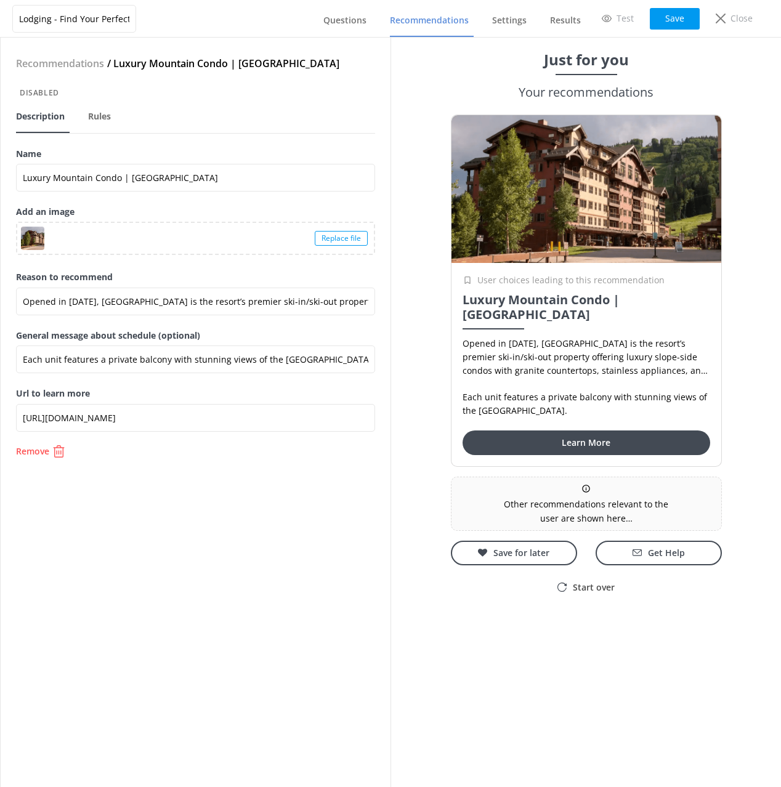
click at [228, 538] on div "Recommendations / Luxury Mountain Condo | Purgatory Lodge Disabled Description …" at bounding box center [196, 412] width 390 height 749
click at [225, 537] on div "Recommendations / Luxury Mountain Condo | Purgatory Lodge Disabled Description …" at bounding box center [196, 412] width 390 height 749
drag, startPoint x: 678, startPoint y: 18, endPoint x: 675, endPoint y: 31, distance: 13.3
click at [678, 18] on button "Save" at bounding box center [675, 19] width 50 height 22
drag, startPoint x: 679, startPoint y: 25, endPoint x: 577, endPoint y: 30, distance: 102.3
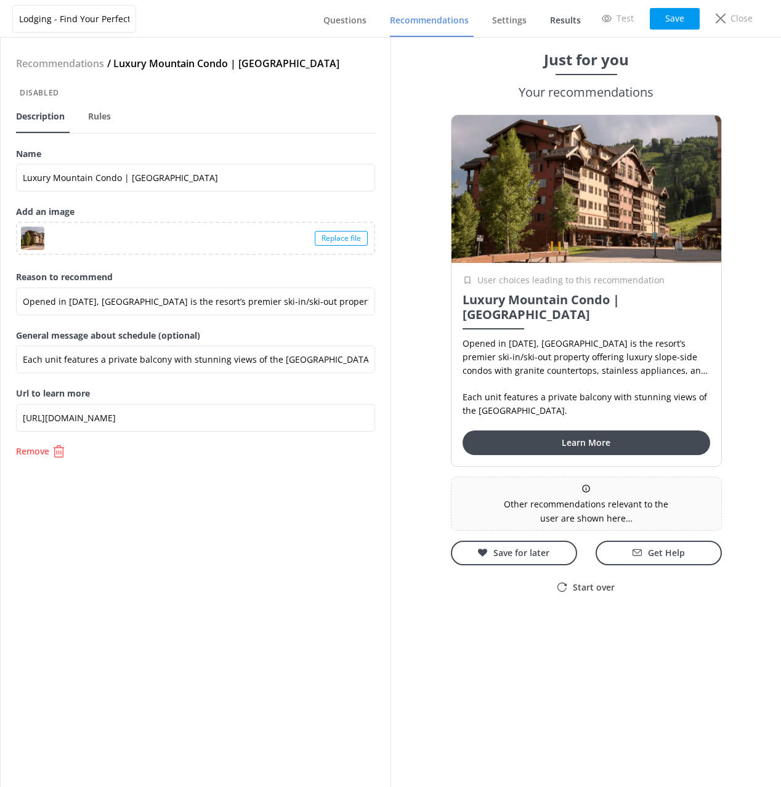
click at [679, 25] on button "Save" at bounding box center [675, 19] width 50 height 22
click at [437, 22] on span "Recommendations" at bounding box center [429, 20] width 79 height 12
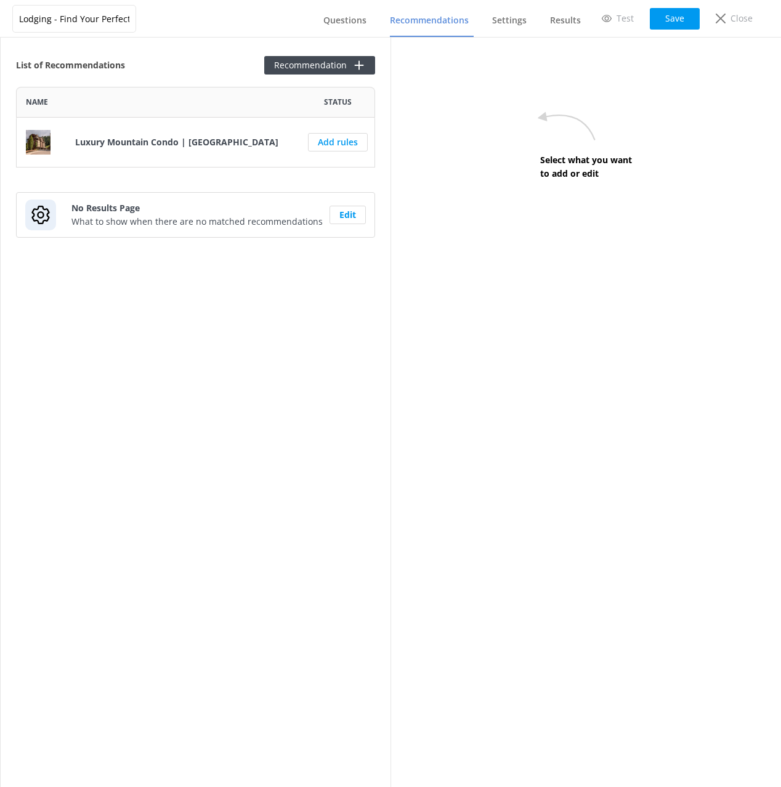
scroll to position [81, 359]
drag, startPoint x: 216, startPoint y: 71, endPoint x: 278, endPoint y: 77, distance: 61.9
click at [220, 71] on div "List of Recommendations Recommendation" at bounding box center [195, 65] width 359 height 18
click at [298, 69] on button "Recommendation" at bounding box center [319, 65] width 111 height 18
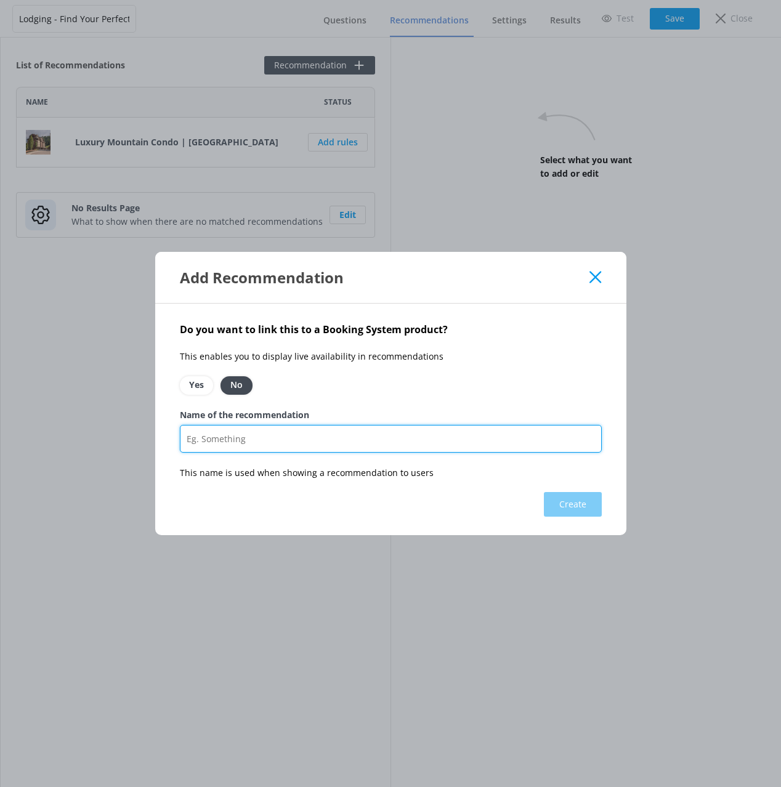
click at [308, 438] on input "Name of the recommendation" at bounding box center [391, 439] width 422 height 28
paste input "Family Chalet"
type input "Family Chalet"
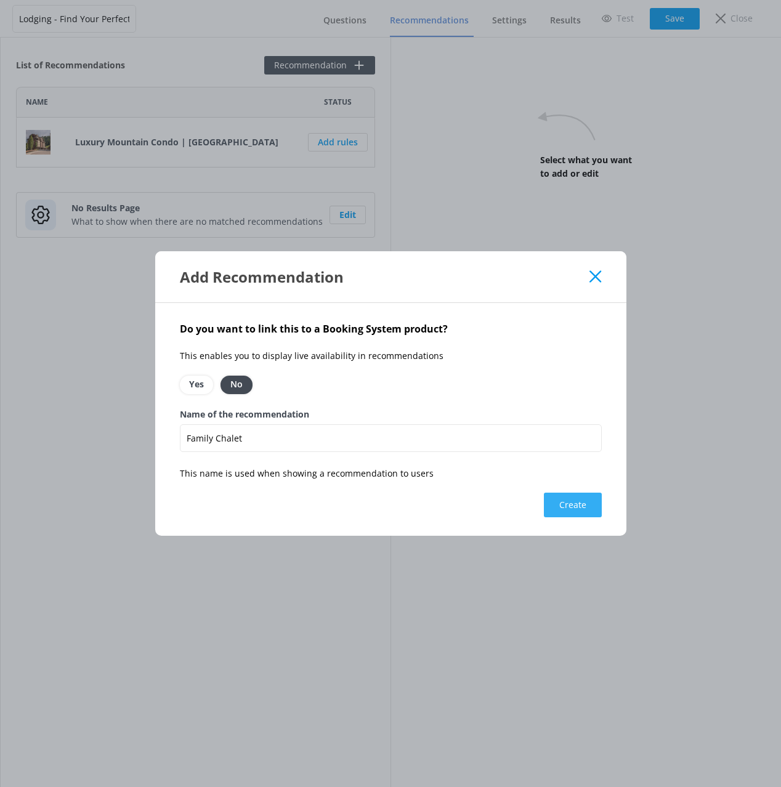
click at [571, 503] on button "Create" at bounding box center [573, 505] width 58 height 25
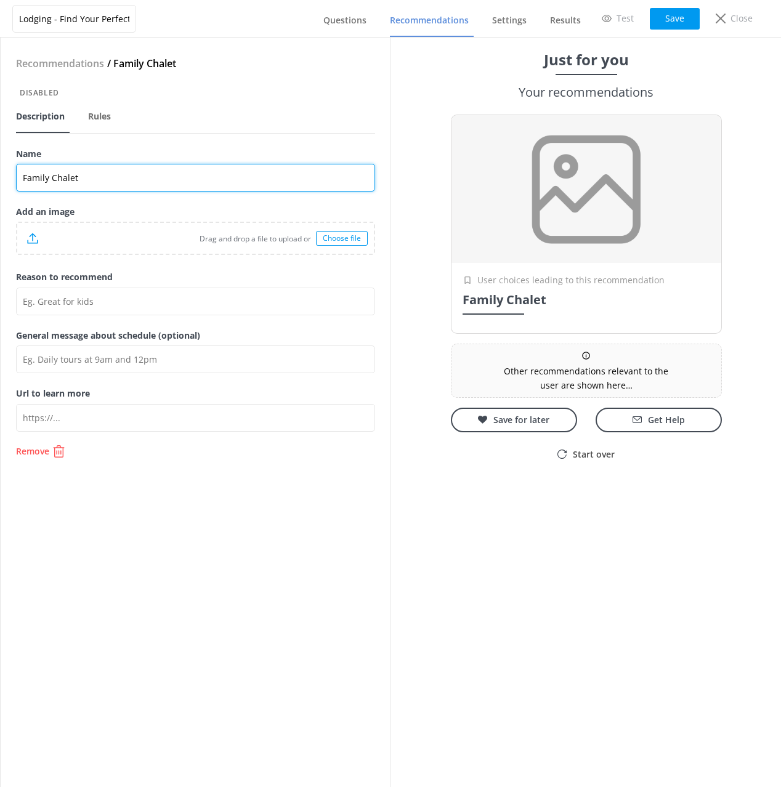
click at [187, 179] on input "Family Chalet" at bounding box center [195, 178] width 359 height 28
paste input "Tacoma Vista 81"
type input "Family Chalet | Tacoma Vista 81"
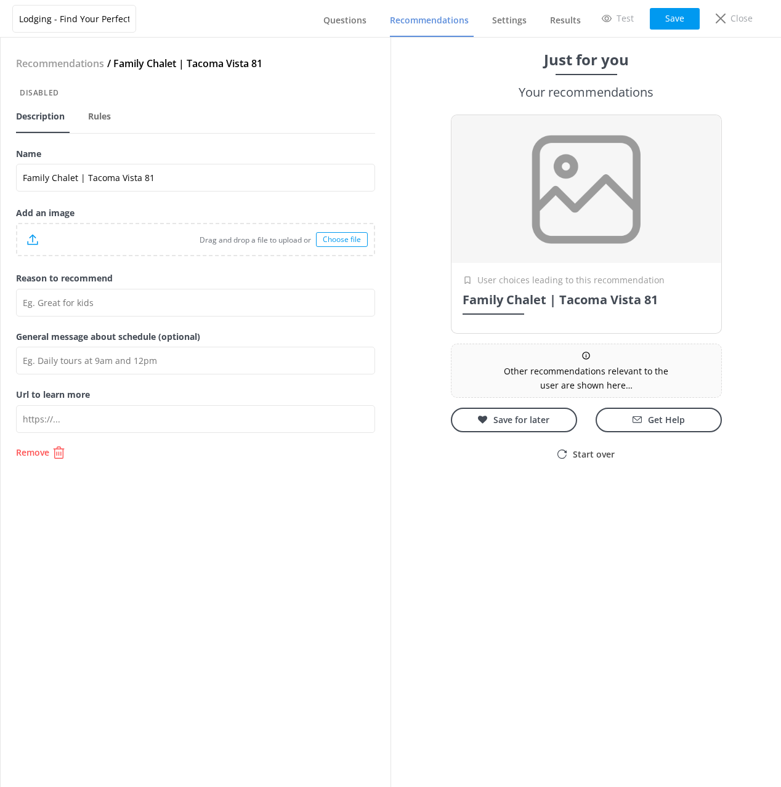
click at [209, 149] on label "Name" at bounding box center [195, 154] width 359 height 14
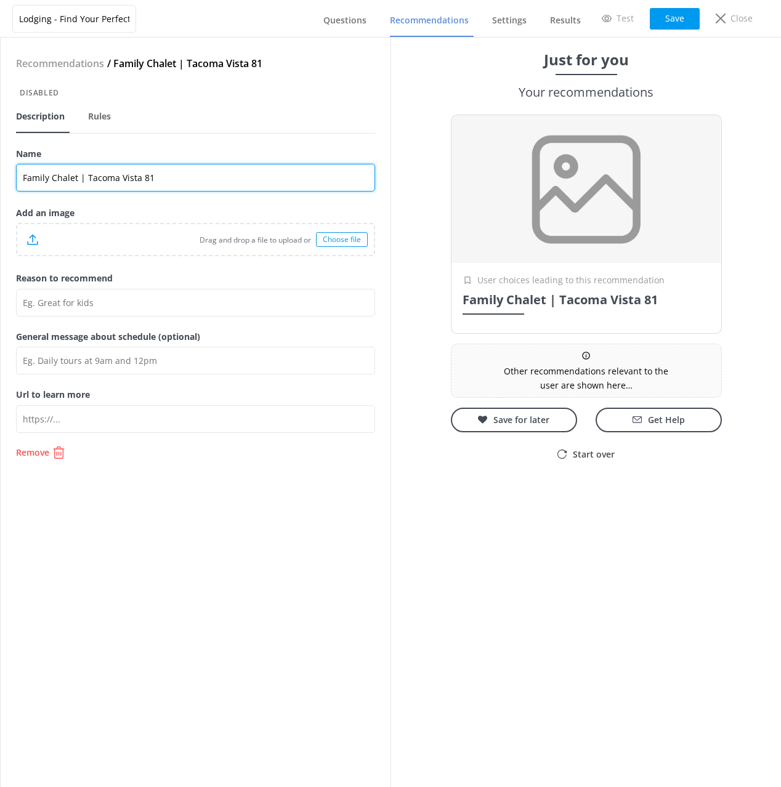
click at [209, 164] on input "Family Chalet | Tacoma Vista 81" at bounding box center [195, 178] width 359 height 28
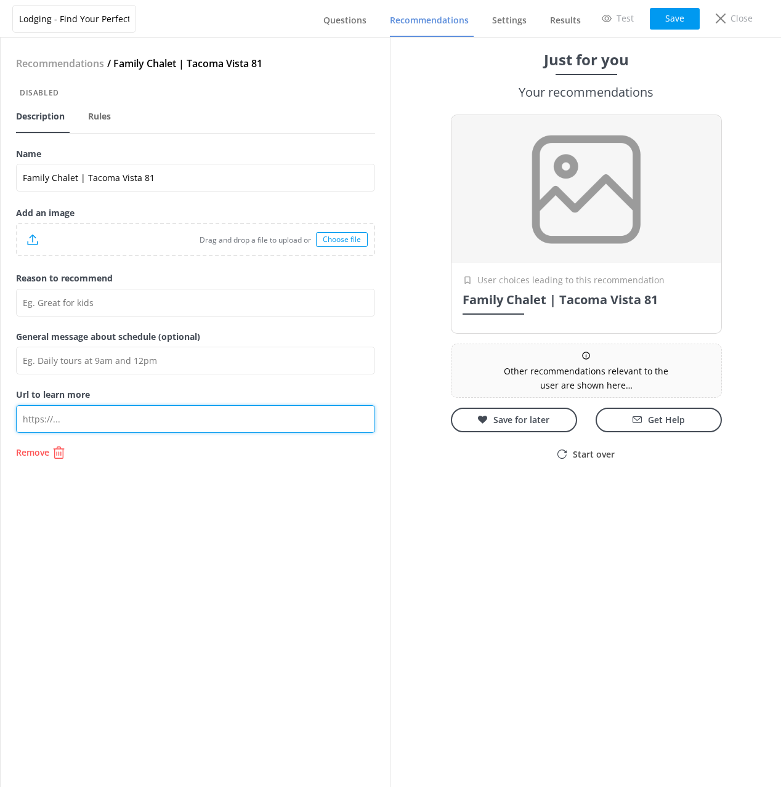
click at [169, 427] on input "Url to learn more" at bounding box center [195, 419] width 359 height 28
paste input "[URL][DOMAIN_NAME]"
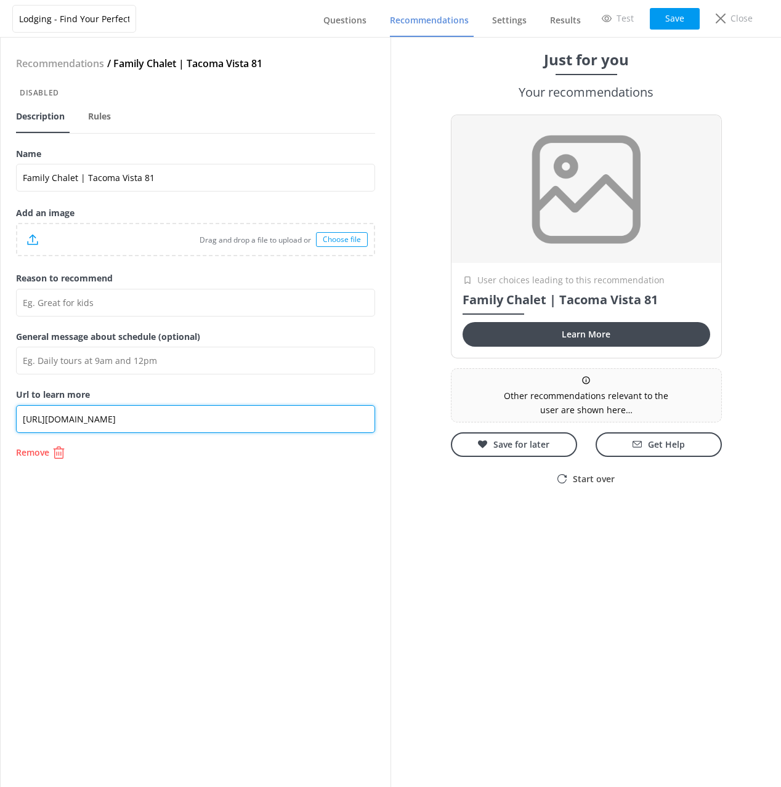
type input "[URL][DOMAIN_NAME]"
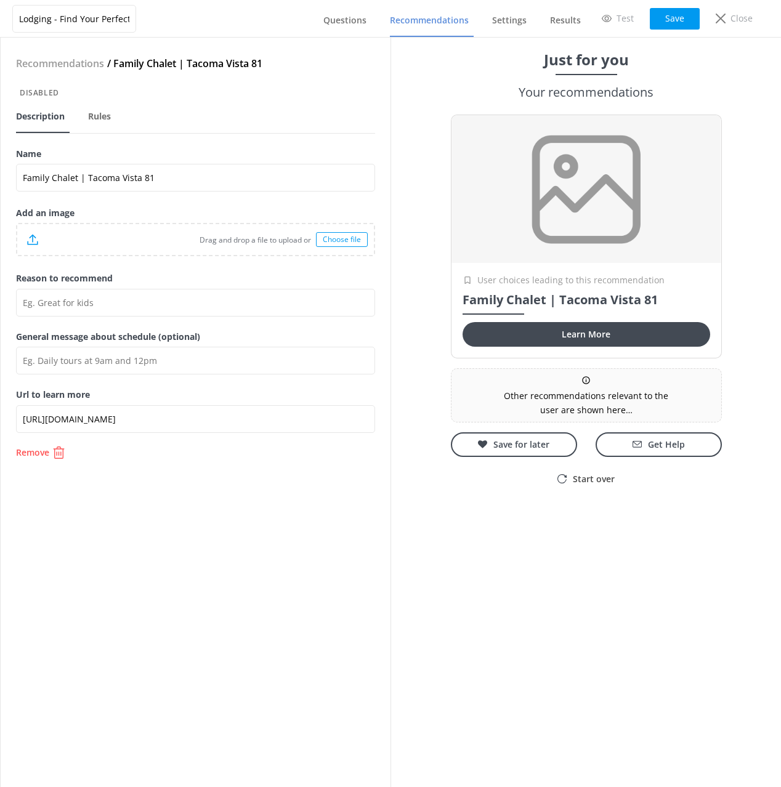
click at [276, 543] on div "Recommendations / Family Chalet | Tacoma Vista 81 Disabled Description Rules Na…" at bounding box center [196, 412] width 390 height 749
click at [666, 22] on button "Save" at bounding box center [675, 19] width 50 height 22
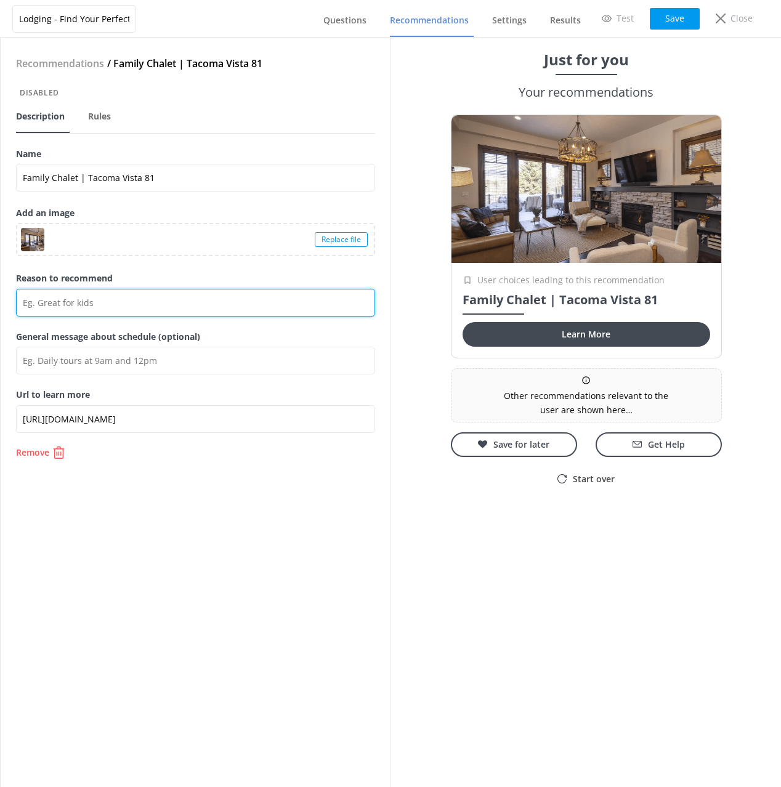
click at [254, 305] on input "Reason to recommend" at bounding box center [195, 303] width 359 height 28
drag, startPoint x: 254, startPoint y: 305, endPoint x: 260, endPoint y: 306, distance: 6.3
click at [254, 305] on input "Reason to recommend" at bounding box center [195, 303] width 359 height 28
paste input "[GEOGRAPHIC_DATA] is a spacious 4-bedroom, 3.5-bath townhome near [GEOGRAPHIC_D…"
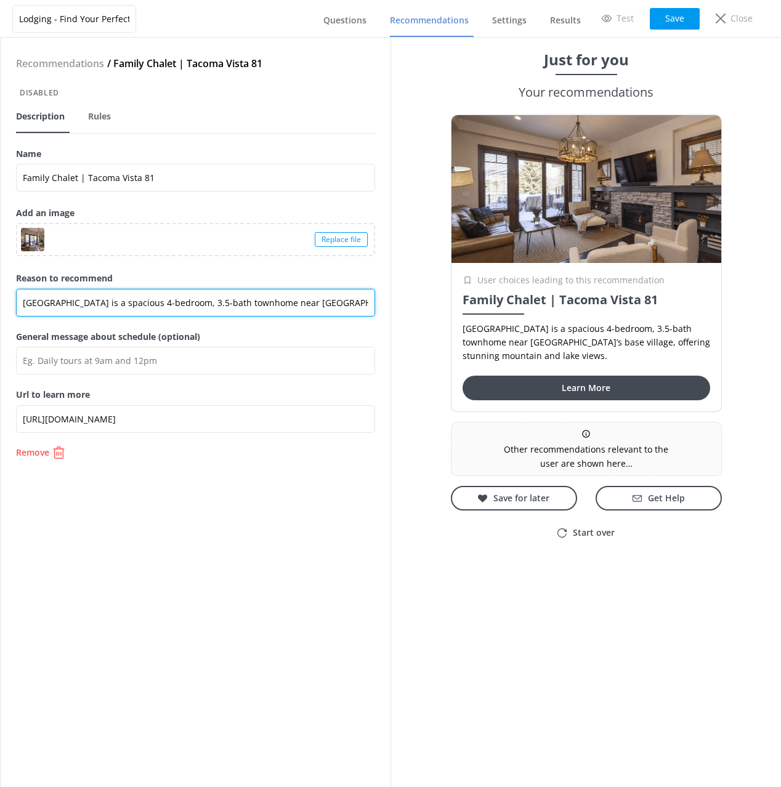
scroll to position [0, 225]
type input "[GEOGRAPHIC_DATA] is a spacious 4-bedroom, 3.5-bath townhome near [GEOGRAPHIC_D…"
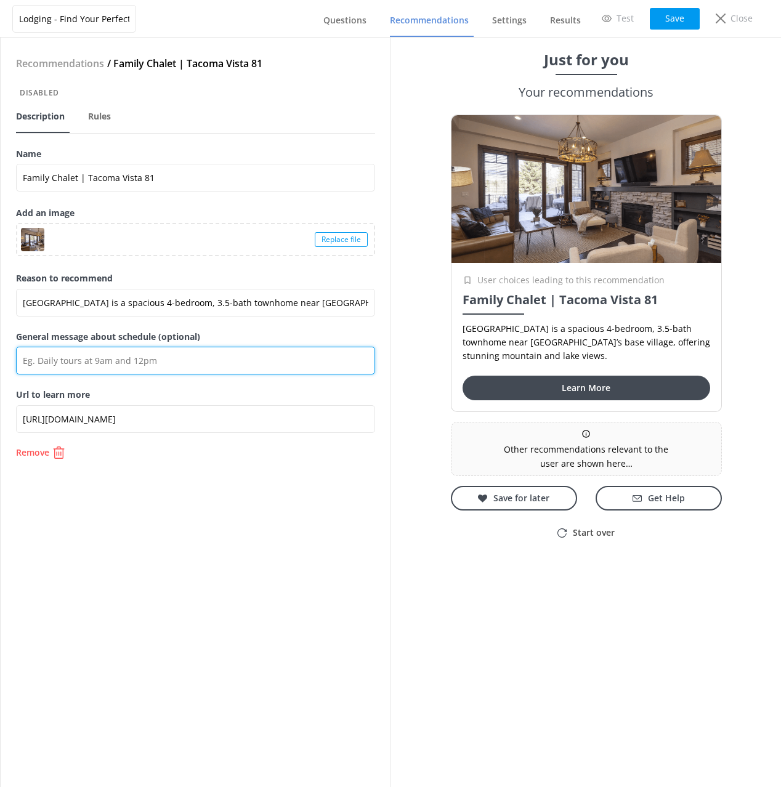
click at [235, 362] on input "General message about schedule (optional)" at bounding box center [195, 361] width 359 height 28
paste input "It features a full kitchen, cozy living room with fireplace, and a private pati…"
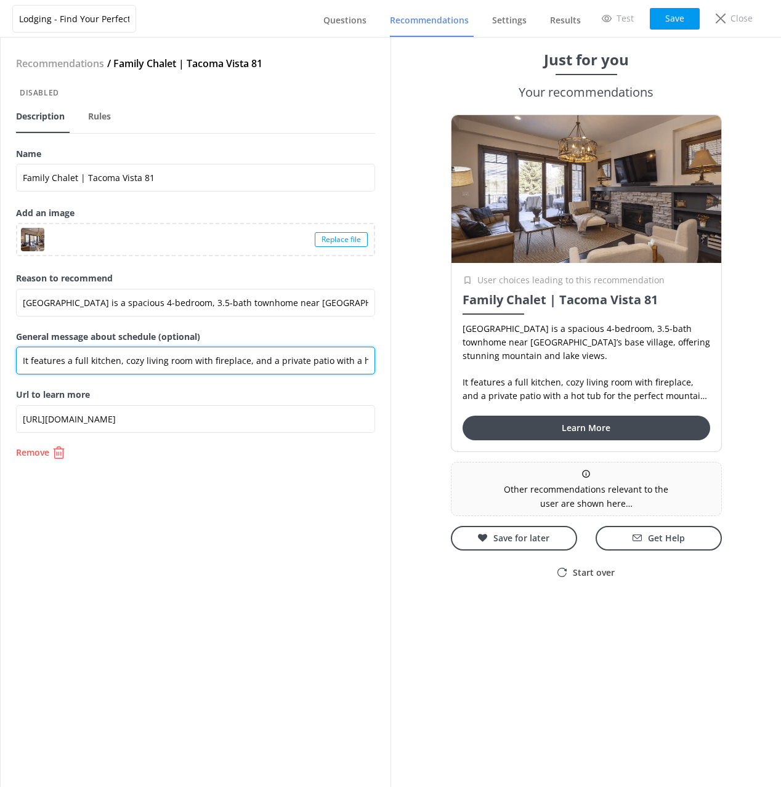
scroll to position [0, 146]
type input "It features a full kitchen, cozy living room with fireplace, and a private pati…"
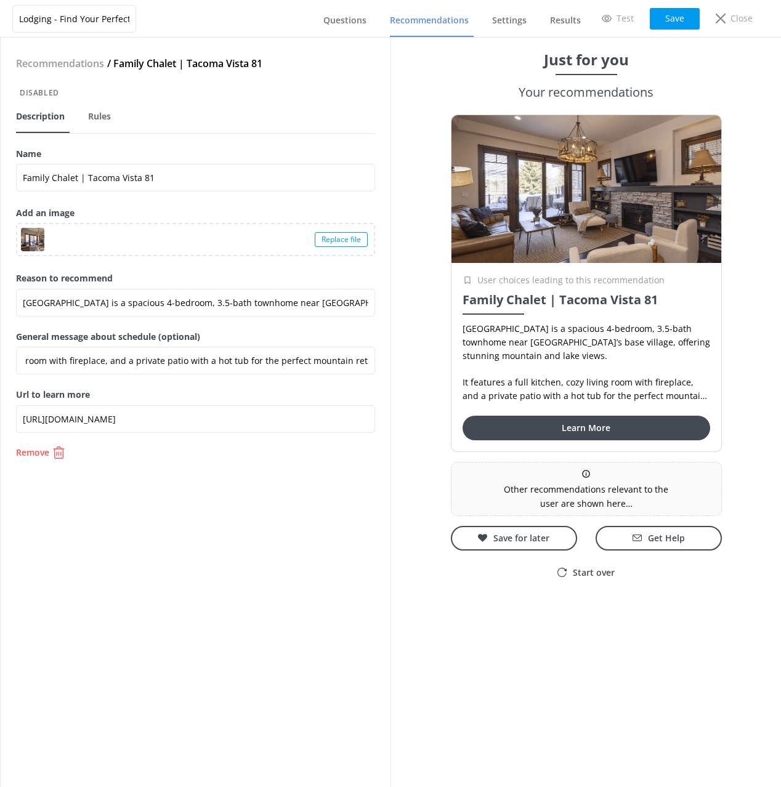
click at [256, 523] on div "Recommendations / Family Chalet | Tacoma Vista 81 Disabled Description Rules Na…" at bounding box center [196, 412] width 390 height 749
click at [280, 487] on div "Recommendations / Family Chalet | Tacoma Vista 81 Disabled Description Rules Na…" at bounding box center [196, 412] width 390 height 749
drag, startPoint x: 664, startPoint y: 22, endPoint x: 690, endPoint y: 81, distance: 65.1
click at [664, 21] on button "Save" at bounding box center [675, 19] width 50 height 22
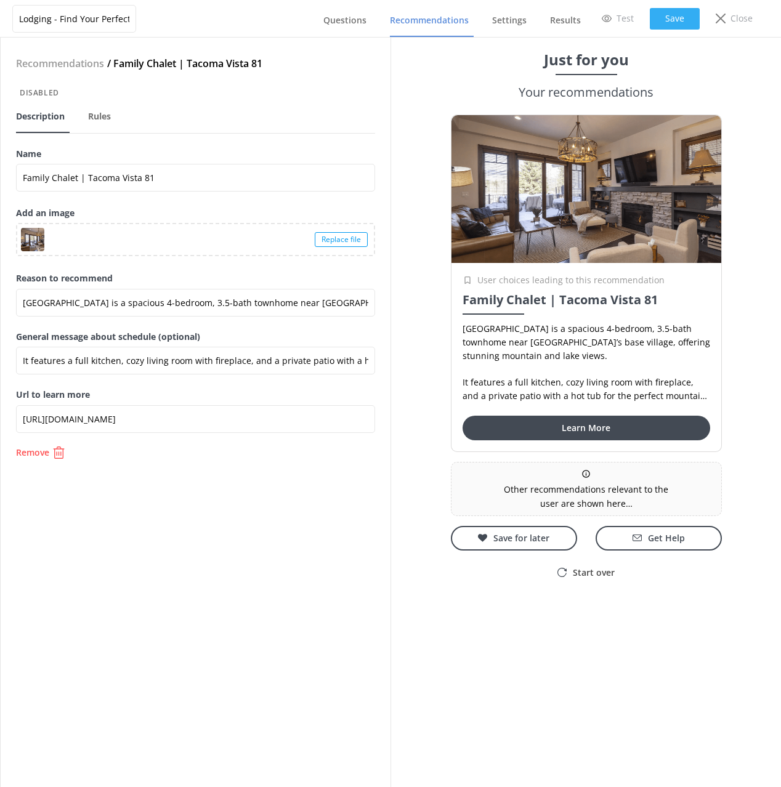
click at [679, 25] on button "Save" at bounding box center [675, 19] width 50 height 22
click at [450, 26] on span "Recommendations" at bounding box center [429, 20] width 79 height 12
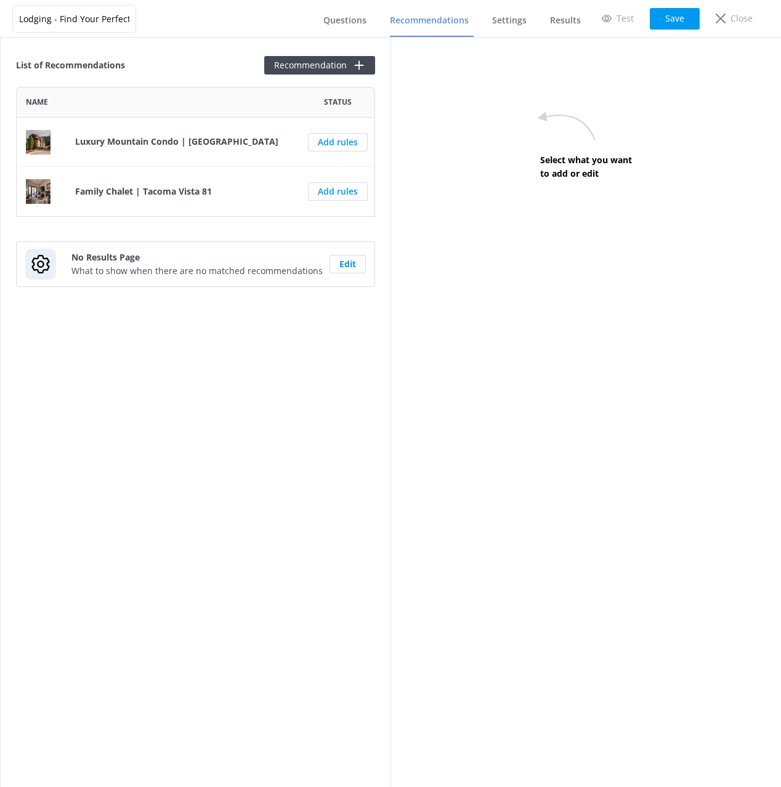
scroll to position [130, 359]
click at [300, 417] on div "List of Recommendations Recommendation Name Status Luxury Mountain Condo | [GEO…" at bounding box center [196, 412] width 390 height 749
click at [227, 79] on div "List of Recommendations Recommendation Name Status Luxury Mountain Condo | [GEO…" at bounding box center [196, 412] width 390 height 749
click at [316, 68] on button "Recommendation" at bounding box center [319, 65] width 111 height 18
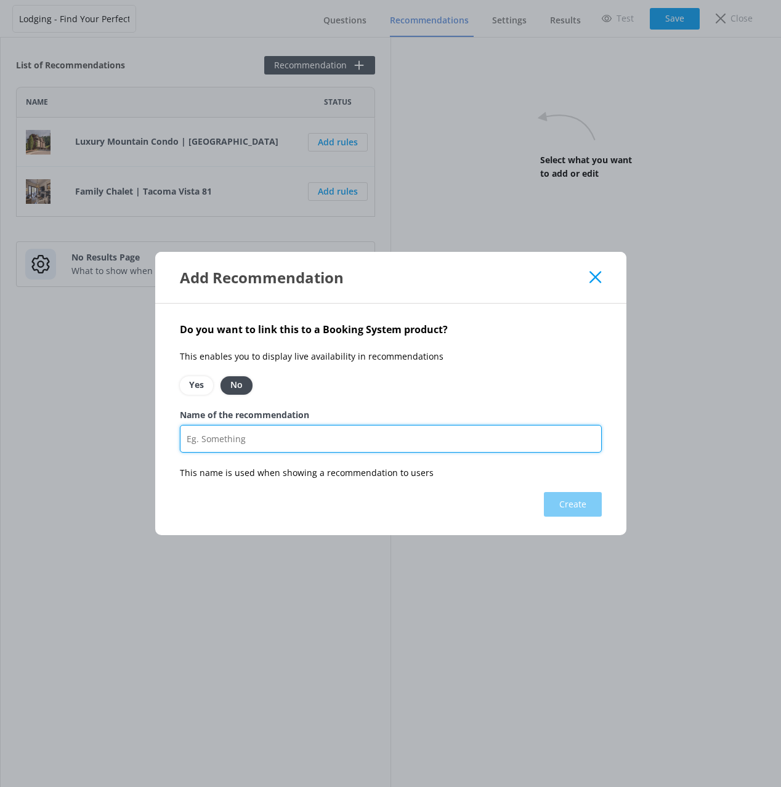
click at [302, 446] on input "Name of the recommendation" at bounding box center [391, 439] width 422 height 28
paste input "Solo Studio Retreat"
type input "Solo Studio Retreat"
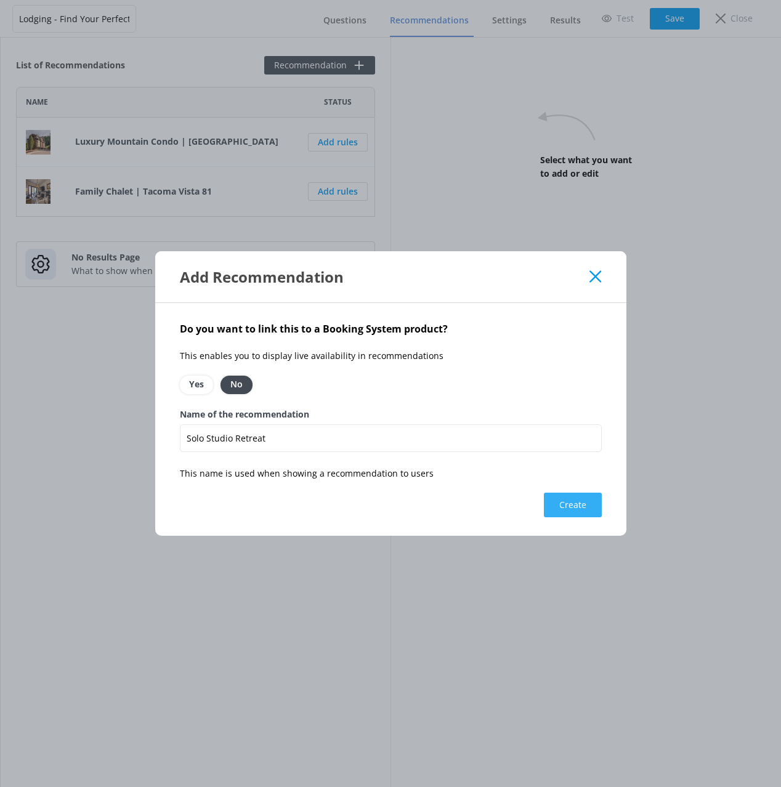
click at [573, 507] on button "Create" at bounding box center [573, 505] width 58 height 25
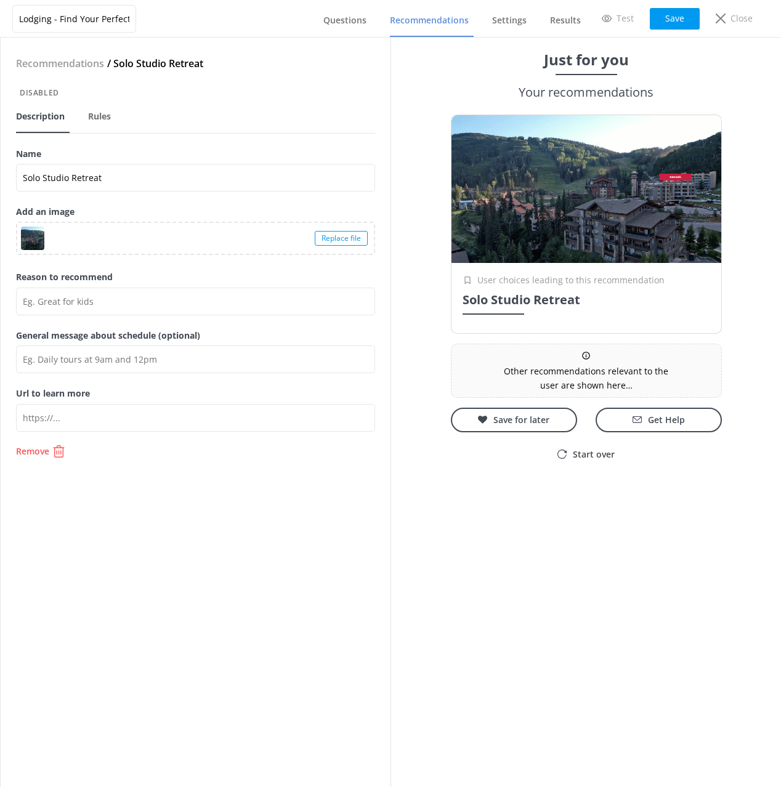
click at [302, 513] on div "Recommendations / Solo Studio Retreat Disabled Description Rules Name Solo Stud…" at bounding box center [196, 412] width 390 height 749
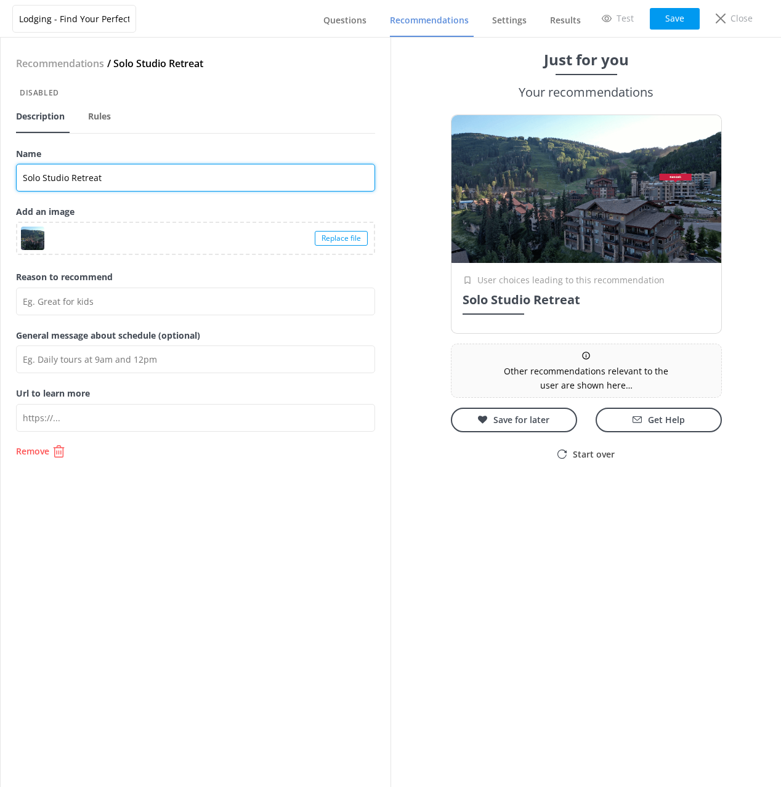
click at [123, 176] on input "Solo Studio Retreat" at bounding box center [195, 178] width 359 height 28
paste input "[PERSON_NAME][GEOGRAPHIC_DATA]"
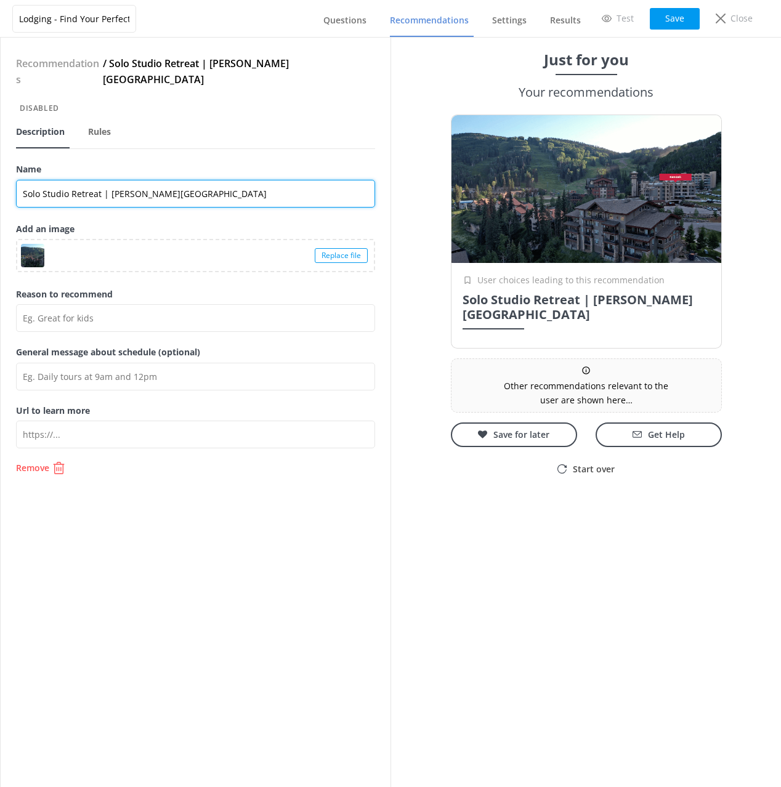
type input "Solo Studio Retreat | [PERSON_NAME][GEOGRAPHIC_DATA]"
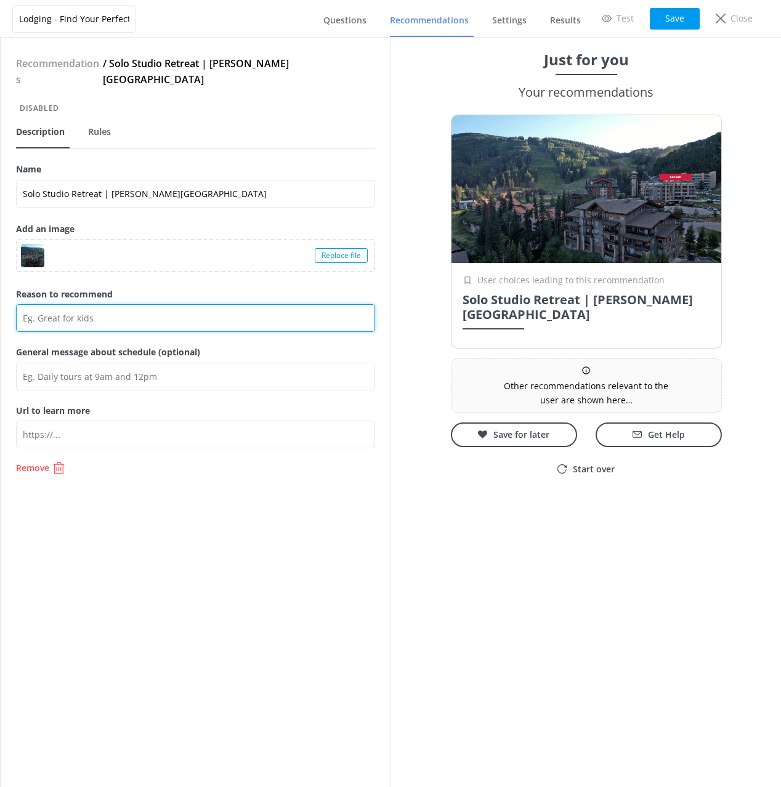
drag, startPoint x: 218, startPoint y: 304, endPoint x: 492, endPoint y: 321, distance: 274.5
click at [219, 305] on input "Reason to recommend" at bounding box center [195, 318] width 359 height 28
paste input "Cozy slope-side studios at [PERSON_NAME][GEOGRAPHIC_DATA] feature a fireplace, …"
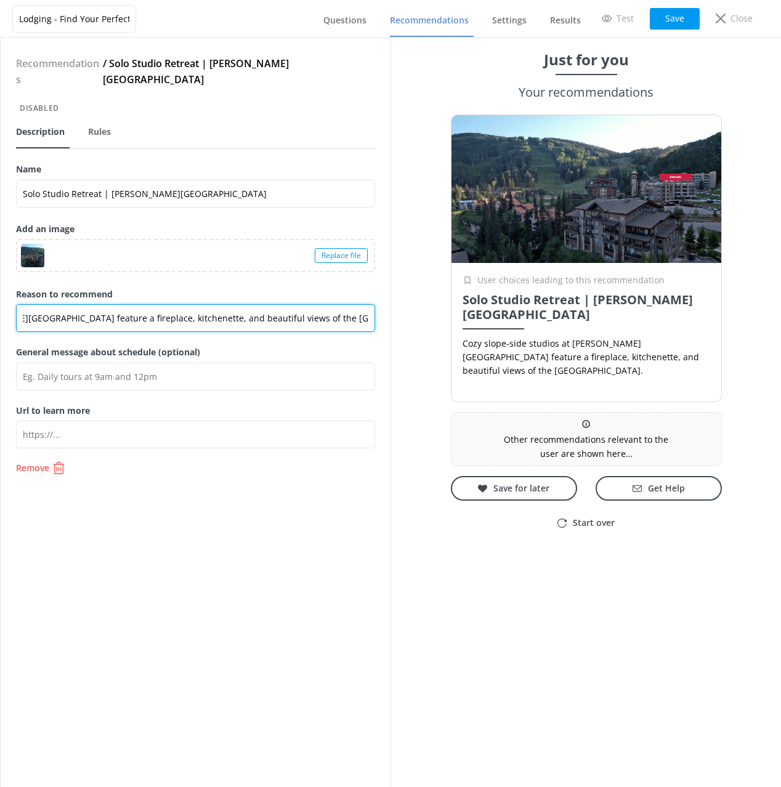
type input "Cozy slope-side studios at [PERSON_NAME][GEOGRAPHIC_DATA] feature a fireplace, …"
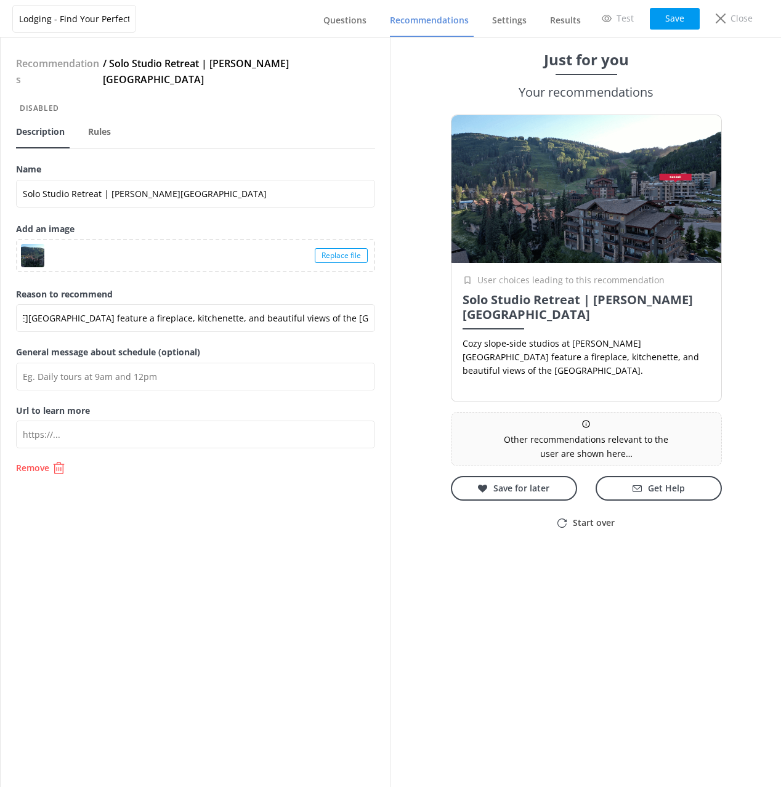
scroll to position [0, 0]
drag, startPoint x: 220, startPoint y: 359, endPoint x: 249, endPoint y: 374, distance: 32.2
click at [220, 363] on input "General message about schedule (optional)" at bounding box center [195, 377] width 359 height 28
paste input "Guests enjoy rooftop hot tubs and easy access to pools, dining, shops, and vill…"
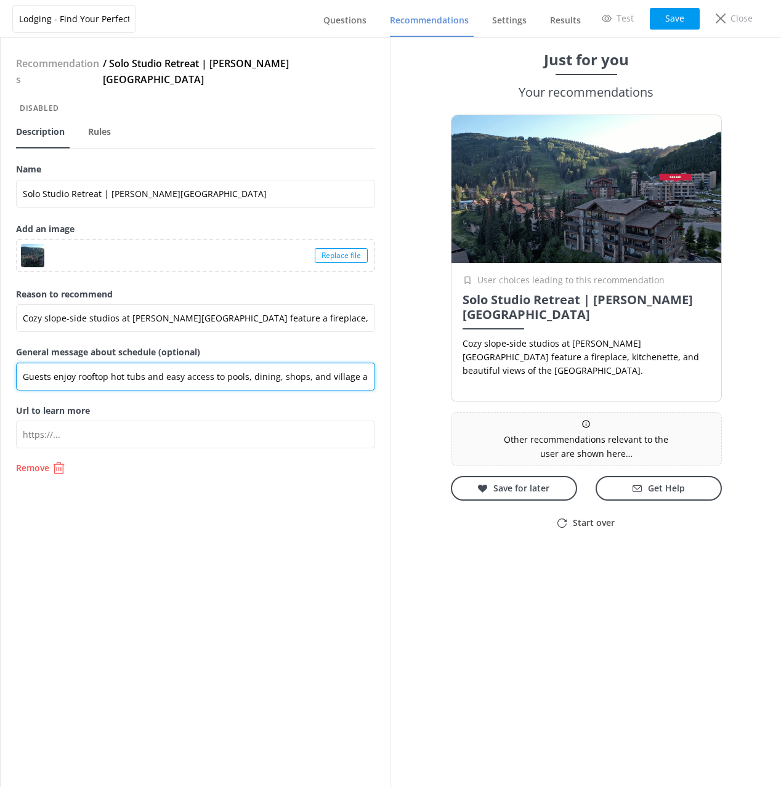
scroll to position [0, 24]
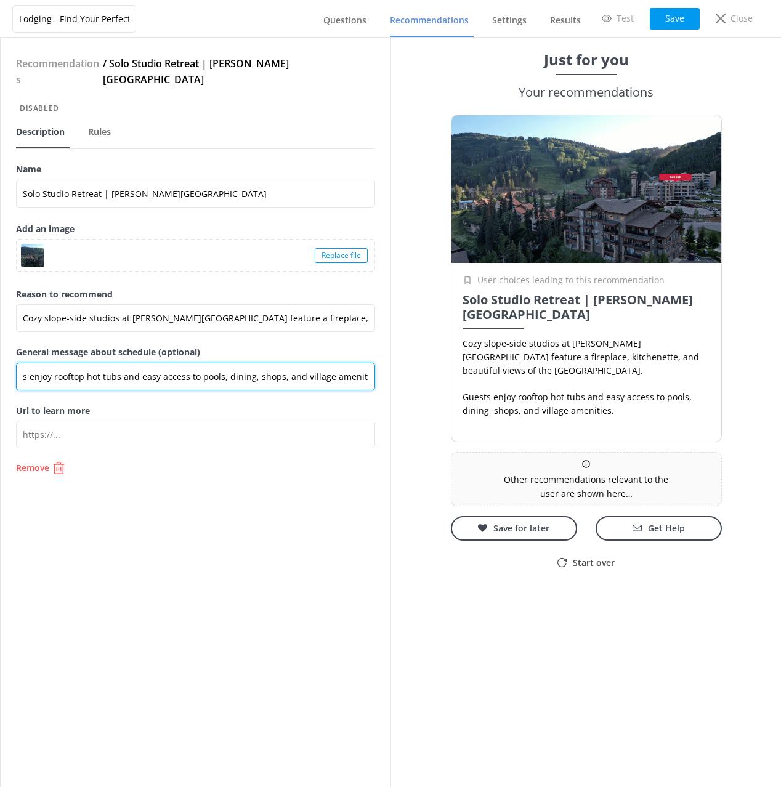
type input "Guests enjoy rooftop hot tubs and easy access to pools, dining, shops, and vill…"
click at [290, 511] on div "Recommendations / Solo Studio Retreat | [PERSON_NAME] Mountain Lodge Disabled D…" at bounding box center [196, 412] width 390 height 749
click at [668, 17] on button "Save" at bounding box center [675, 19] width 50 height 22
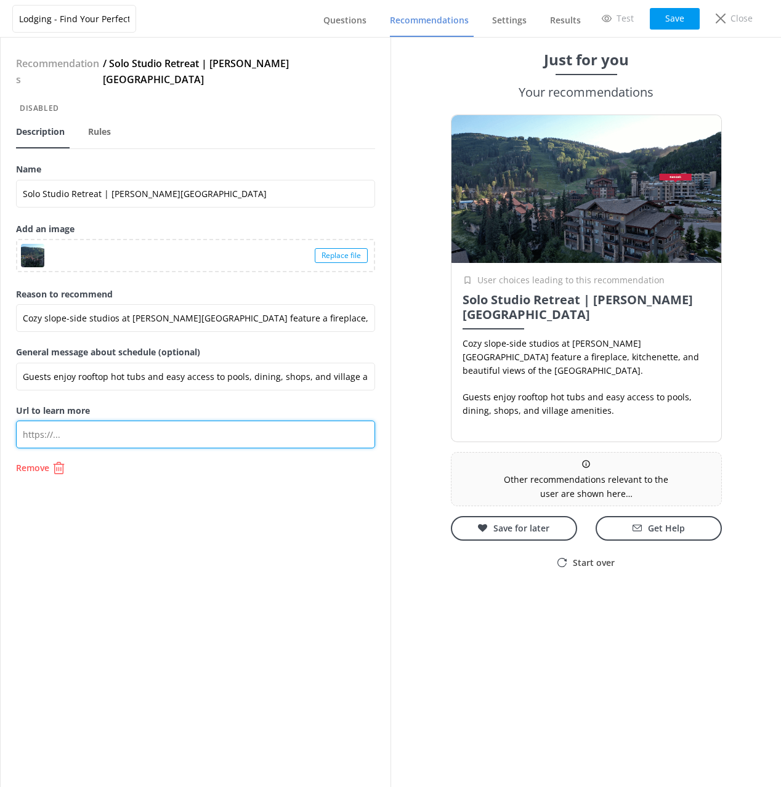
click at [166, 421] on input "Url to learn more" at bounding box center [195, 435] width 359 height 28
paste input "[URL][DOMAIN_NAME]"
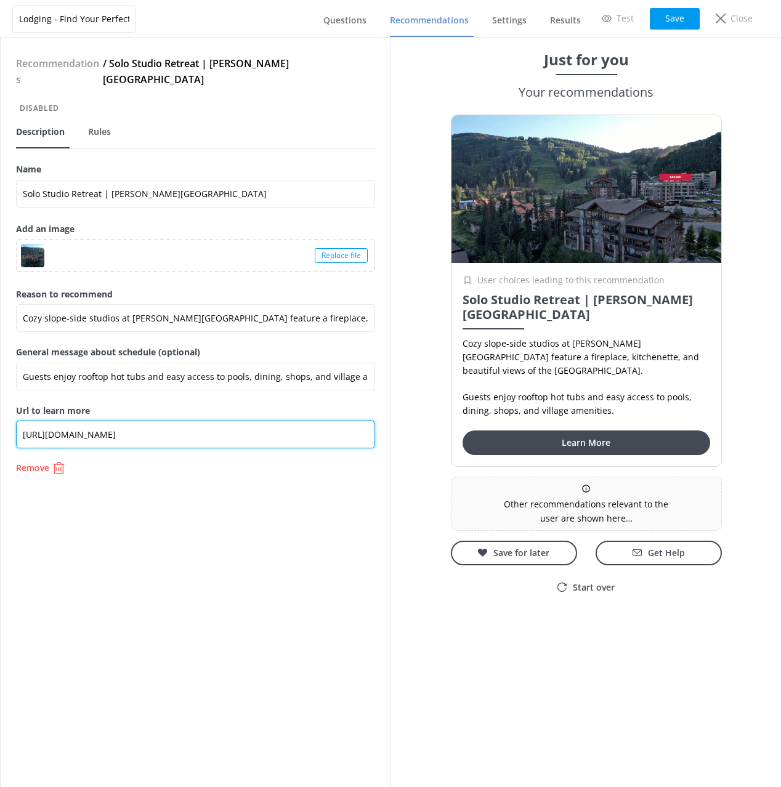
type input "[URL][DOMAIN_NAME]"
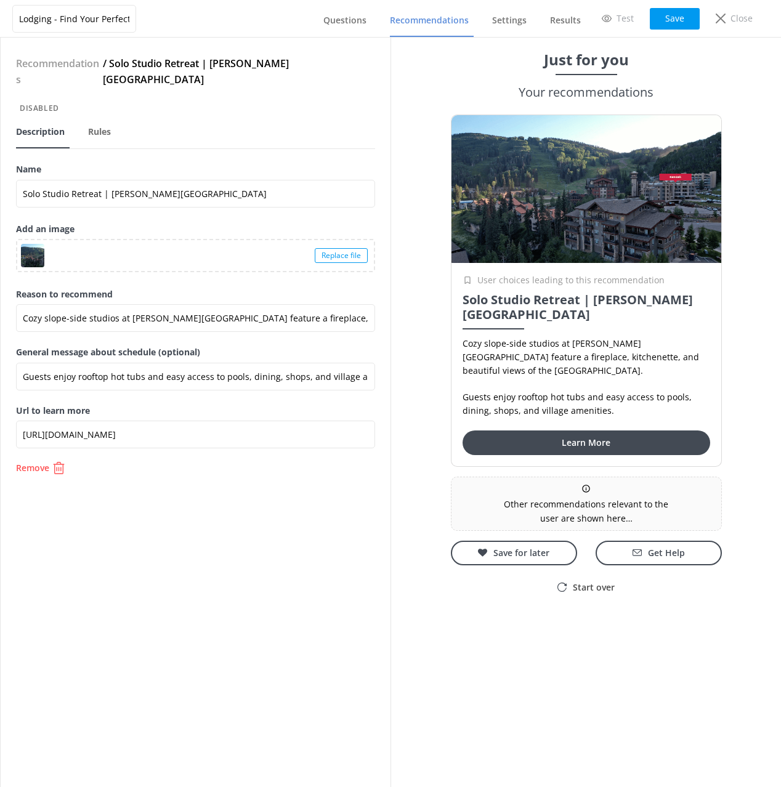
click at [309, 517] on div "Recommendations / Solo Studio Retreat | [PERSON_NAME] Mountain Lodge Disabled D…" at bounding box center [196, 412] width 390 height 749
click at [680, 14] on button "Save" at bounding box center [675, 19] width 50 height 22
click at [682, 22] on button "Save" at bounding box center [675, 19] width 50 height 22
click at [440, 20] on span "Recommendations" at bounding box center [429, 20] width 79 height 12
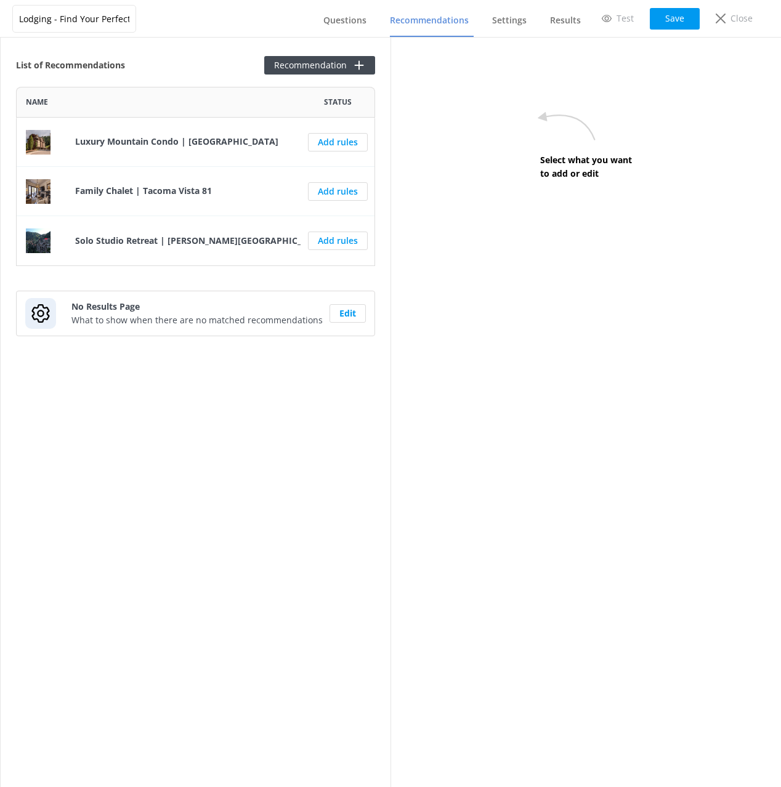
scroll to position [179, 359]
drag, startPoint x: 206, startPoint y: 85, endPoint x: 281, endPoint y: 64, distance: 78.0
click at [206, 84] on div "List of Recommendations Recommendation Name Status Luxury Mountain Condo | [GEO…" at bounding box center [196, 412] width 390 height 749
click at [291, 60] on button "Recommendation" at bounding box center [319, 65] width 111 height 18
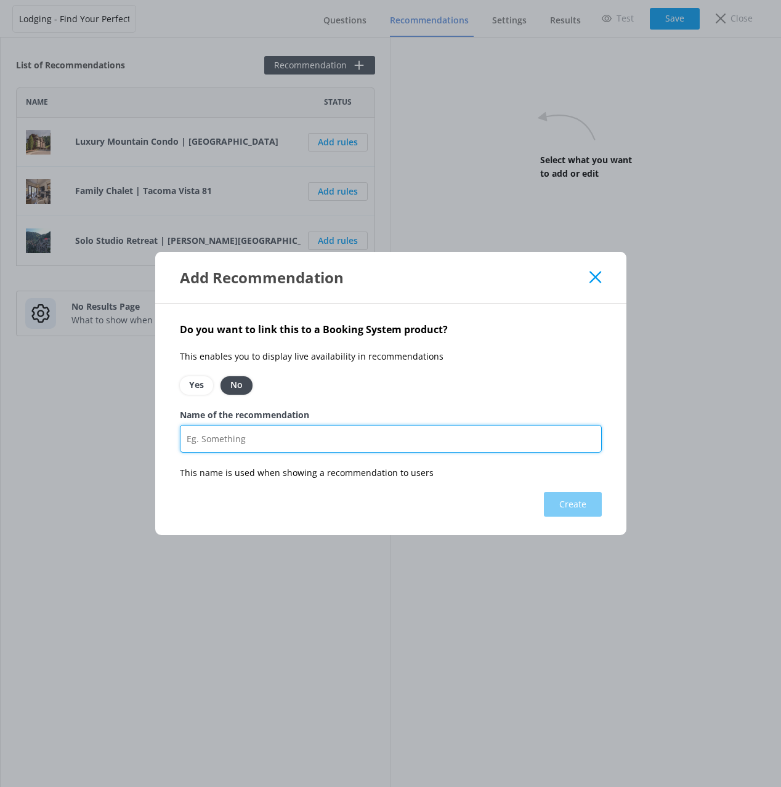
drag, startPoint x: 331, startPoint y: 438, endPoint x: 338, endPoint y: 449, distance: 13.0
click at [332, 438] on input "Name of the recommendation" at bounding box center [391, 439] width 422 height 28
paste input "Pet-Friendly Condos | [GEOGRAPHIC_DATA]"
type input "Pet-Friendly Condos | [GEOGRAPHIC_DATA]"
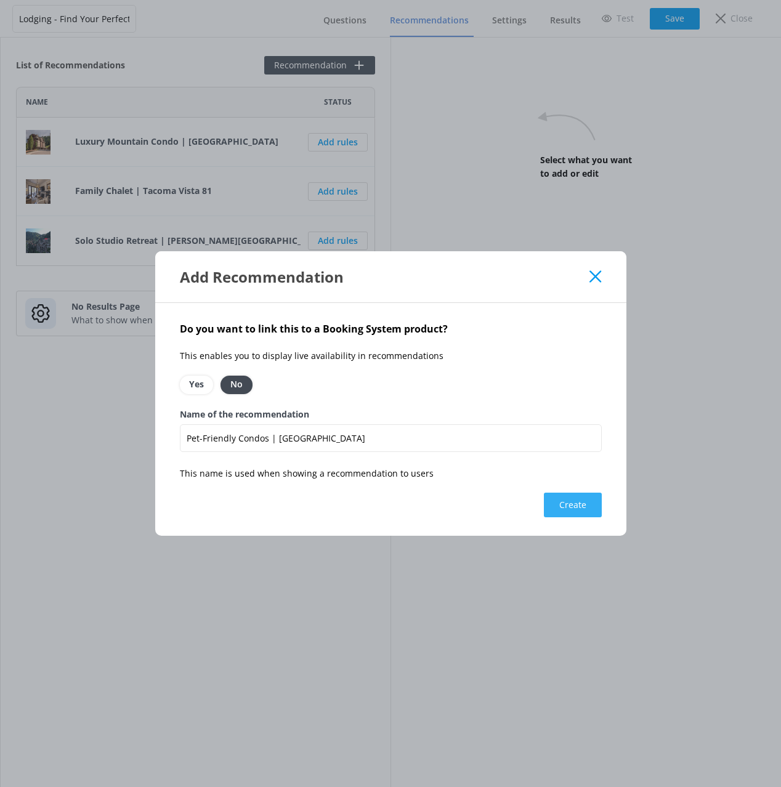
click at [577, 504] on button "Create" at bounding box center [573, 505] width 58 height 25
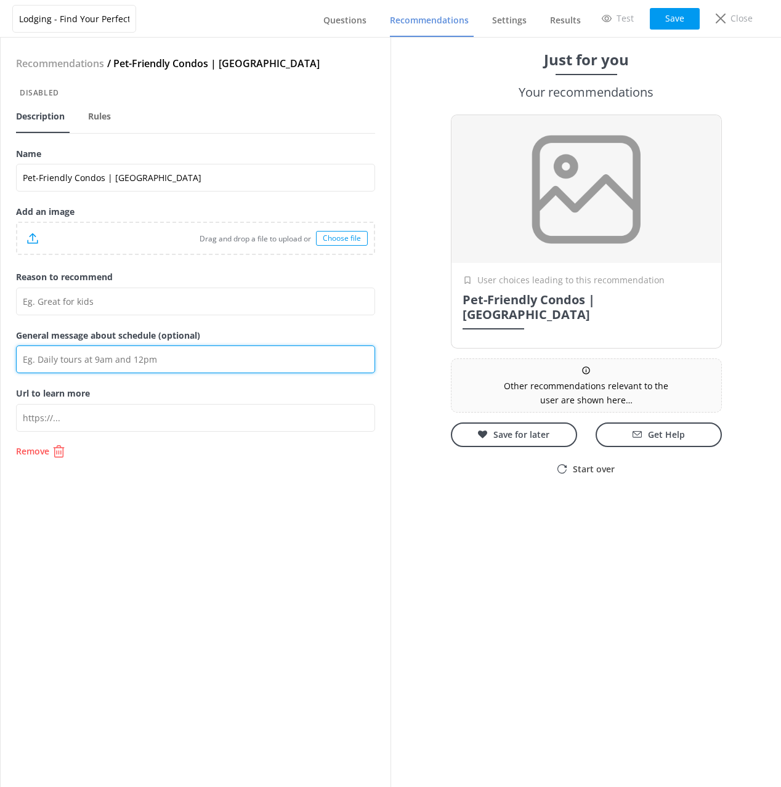
click at [125, 361] on input "General message about schedule (optional)" at bounding box center [195, 359] width 359 height 28
paste input "Select units (101, 103, 205, 206, and 301) are pet-friendly, allowing up to two…"
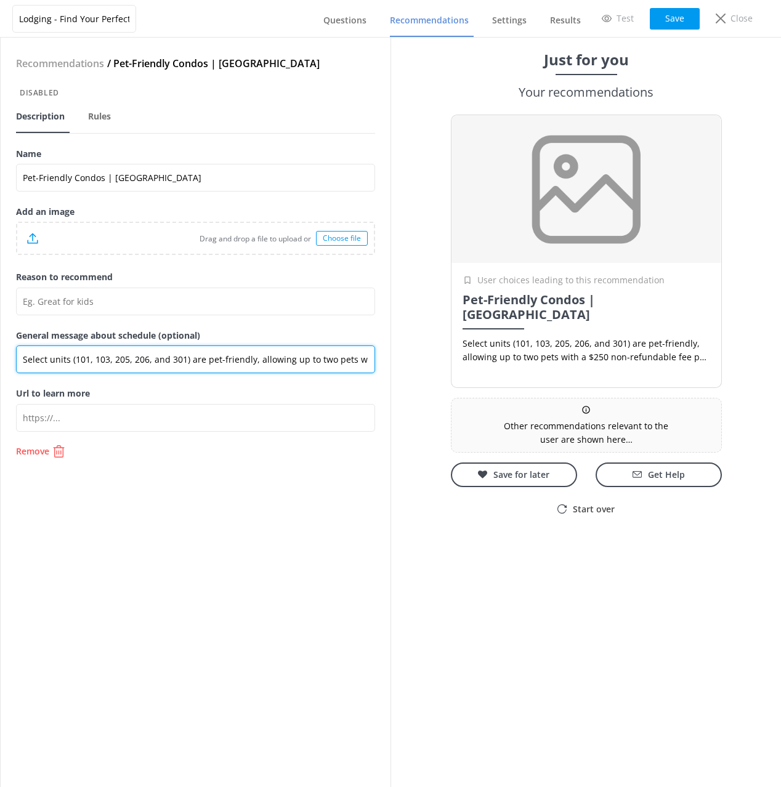
click at [161, 360] on input "Select units (101, 103, 205, 206, and 301) are pet-friendly, allowing up to two…" at bounding box center [195, 359] width 359 height 28
type input "Select units (101, 103, 205, 206, 301) are pet-friendly, allowing up to two pet…"
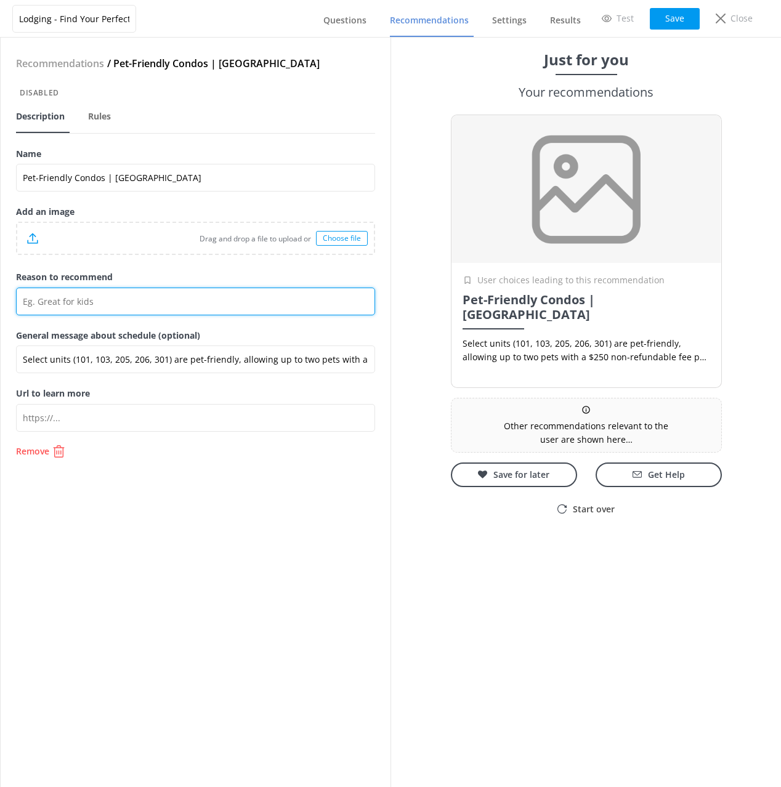
click at [246, 303] on input "Reason to recommend" at bounding box center [195, 302] width 359 height 28
paste input "Purgatory Lodge offers luxury ski-in/ski-out condos with granite countertops, s…"
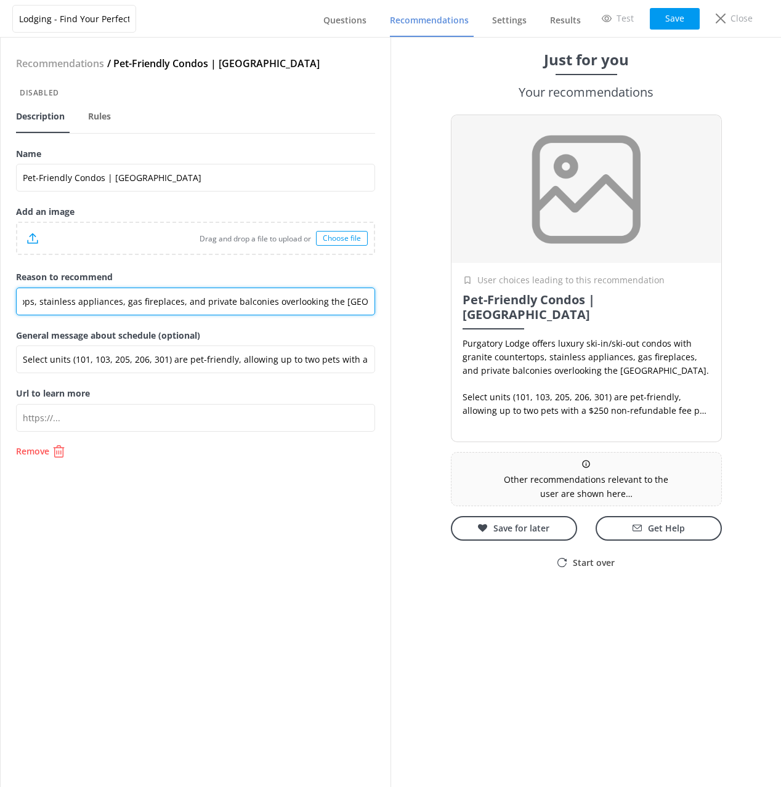
type input "Purgatory Lodge offers luxury ski-in/ski-out condos with granite countertops, s…"
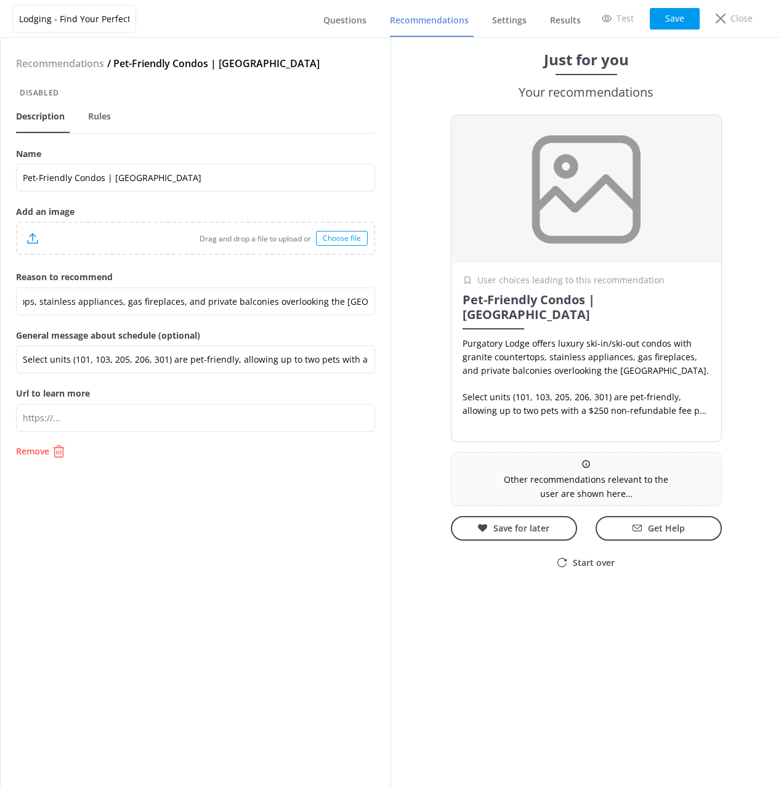
drag, startPoint x: 285, startPoint y: 536, endPoint x: 540, endPoint y: 228, distance: 399.2
click at [286, 535] on div "Recommendations / Pet-Friendly Condos | Purgatory Lodge Disabled Description Ru…" at bounding box center [196, 412] width 390 height 749
drag, startPoint x: 671, startPoint y: 15, endPoint x: 696, endPoint y: 16, distance: 24.6
click at [671, 15] on button "Save" at bounding box center [675, 19] width 50 height 22
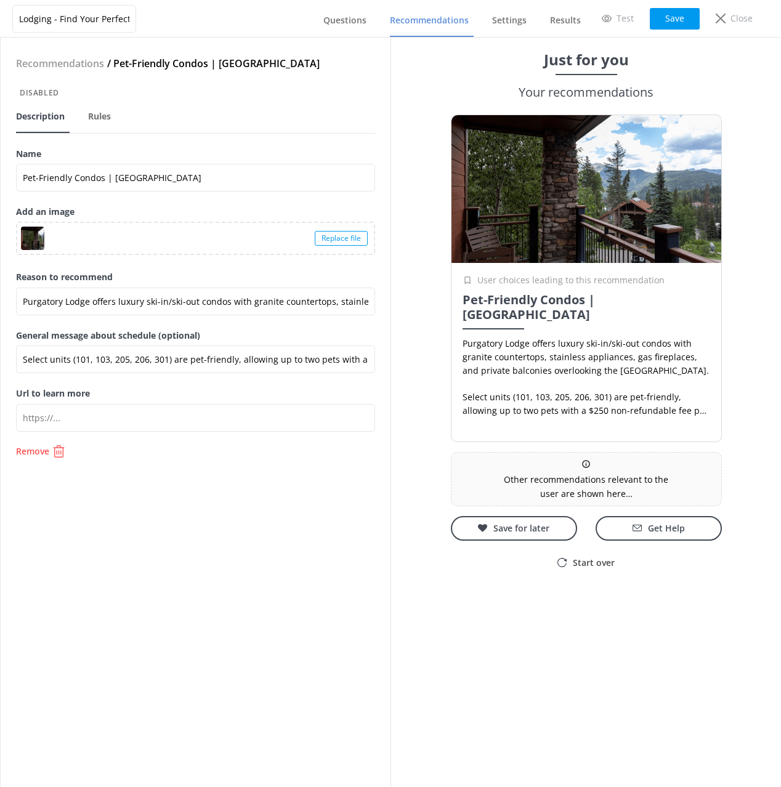
click at [227, 530] on div "Recommendations / Pet-Friendly Condos | Purgatory Lodge Disabled Description Ru…" at bounding box center [196, 412] width 390 height 749
click at [238, 416] on input "Url to learn more" at bounding box center [195, 418] width 359 height 28
paste input "[URL][DOMAIN_NAME]"
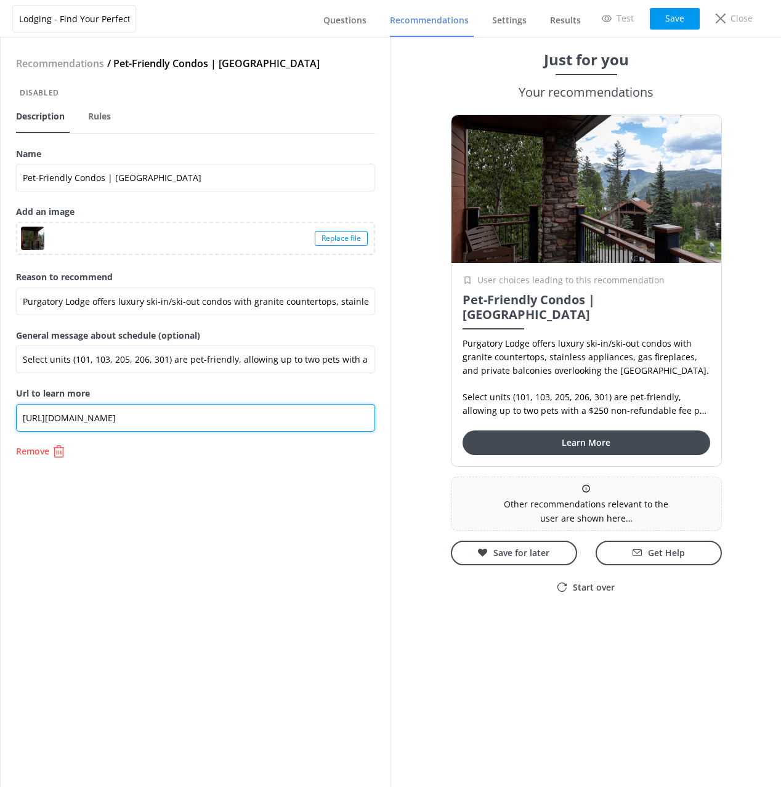
scroll to position [0, 27]
type input "[URL][DOMAIN_NAME]"
click at [357, 548] on div "Recommendations / Pet-Friendly Condos | Purgatory Lodge Disabled Description Ru…" at bounding box center [196, 412] width 390 height 749
click at [676, 16] on button "Save" at bounding box center [675, 19] width 50 height 22
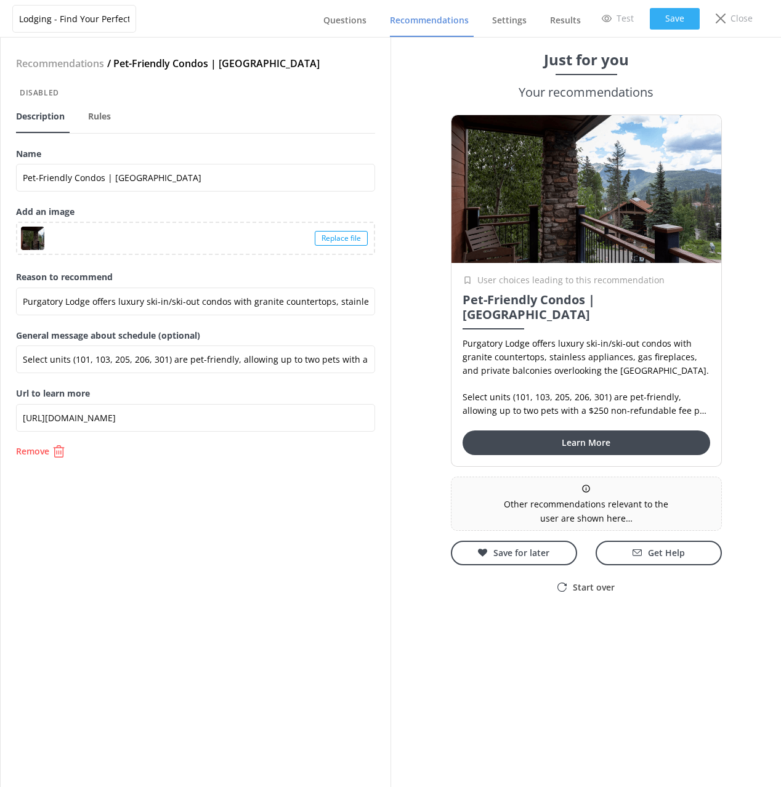
click at [680, 26] on button "Save" at bounding box center [675, 19] width 50 height 22
click at [737, 20] on p "Close" at bounding box center [741, 19] width 22 height 14
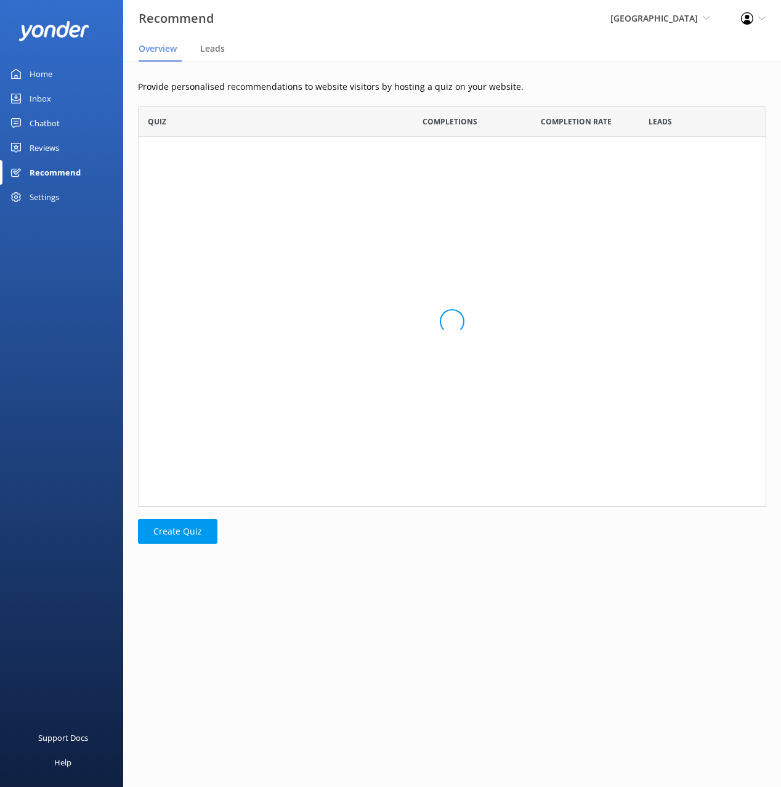
scroll to position [1, 1]
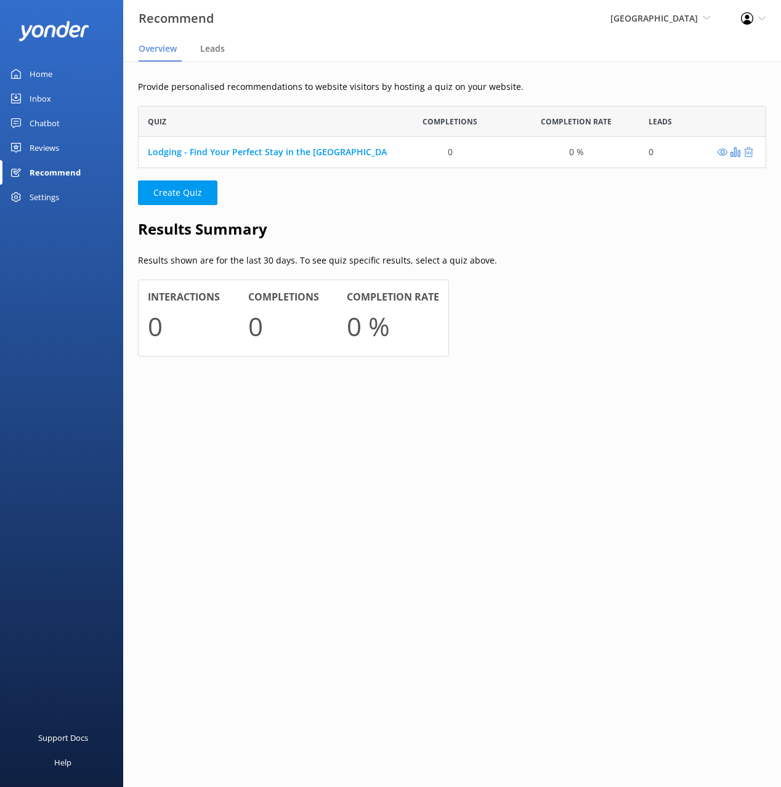
click at [357, 77] on div "Provide personalised recommendations to website visitors by hosting a quiz on y…" at bounding box center [452, 228] width 658 height 332
click at [610, 243] on div "Provide personalised recommendations to website visitors by hosting a quiz on y…" at bounding box center [452, 228] width 658 height 332
click at [479, 204] on p "Create Quiz" at bounding box center [452, 192] width 628 height 25
click at [465, 216] on div "Provide personalised recommendations to website visitors by hosting a quiz on y…" at bounding box center [452, 228] width 658 height 332
click at [340, 152] on link "Lodging - Find Your Perfect Stay in the [GEOGRAPHIC_DATA][PERSON_NAME]!" at bounding box center [310, 152] width 324 height 12
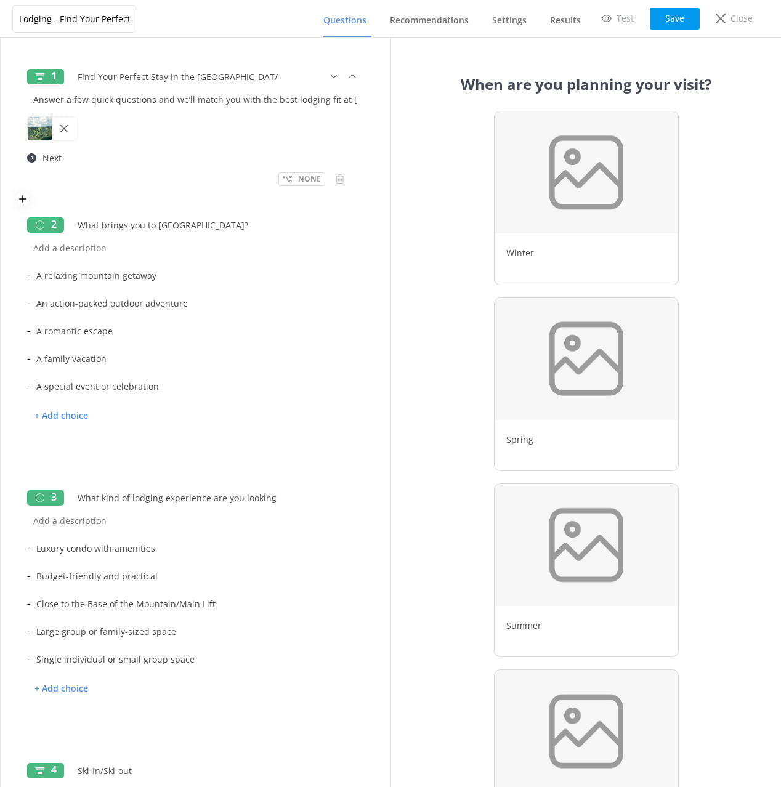
click at [202, 127] on div at bounding box center [195, 128] width 337 height 31
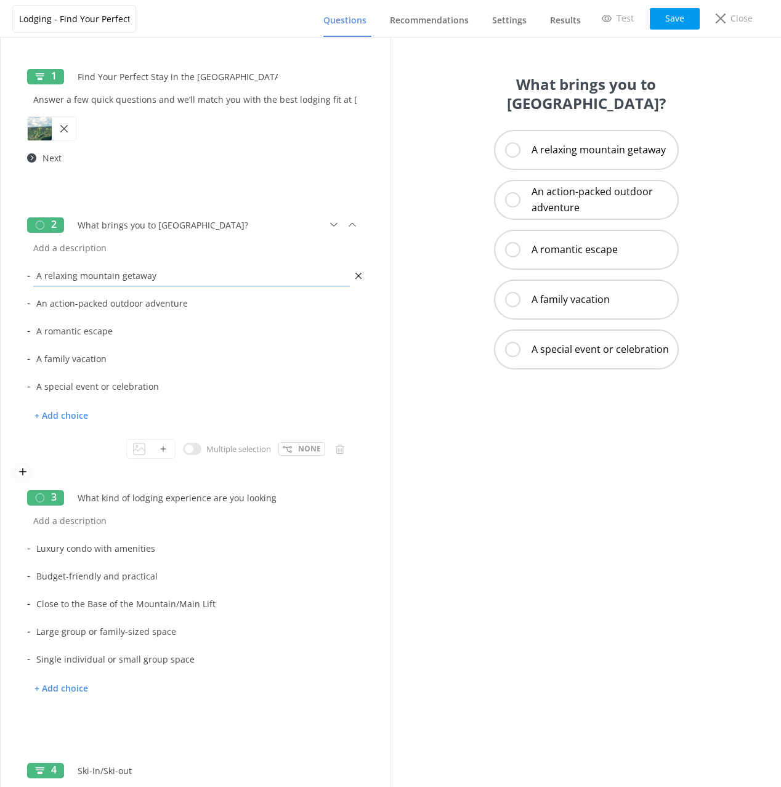
click at [228, 275] on input "A relaxing mountain getaway" at bounding box center [191, 276] width 323 height 28
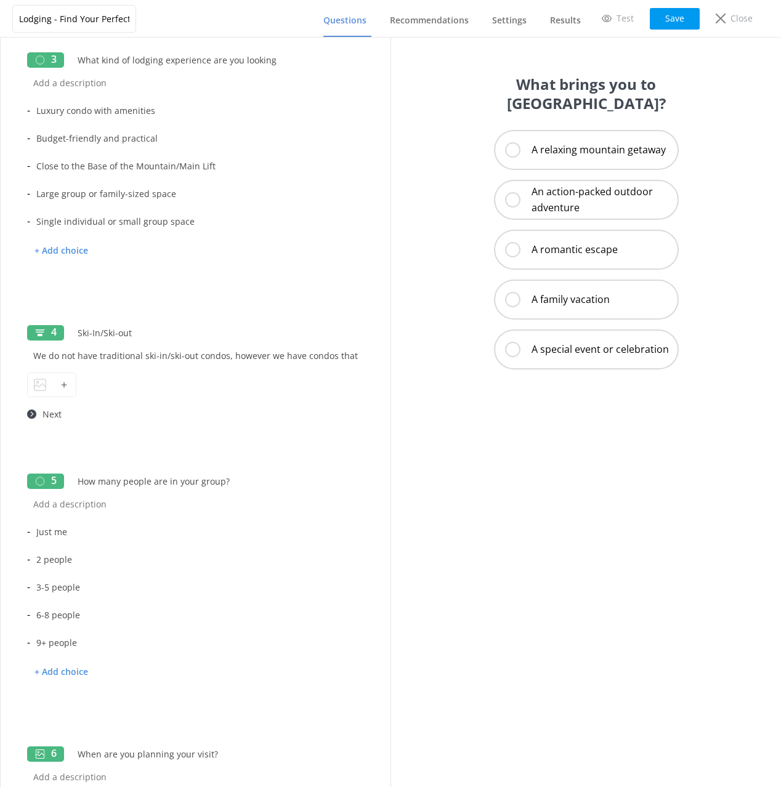
scroll to position [382, 0]
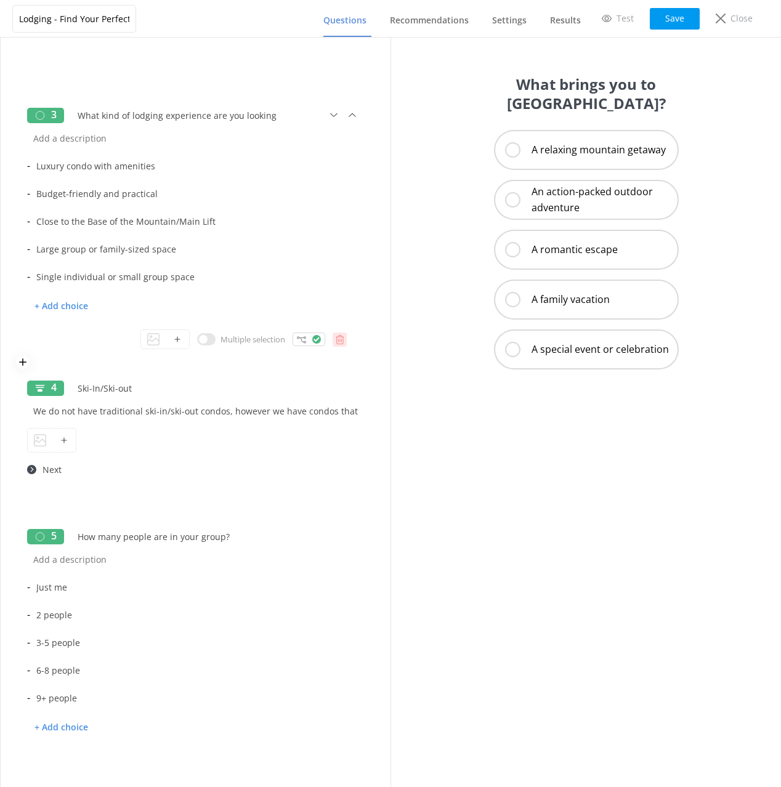
click at [338, 343] on icon at bounding box center [339, 339] width 9 height 9
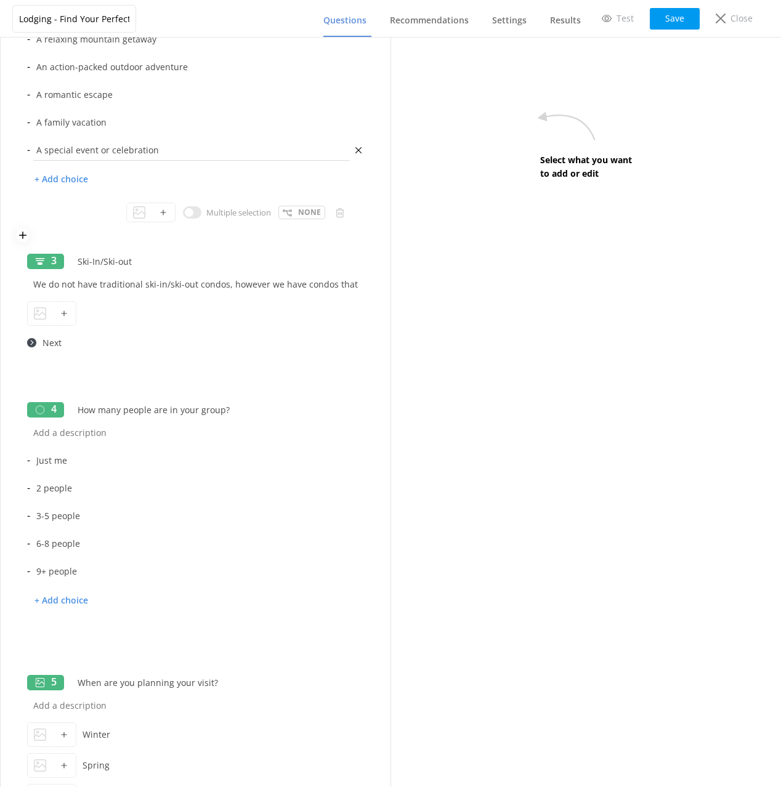
scroll to position [339, 0]
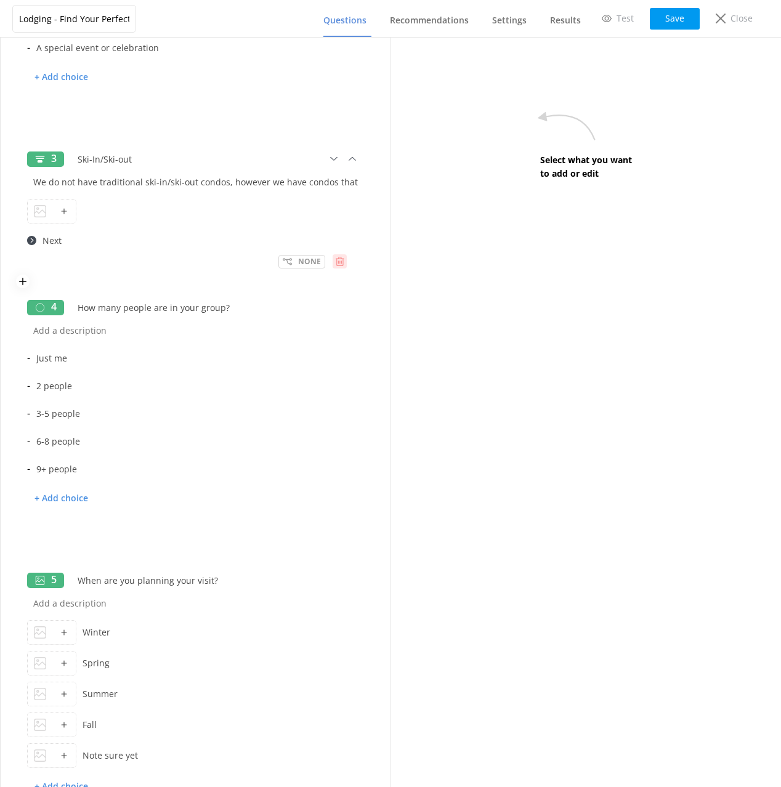
click at [337, 264] on icon at bounding box center [339, 261] width 9 height 9
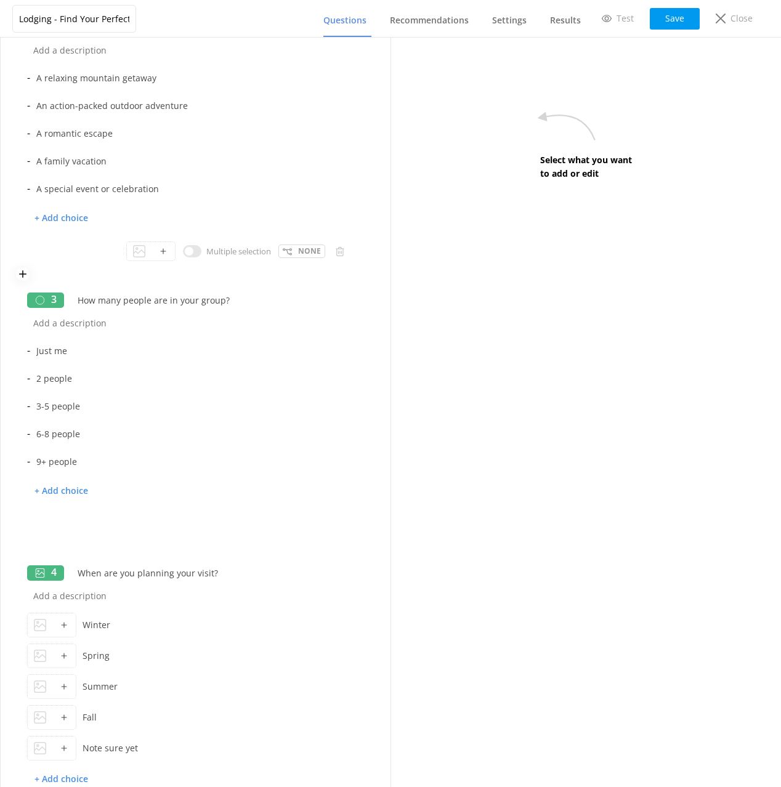
scroll to position [301, 0]
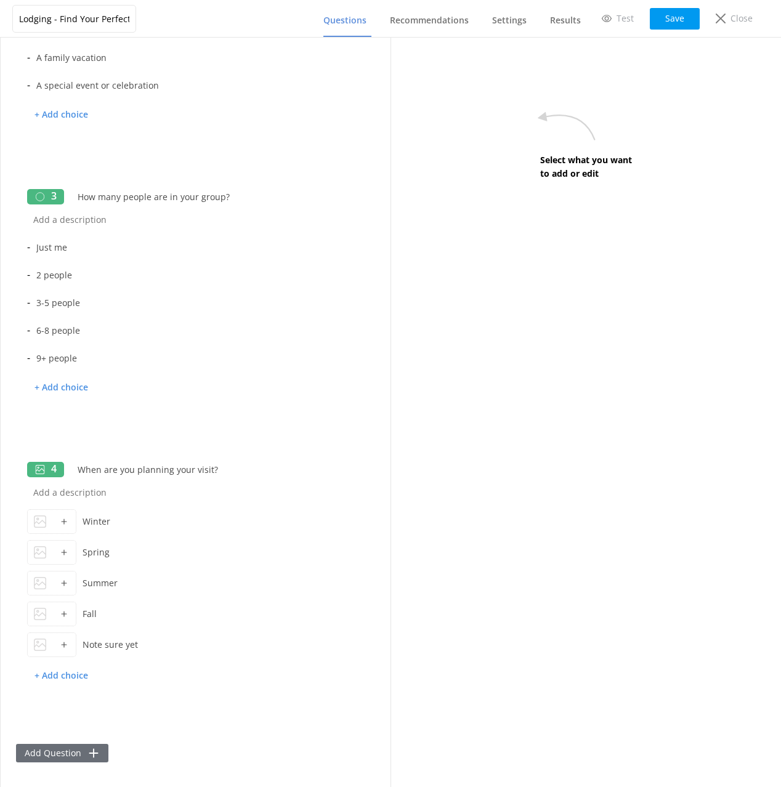
click at [71, 752] on button "Add Question" at bounding box center [62, 753] width 92 height 18
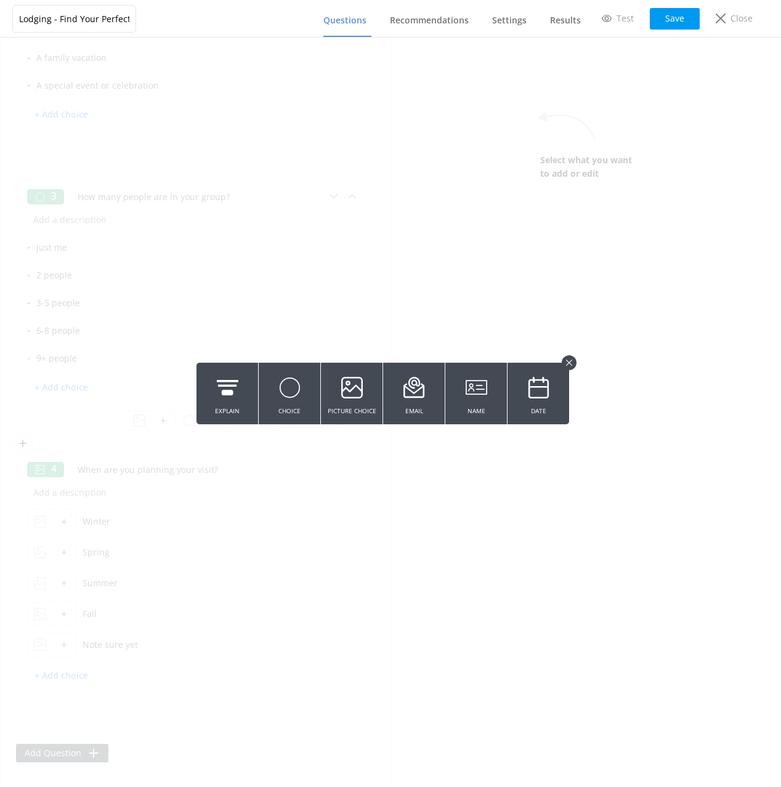
click at [279, 385] on icon at bounding box center [290, 388] width 22 height 34
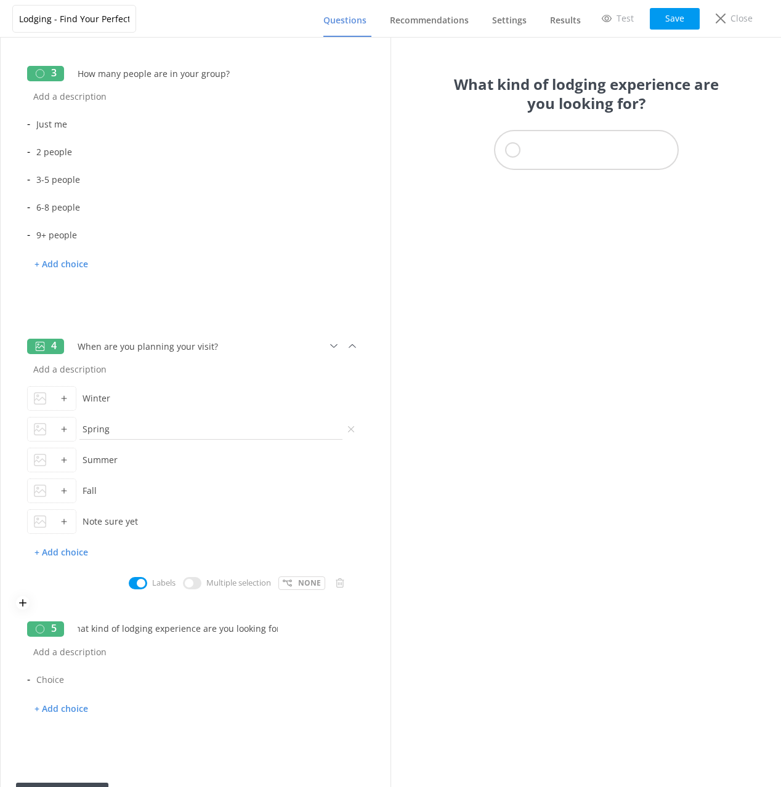
scroll to position [463, 0]
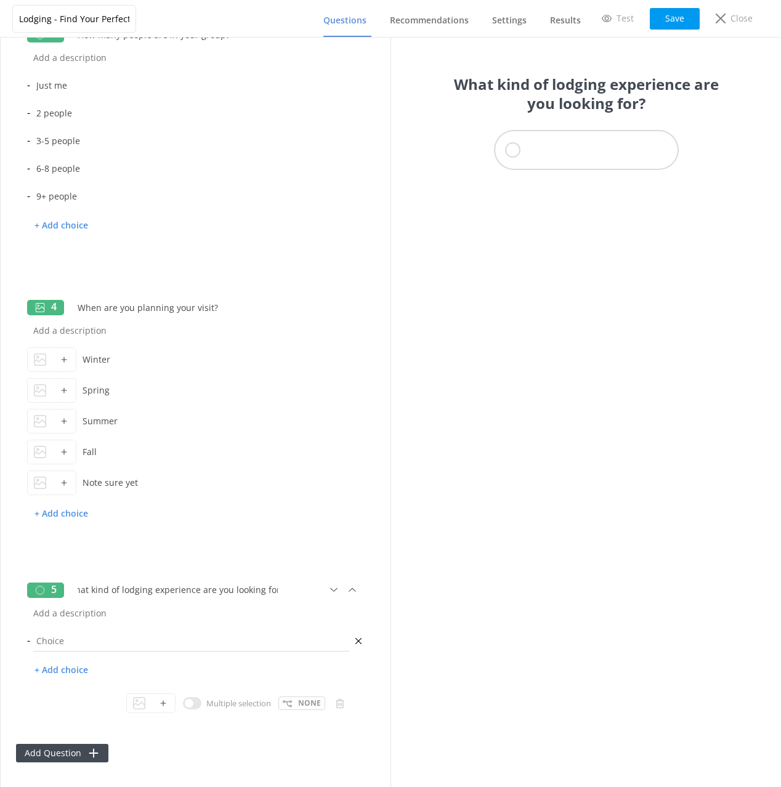
type input "What kind of lodging experience are you looking for?"
click at [91, 638] on input "text" at bounding box center [191, 641] width 323 height 28
click at [77, 640] on input "text" at bounding box center [191, 641] width 323 height 28
paste input "Luxury condo with amenities"
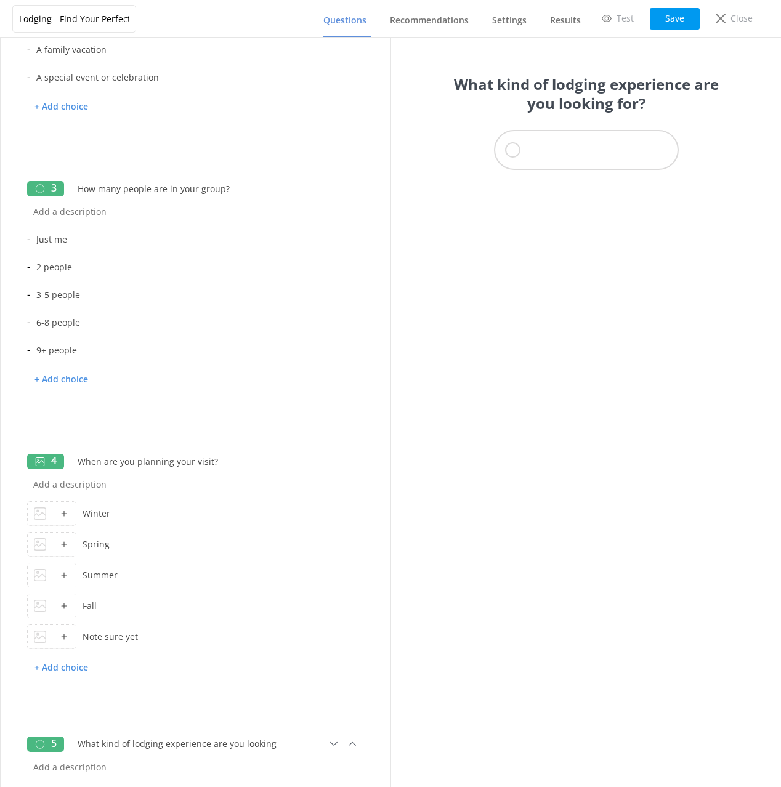
type input "Luxury condo with amenities"
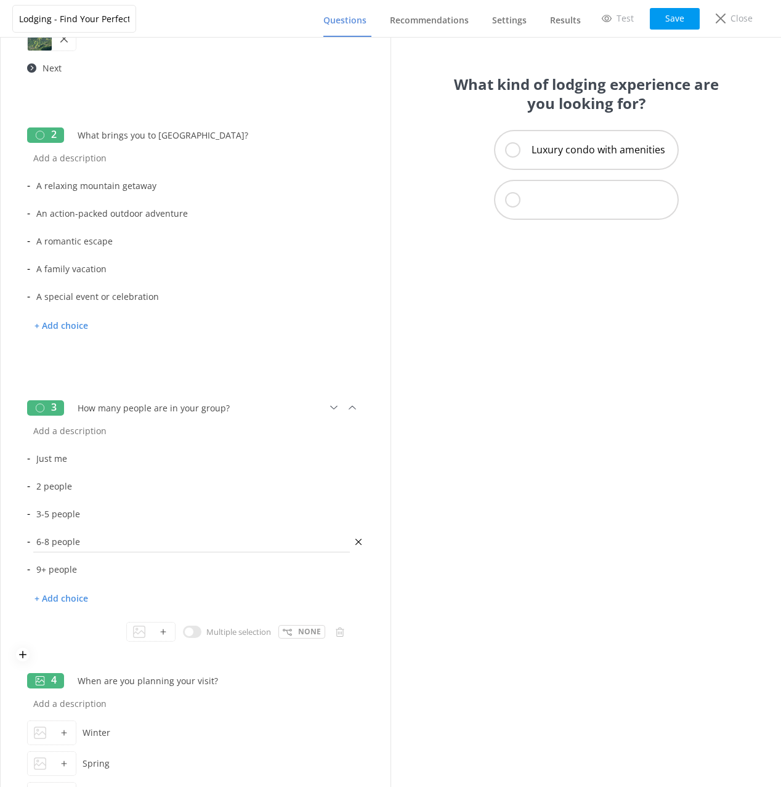
scroll to position [491, 0]
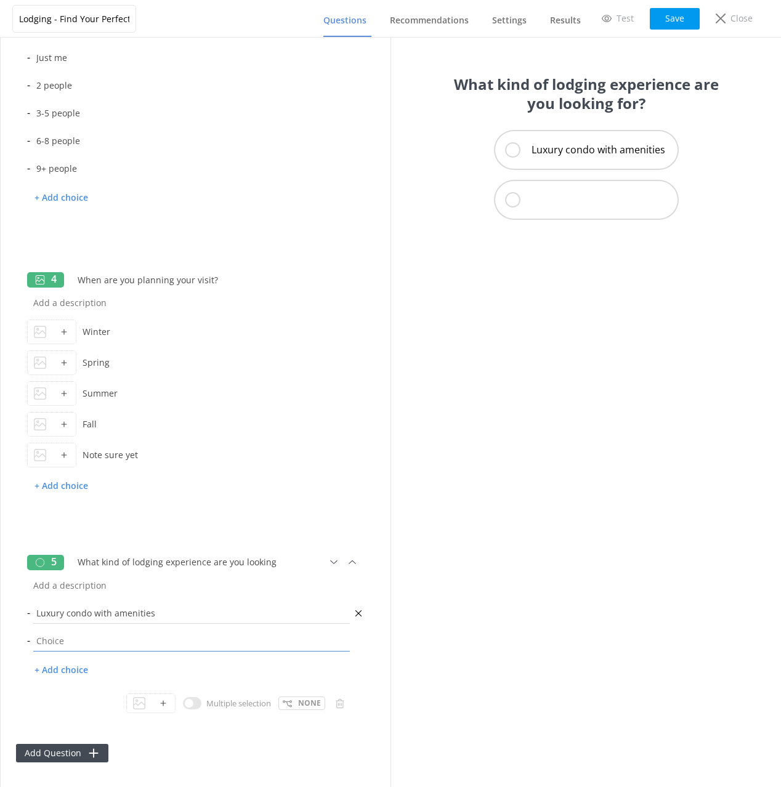
paste input "Budget-friendly and practical"
type input "Budget-friendly and practical"
click at [63, 664] on p "+ Add choice" at bounding box center [61, 670] width 68 height 22
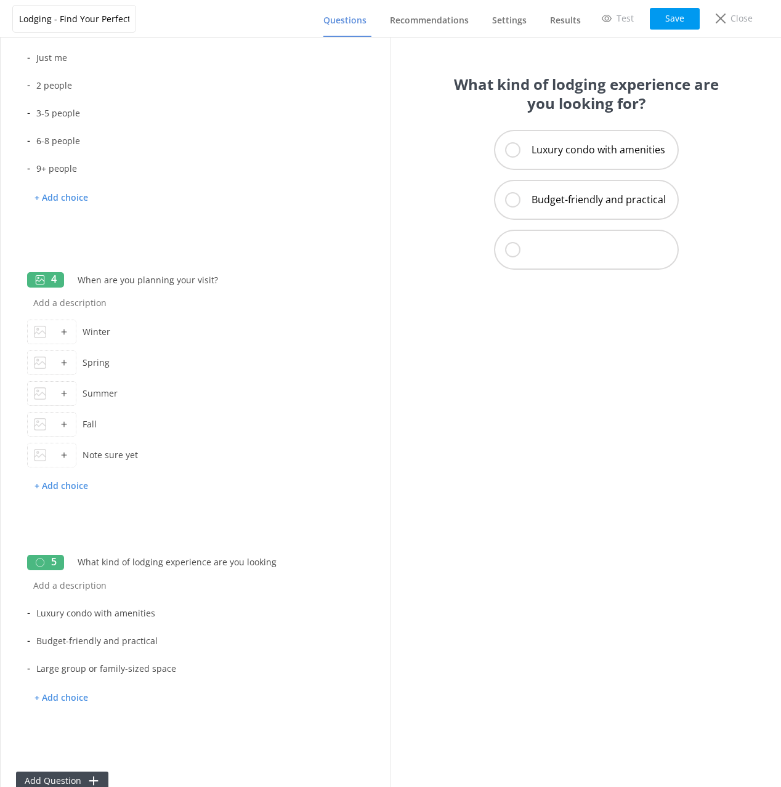
type input "Large group or family-sized space"
click at [57, 695] on p "+ Add choice" at bounding box center [61, 698] width 68 height 22
type input "Single individual or small group space"
click at [352, 562] on icon at bounding box center [352, 562] width 14 height 14
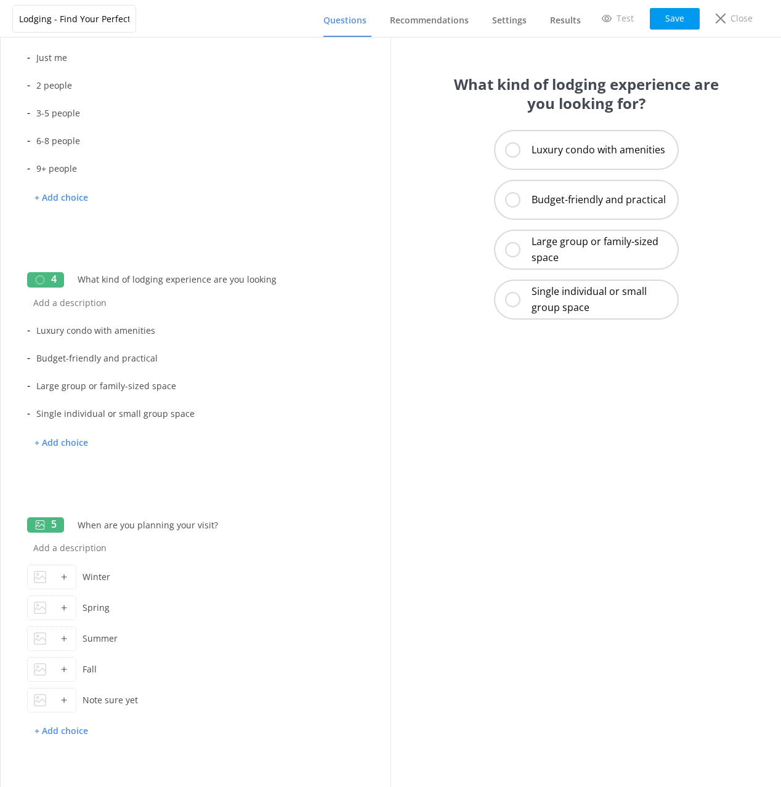
scroll to position [0, 10]
click at [356, 280] on icon at bounding box center [352, 280] width 14 height 14
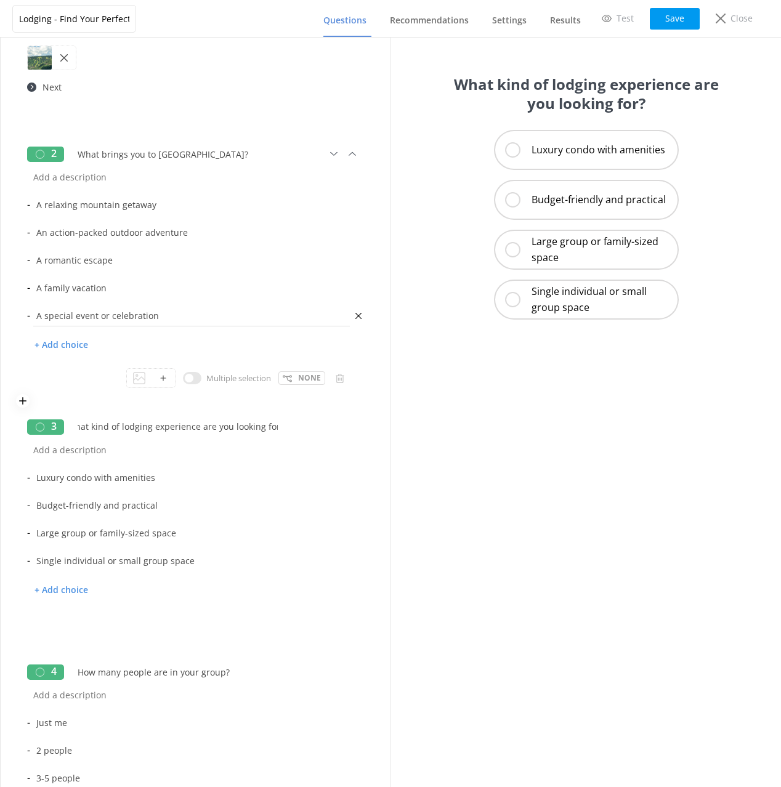
scroll to position [63, 0]
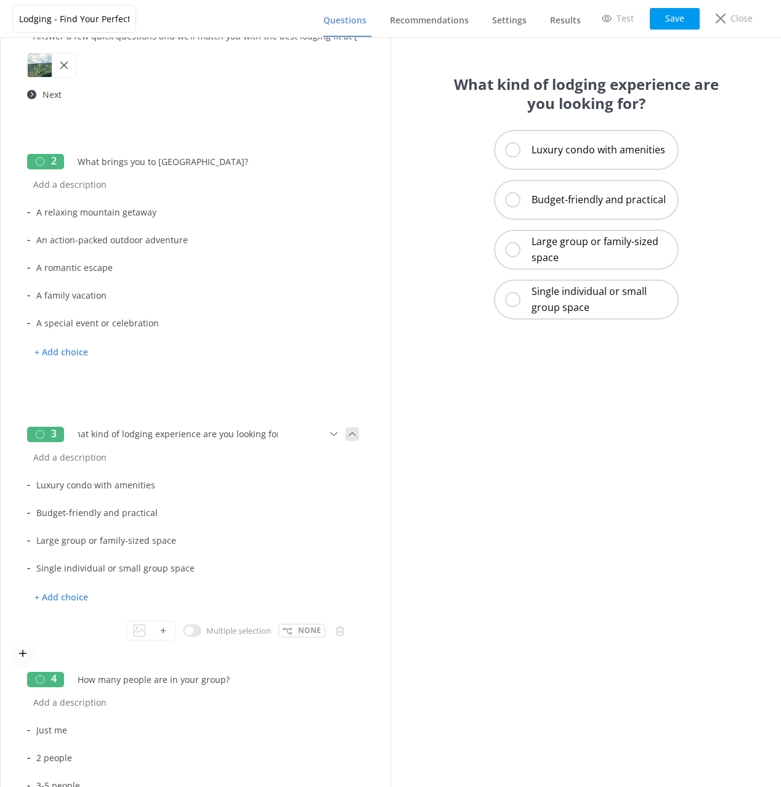
click at [354, 433] on icon at bounding box center [352, 434] width 14 height 14
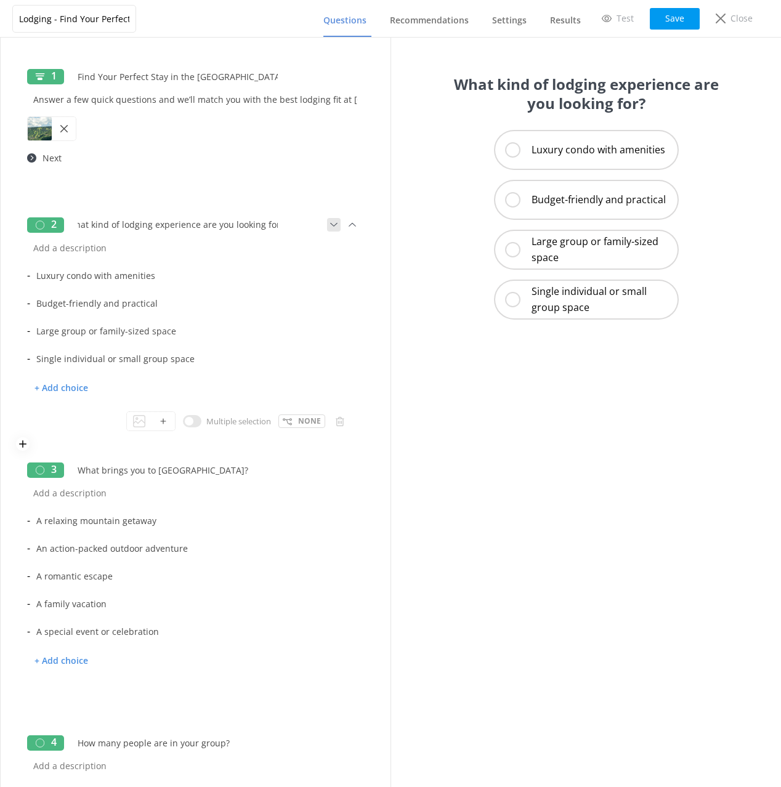
scroll to position [0, 0]
click at [332, 226] on icon at bounding box center [334, 225] width 14 height 14
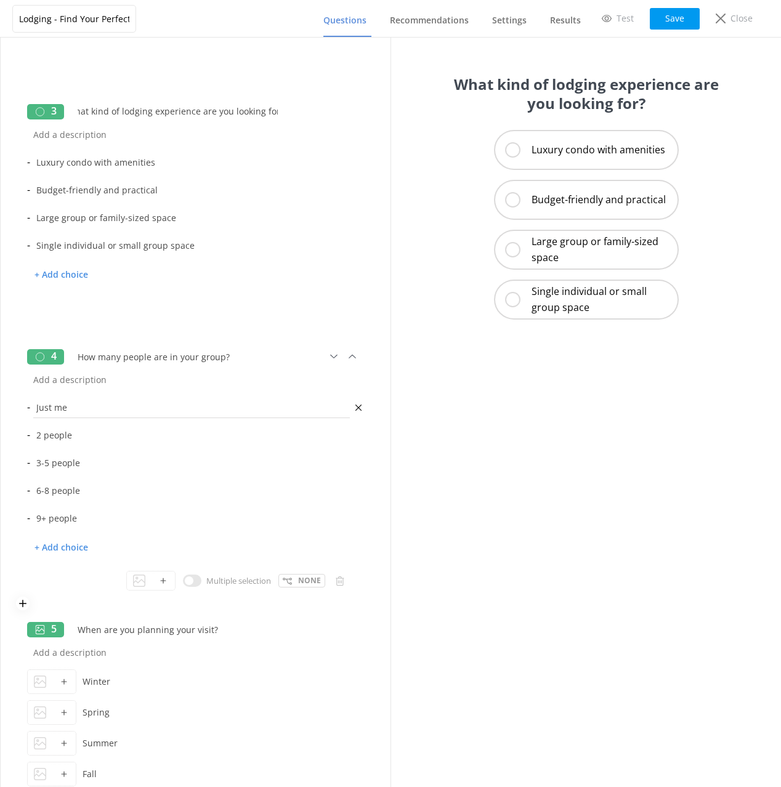
scroll to position [357, 0]
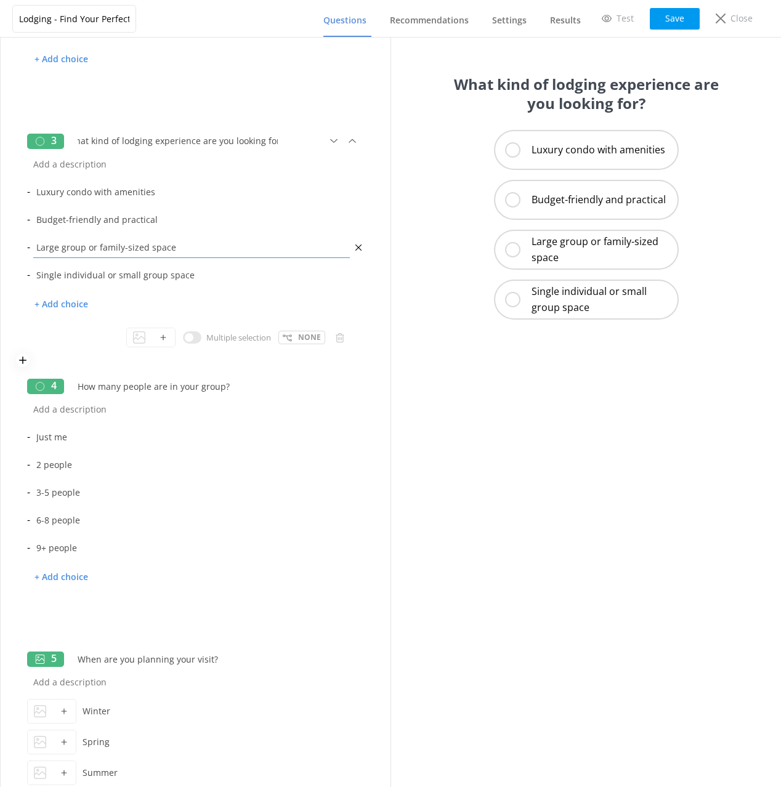
click at [121, 248] on input "Large group or family-sized space" at bounding box center [191, 247] width 323 height 28
drag, startPoint x: 163, startPoint y: 248, endPoint x: 34, endPoint y: 248, distance: 128.7
click at [33, 248] on input "Large group or family-sized space" at bounding box center [191, 247] width 323 height 28
type input "Pet-friendly"
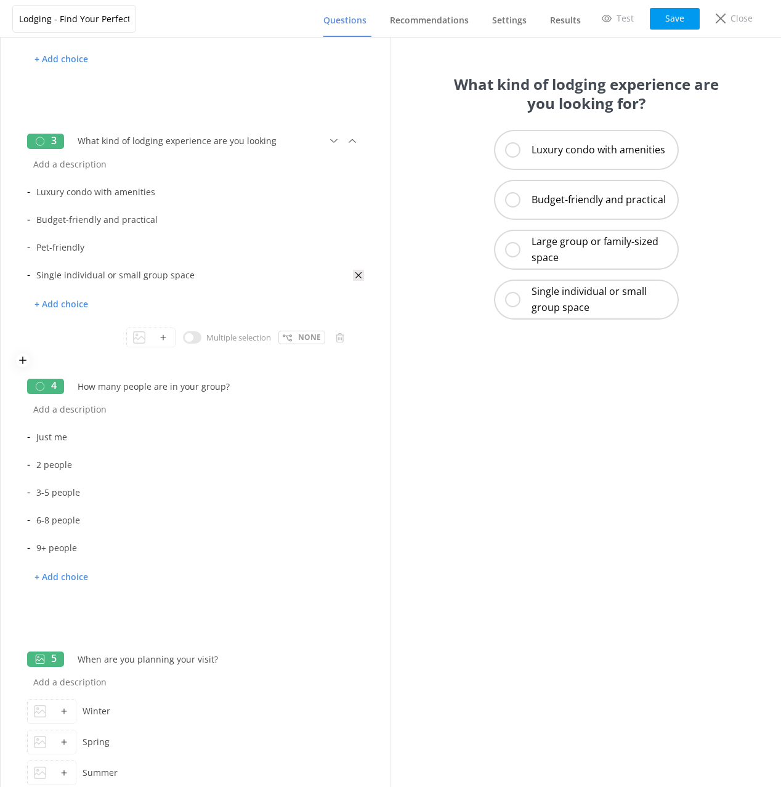
click at [361, 275] on icon at bounding box center [358, 275] width 11 height 11
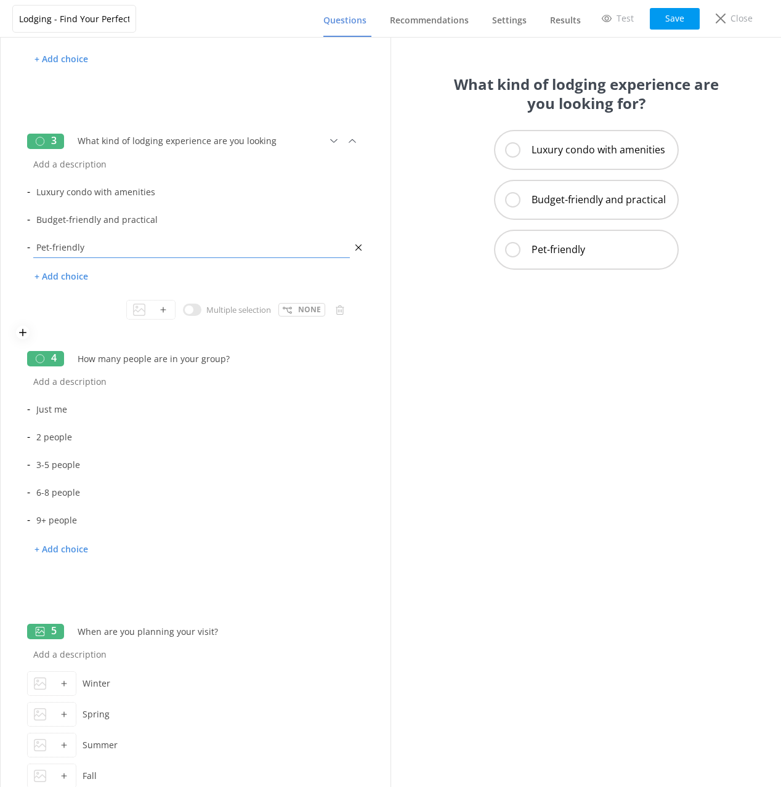
click at [100, 250] on input "Pet-friendly" at bounding box center [191, 247] width 323 height 28
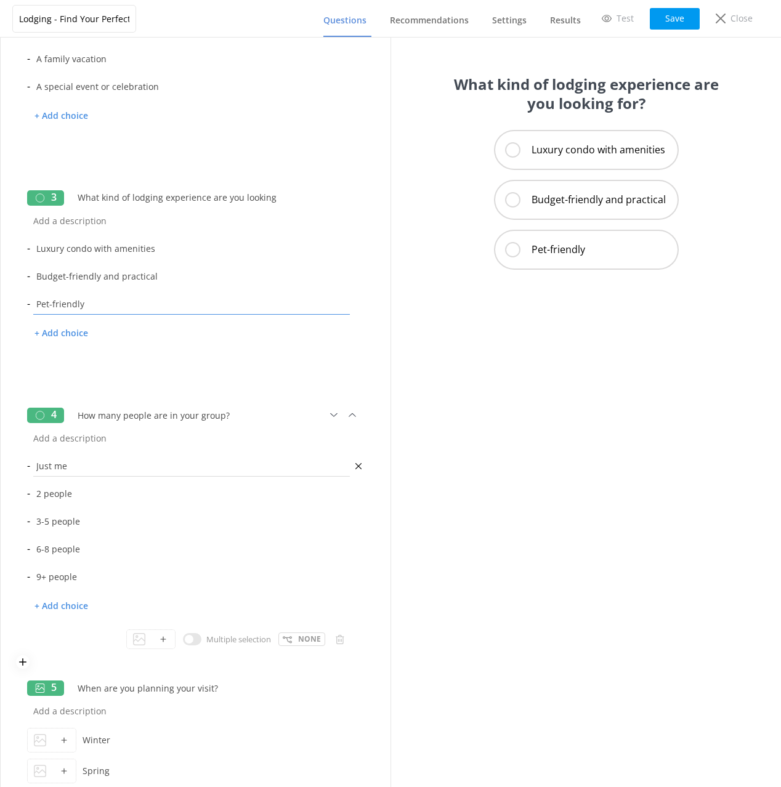
scroll to position [299, 0]
click at [684, 19] on button "Save" at bounding box center [675, 19] width 50 height 22
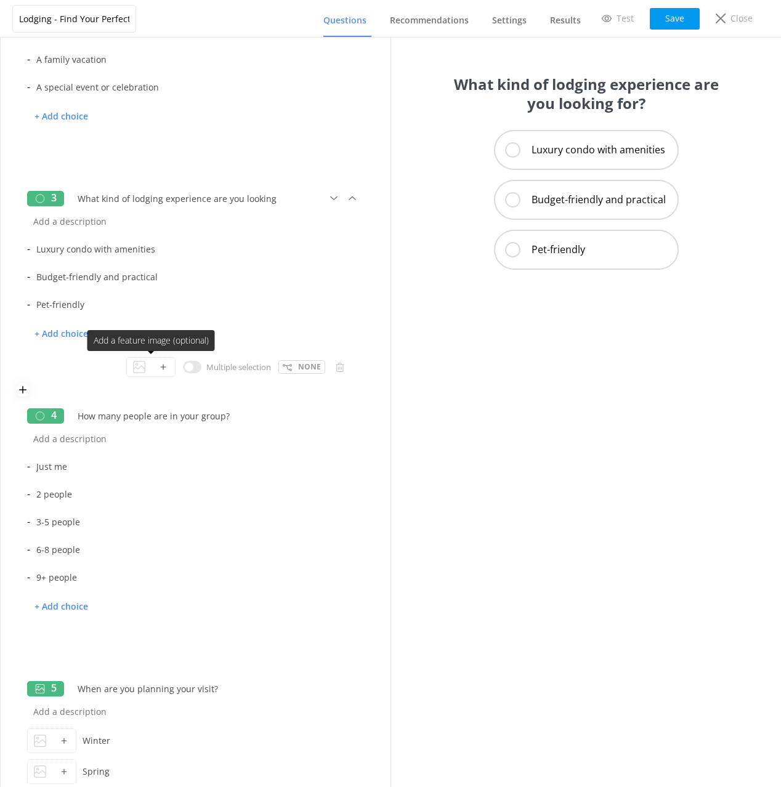
drag, startPoint x: 193, startPoint y: 367, endPoint x: 208, endPoint y: 374, distance: 16.8
click at [193, 367] on input "checkbox" at bounding box center [192, 367] width 18 height 12
click at [247, 363] on input "checkbox" at bounding box center [246, 367] width 18 height 12
checkbox input "false"
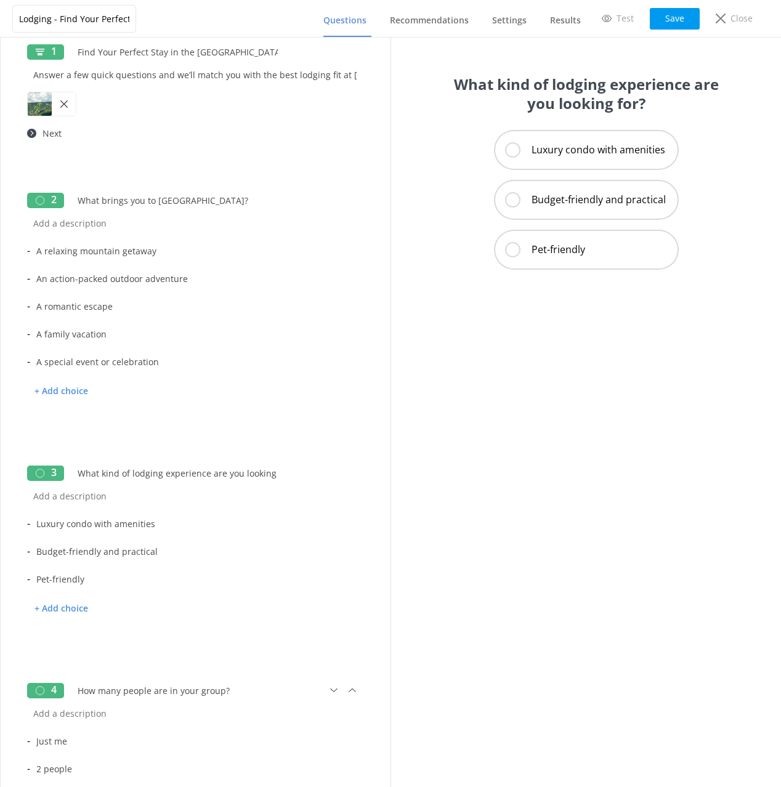
scroll to position [0, 0]
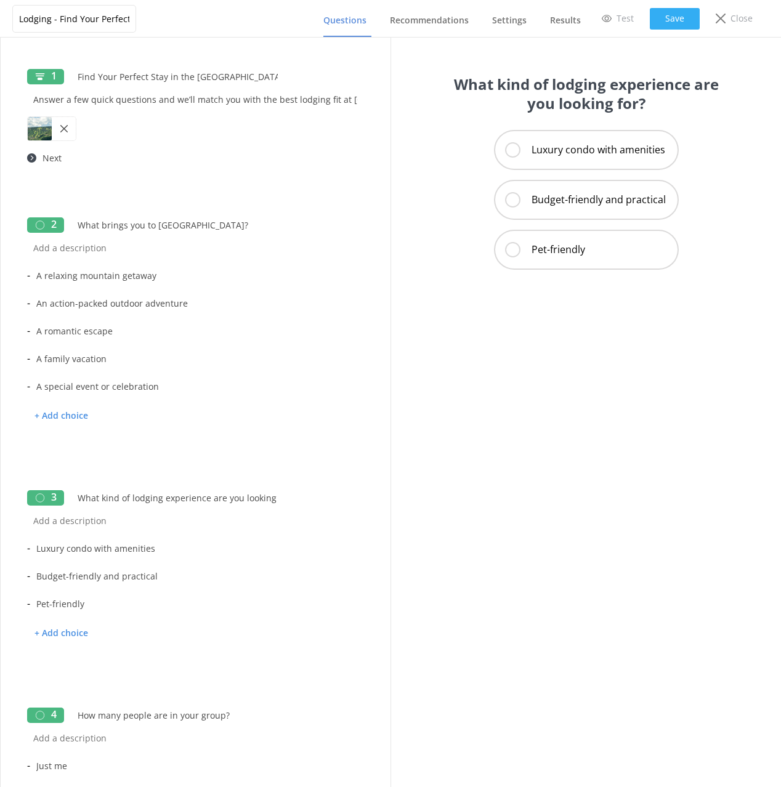
click at [669, 23] on button "Save" at bounding box center [675, 19] width 50 height 22
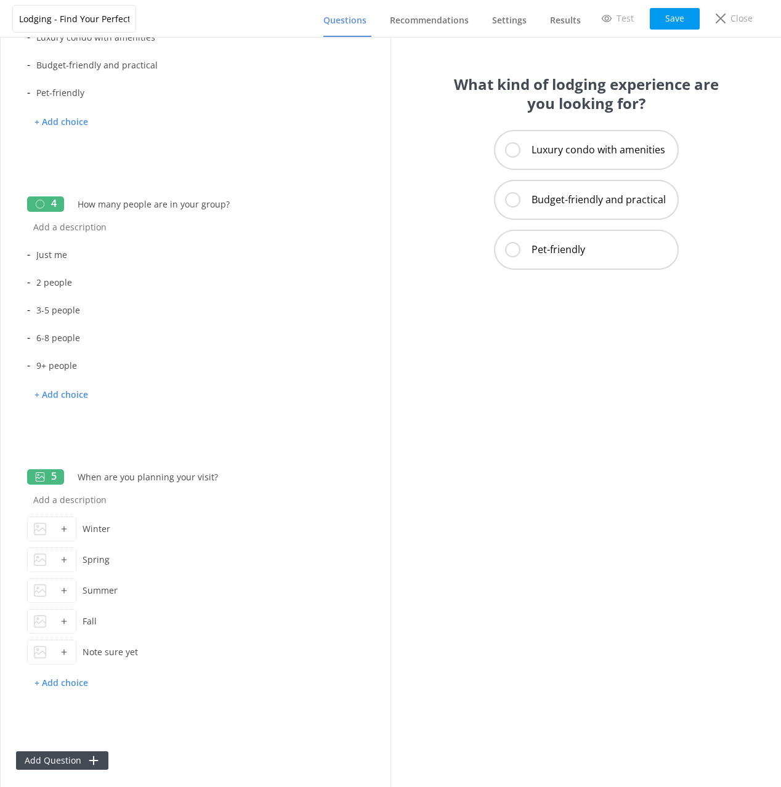
scroll to position [518, 0]
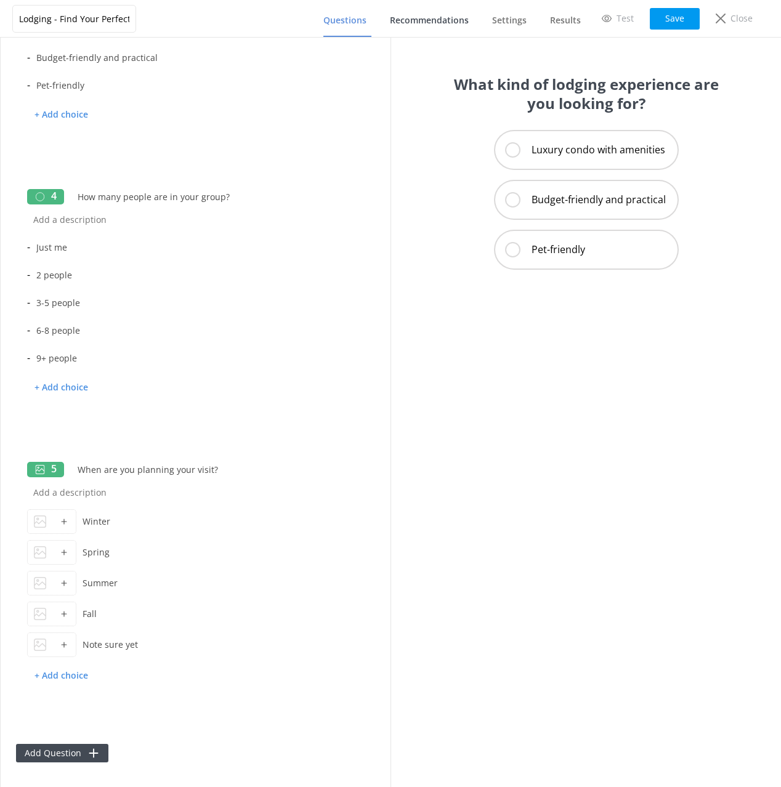
click at [440, 17] on span "Recommendations" at bounding box center [429, 20] width 79 height 12
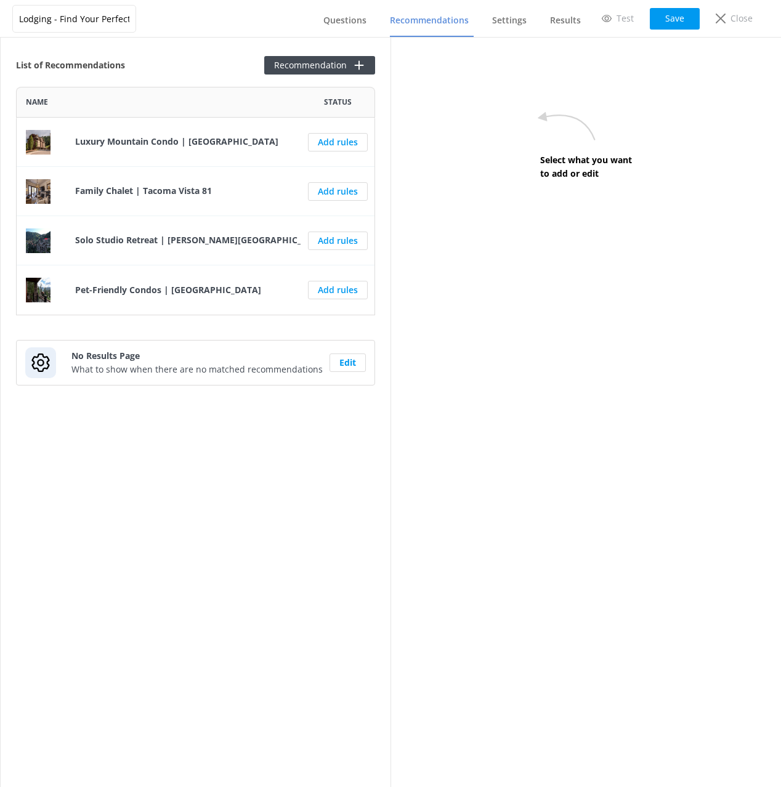
scroll to position [228, 359]
click at [222, 507] on div "List of Recommendations Recommendation Name Status Luxury Mountain Condo | [GEO…" at bounding box center [196, 412] width 390 height 749
click at [174, 58] on div "List of Recommendations Recommendation" at bounding box center [195, 65] width 359 height 18
click at [366, 23] on span "Questions" at bounding box center [344, 20] width 43 height 12
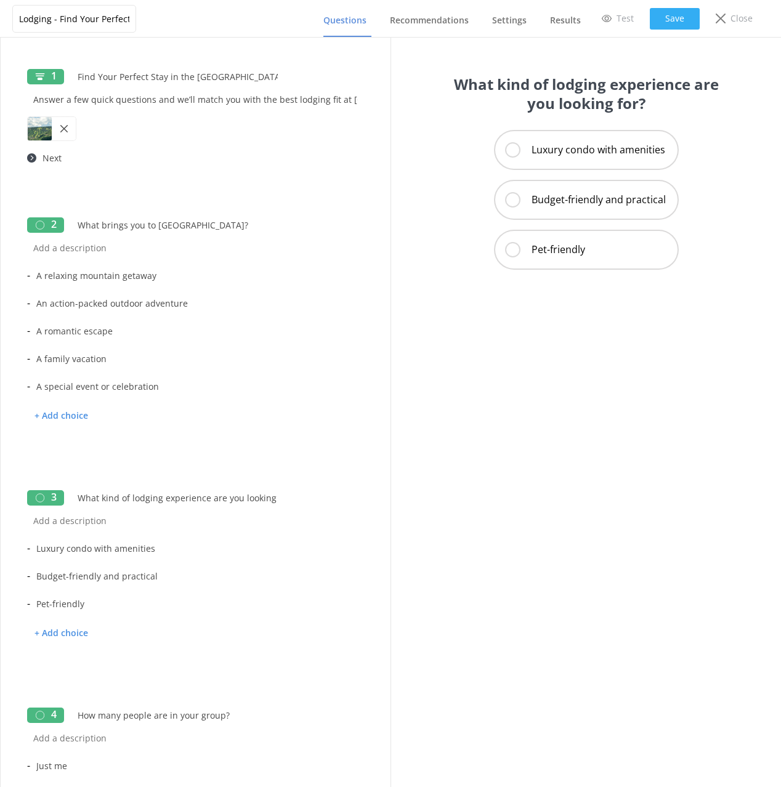
click at [675, 15] on button "Save" at bounding box center [675, 19] width 50 height 22
click at [726, 28] on div "Close" at bounding box center [734, 18] width 54 height 21
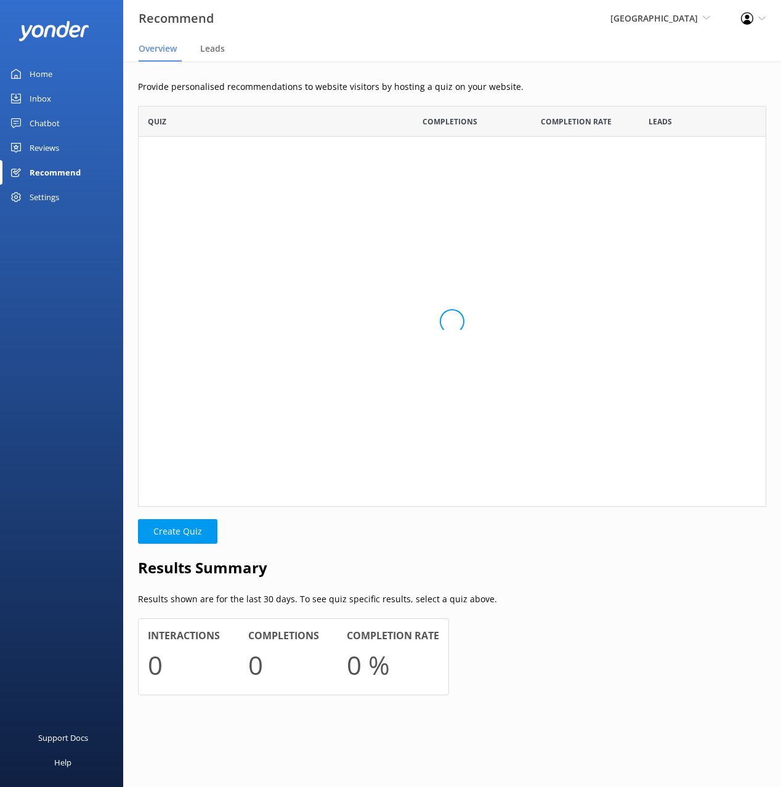
scroll to position [62, 628]
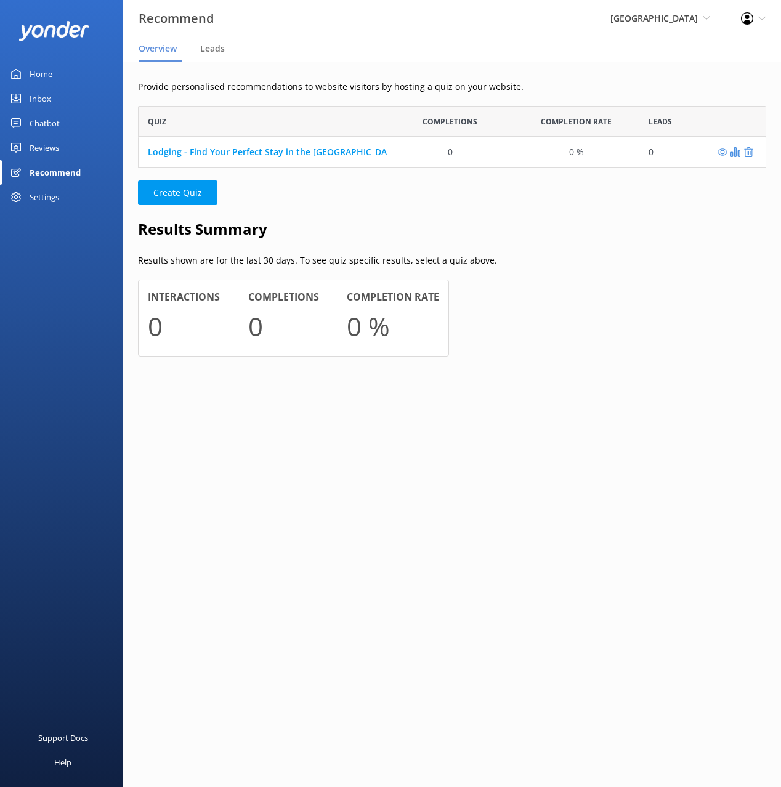
click at [333, 58] on nav "Overview Leads" at bounding box center [452, 49] width 658 height 25
click at [414, 205] on p "Create Quiz" at bounding box center [452, 192] width 628 height 25
click at [47, 71] on div "Home" at bounding box center [41, 74] width 23 height 25
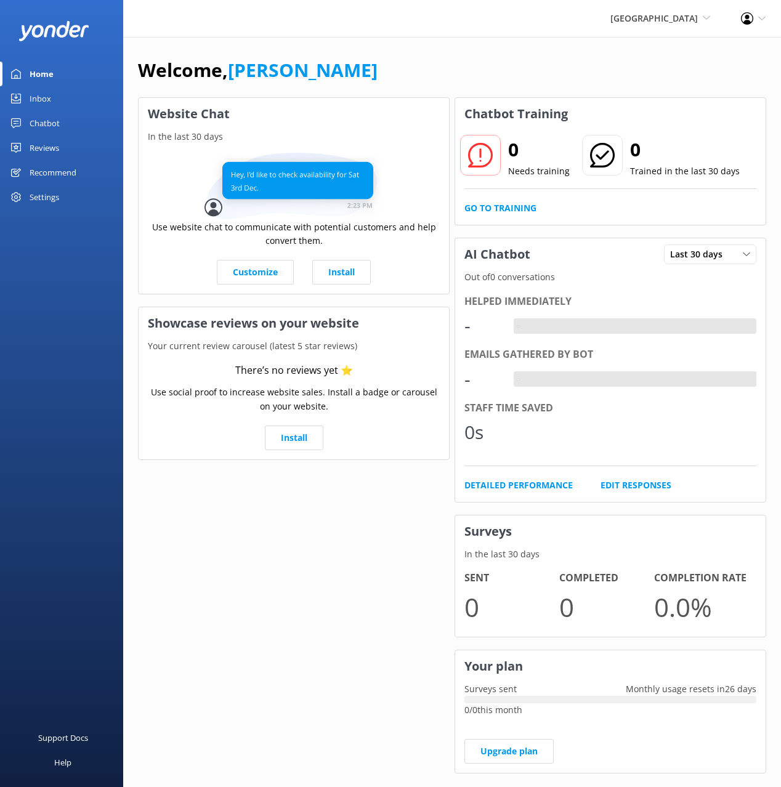
drag, startPoint x: 326, startPoint y: 49, endPoint x: 267, endPoint y: 14, distance: 68.7
click at [319, 46] on div "Welcome, [PERSON_NAME] Website Chat In the last 30 days Use website chat to com…" at bounding box center [452, 423] width 658 height 773
click at [46, 98] on div "Inbox" at bounding box center [41, 98] width 22 height 25
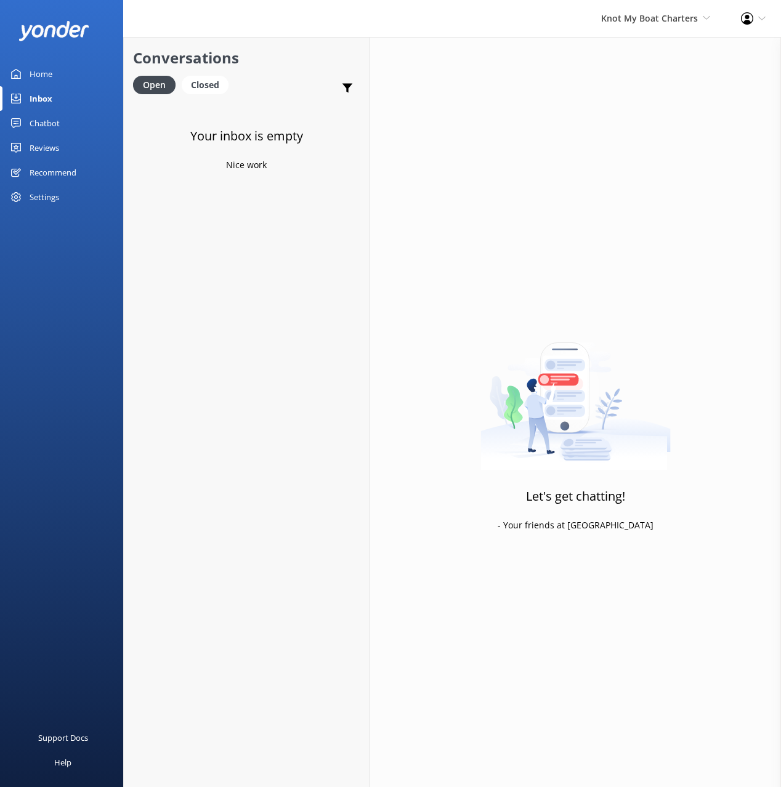
click at [39, 123] on div "Chatbot" at bounding box center [45, 123] width 30 height 25
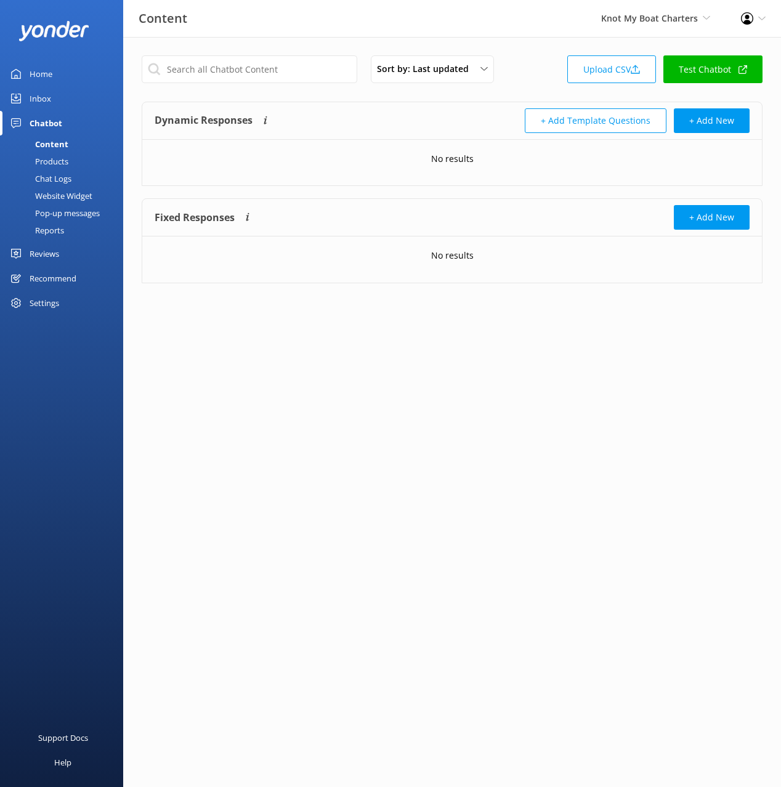
click at [55, 159] on div "Products" at bounding box center [37, 161] width 61 height 17
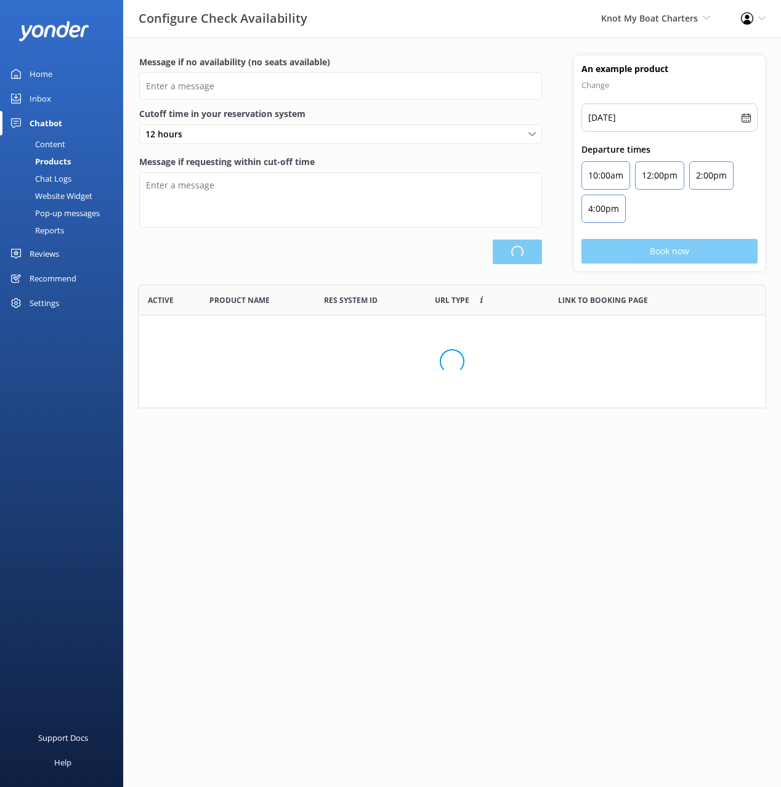
type input "There are no seats available, please check an alternative day"
type textarea "Our online booking system closes {hours} prior to departure. Please contact us …"
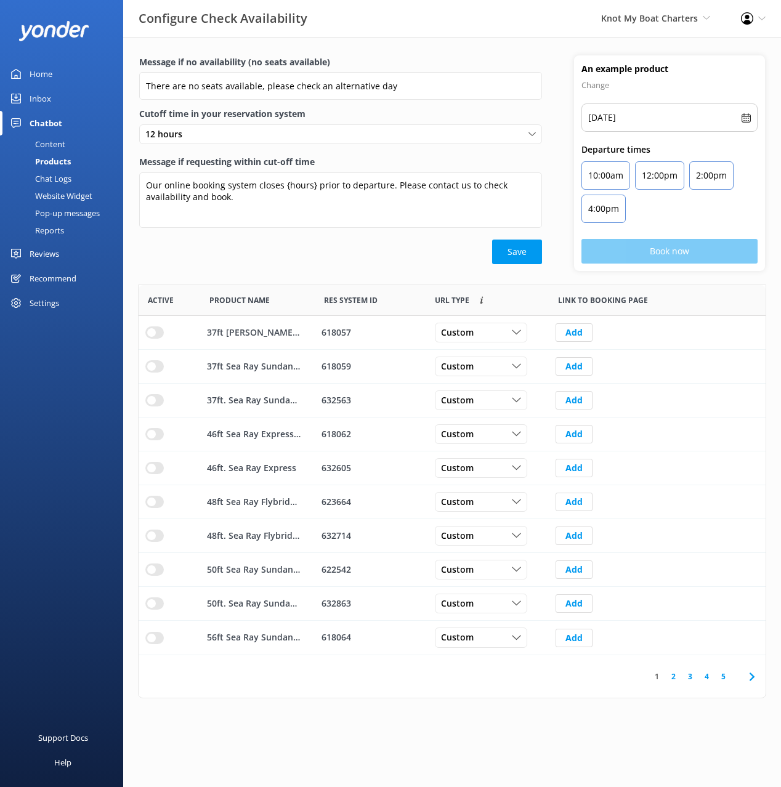
click at [751, 677] on icon at bounding box center [751, 676] width 15 height 15
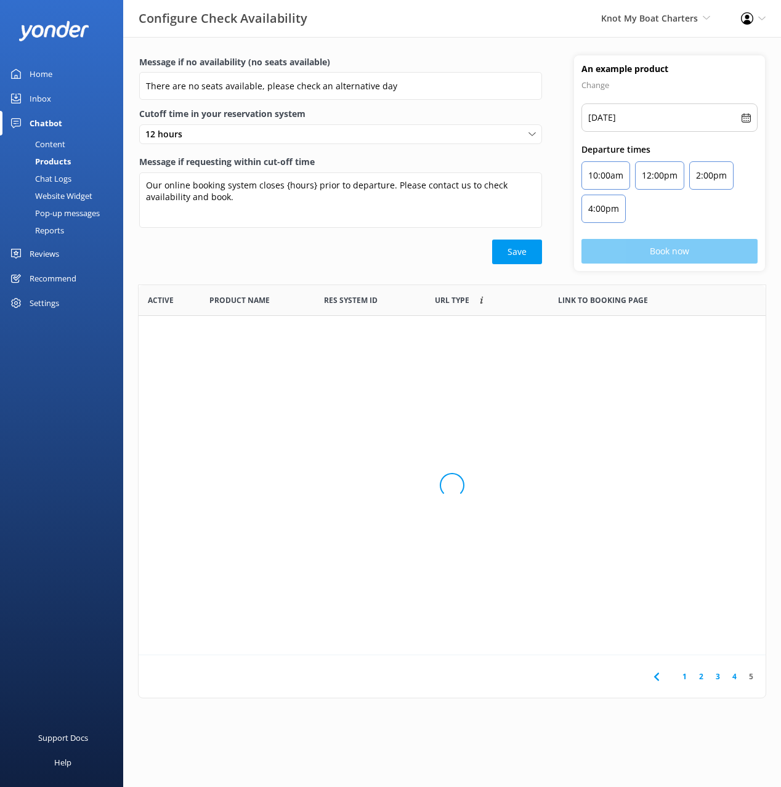
scroll to position [268, 627]
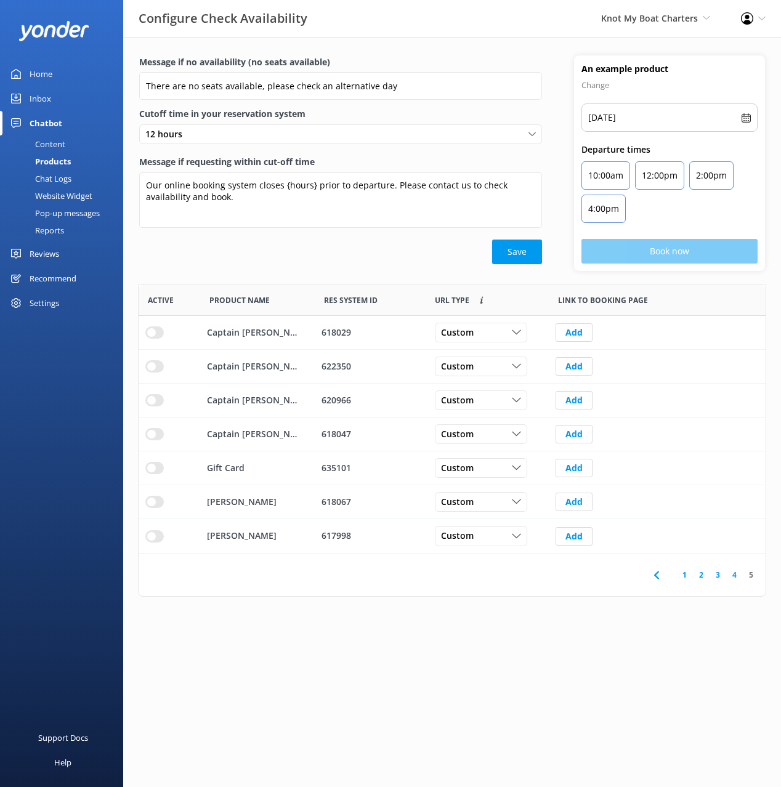
click at [685, 573] on link "1" at bounding box center [684, 575] width 17 height 12
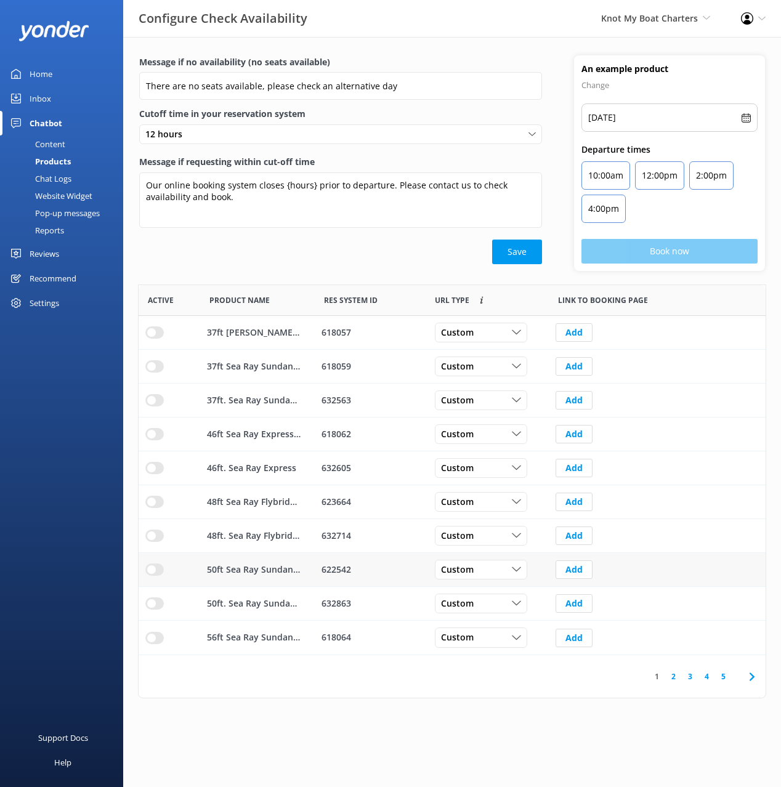
scroll to position [370, 627]
drag, startPoint x: 507, startPoint y: 39, endPoint x: 349, endPoint y: 75, distance: 162.1
click at [506, 39] on div "Message if no availability (no seats available) There are no seats available, p…" at bounding box center [452, 367] width 658 height 661
click at [44, 67] on div "Home" at bounding box center [41, 74] width 23 height 25
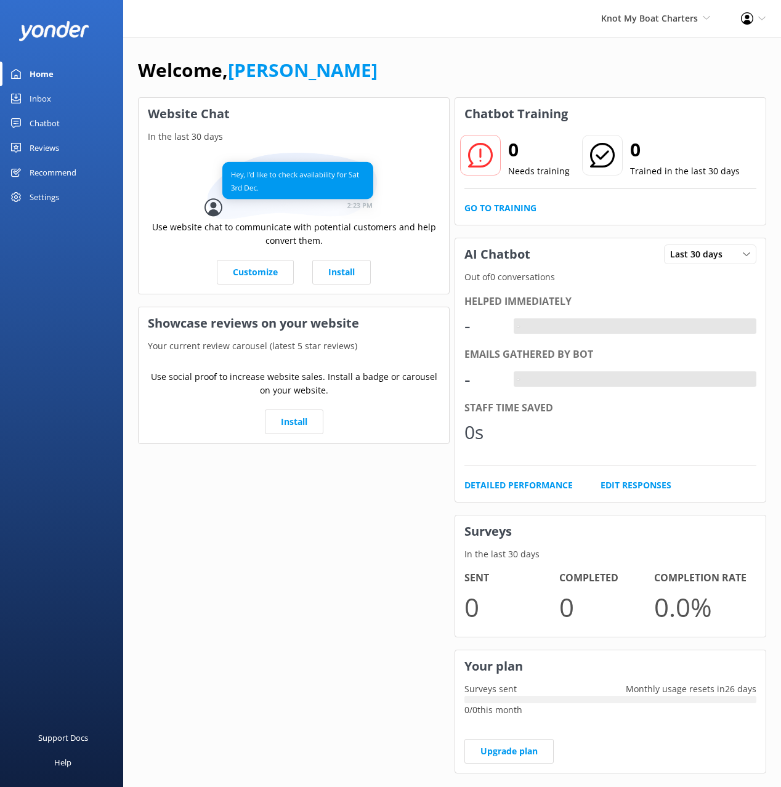
click at [414, 50] on div "Welcome, Mikayla Website Chat In the last 30 days Use website chat to communica…" at bounding box center [452, 423] width 658 height 773
